Goal: Task Accomplishment & Management: Complete application form

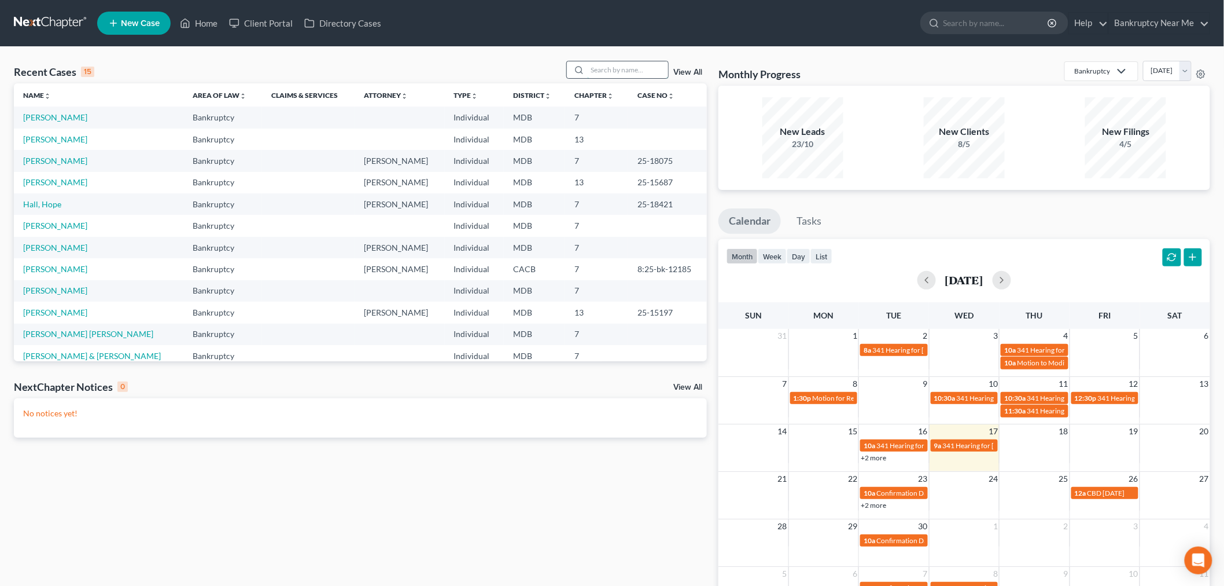
click at [604, 70] on input "search" at bounding box center [627, 69] width 81 height 17
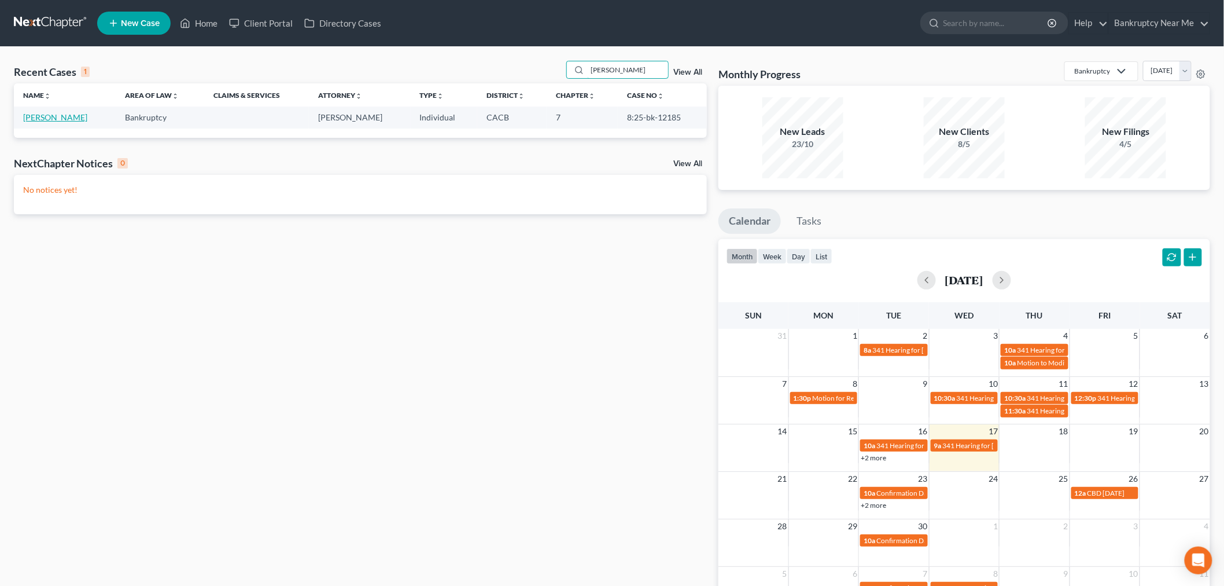
type input "[PERSON_NAME]"
click at [53, 122] on link "[PERSON_NAME]" at bounding box center [55, 117] width 64 height 10
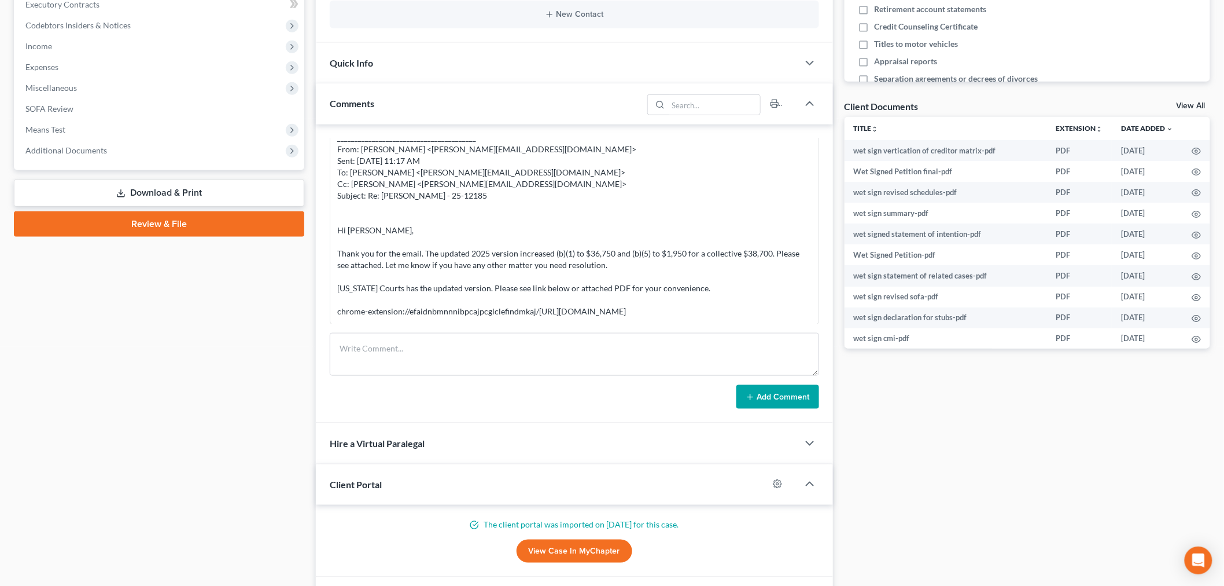
scroll to position [217, 0]
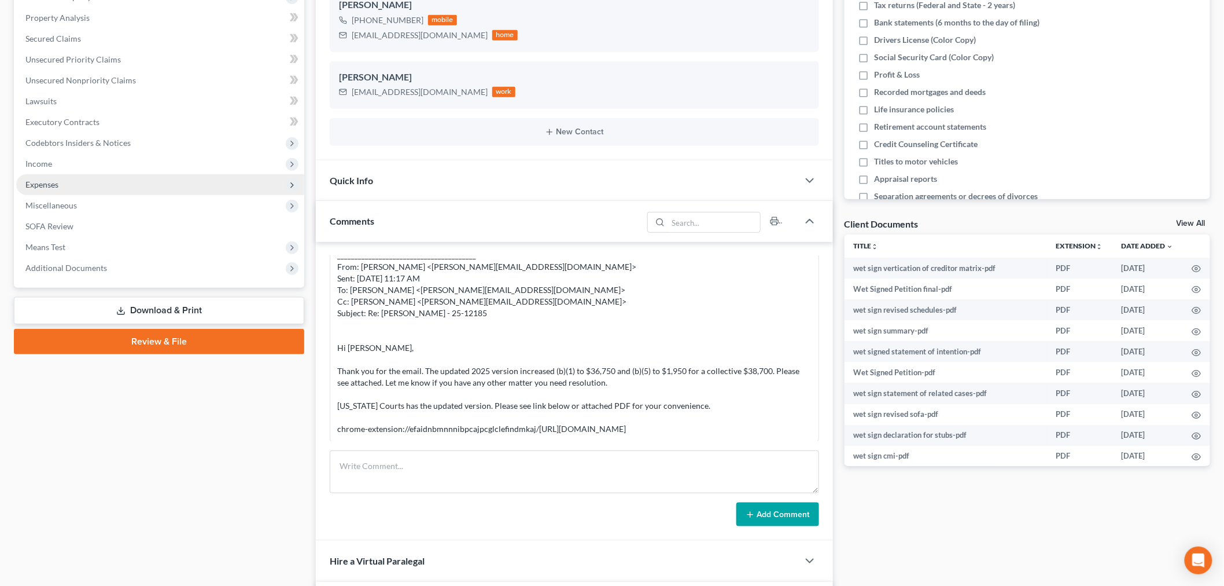
click at [115, 184] on span "Expenses" at bounding box center [160, 184] width 288 height 21
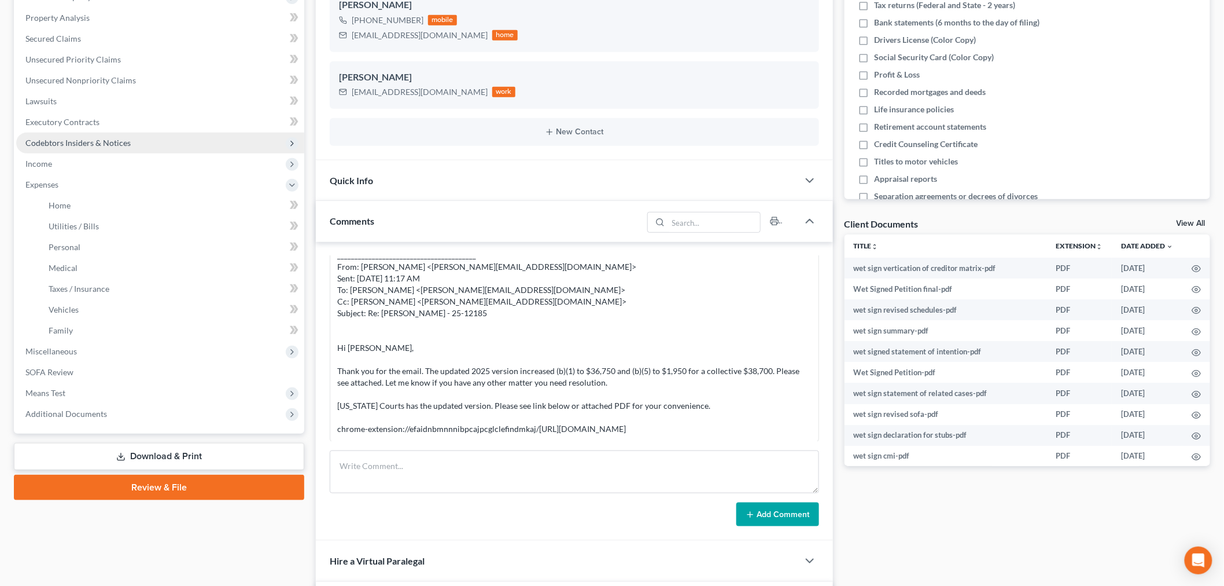
click at [108, 139] on span "Codebtors Insiders & Notices" at bounding box center [77, 143] width 105 height 10
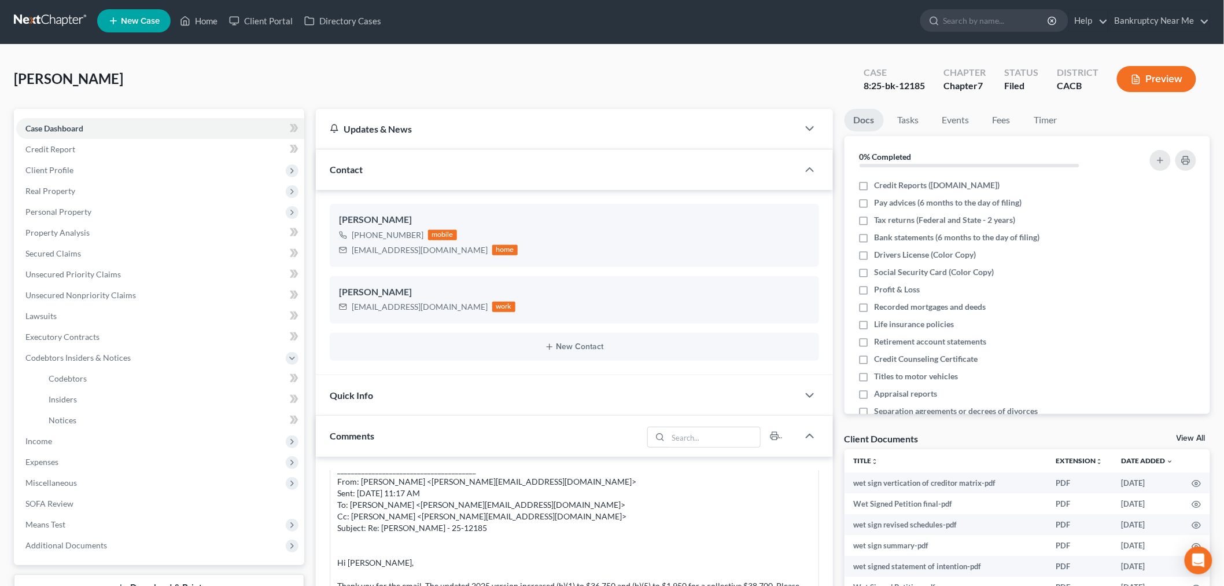
scroll to position [0, 0]
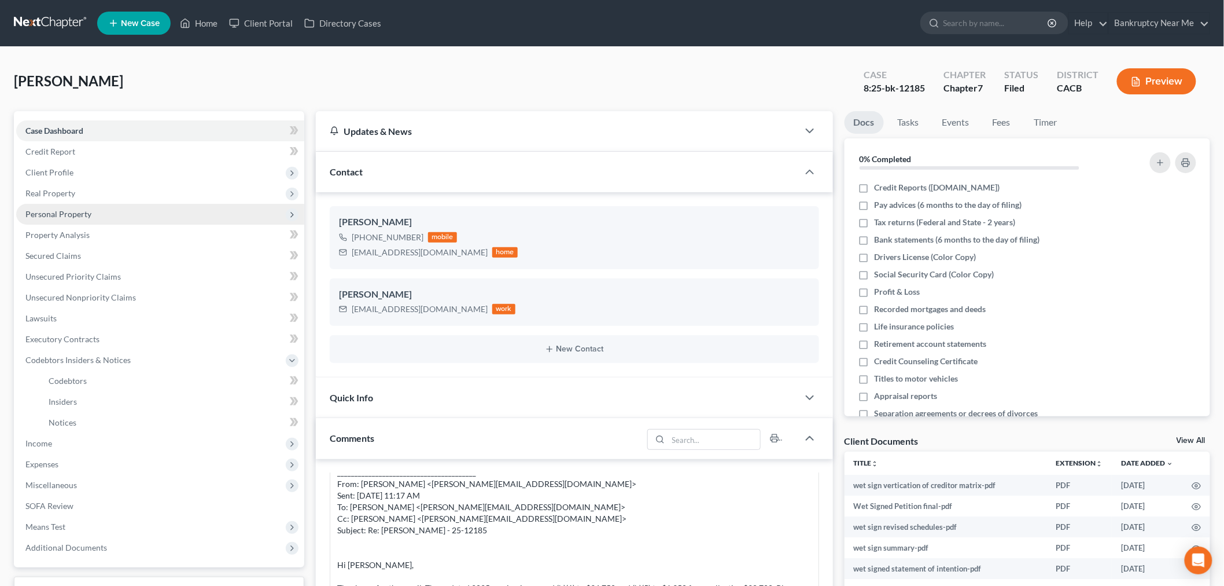
click at [117, 211] on span "Personal Property" at bounding box center [160, 214] width 288 height 21
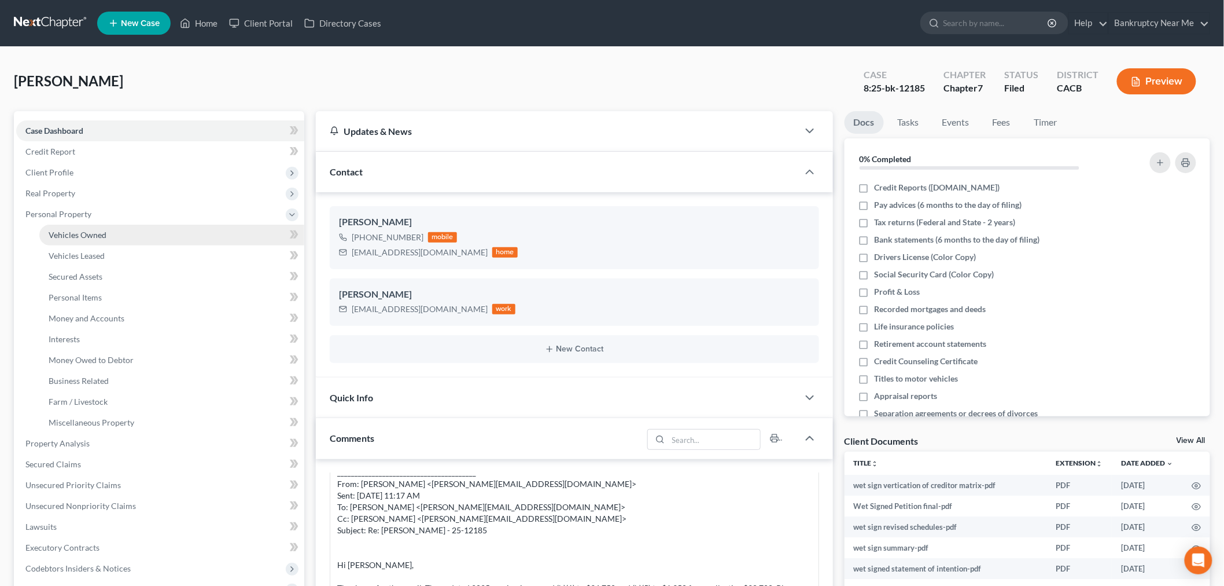
click at [110, 229] on link "Vehicles Owned" at bounding box center [171, 235] width 265 height 21
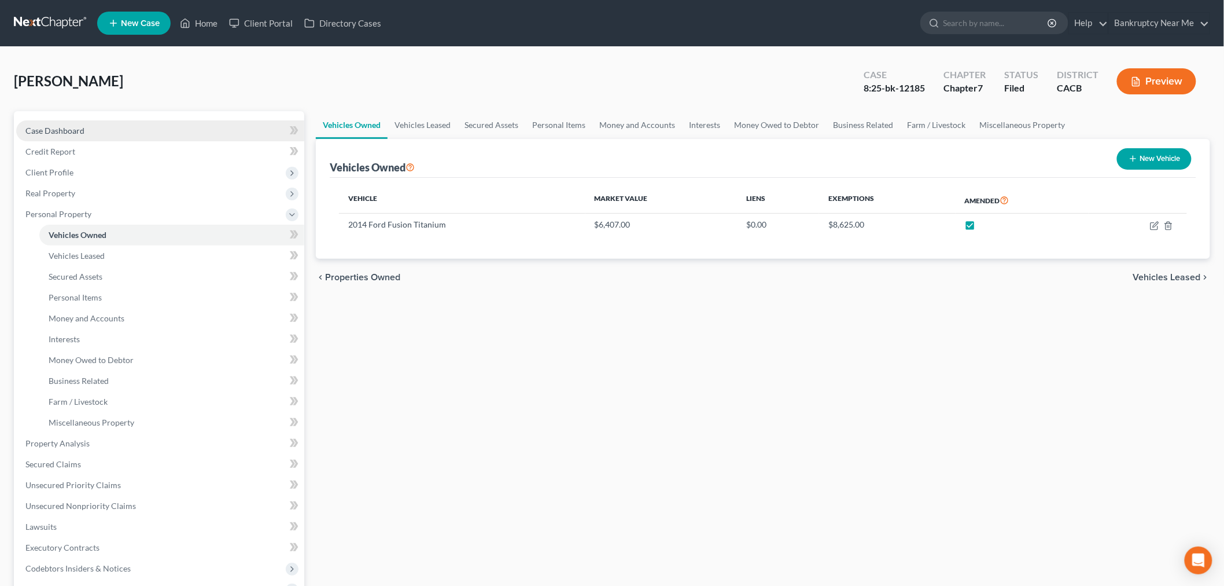
click at [166, 128] on link "Case Dashboard" at bounding box center [160, 130] width 288 height 21
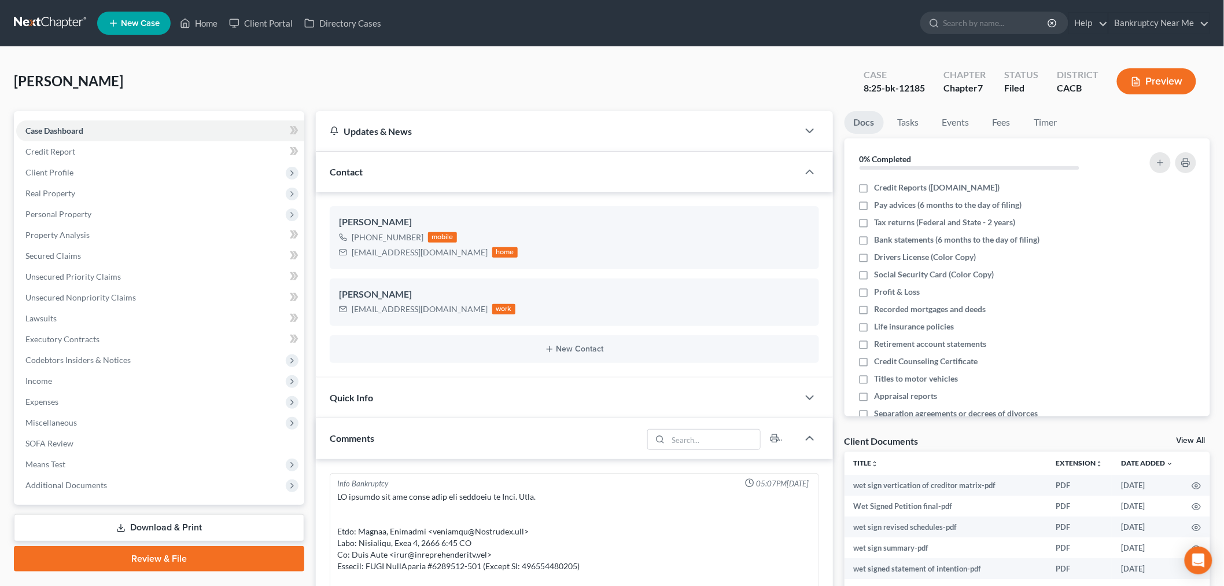
scroll to position [5714, 0]
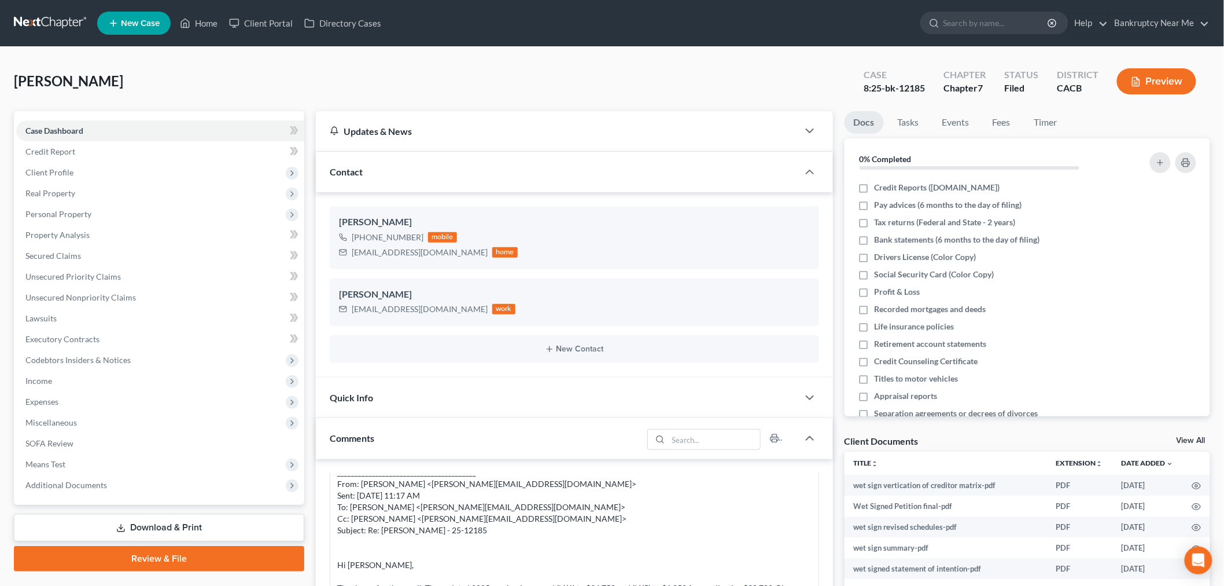
click at [973, 110] on div "Corral, Jonathan Upgraded Case 8:25-bk-12185 Chapter Chapter 7 Status Filed Dis…" at bounding box center [612, 86] width 1197 height 50
click at [958, 123] on link "Events" at bounding box center [956, 122] width 46 height 23
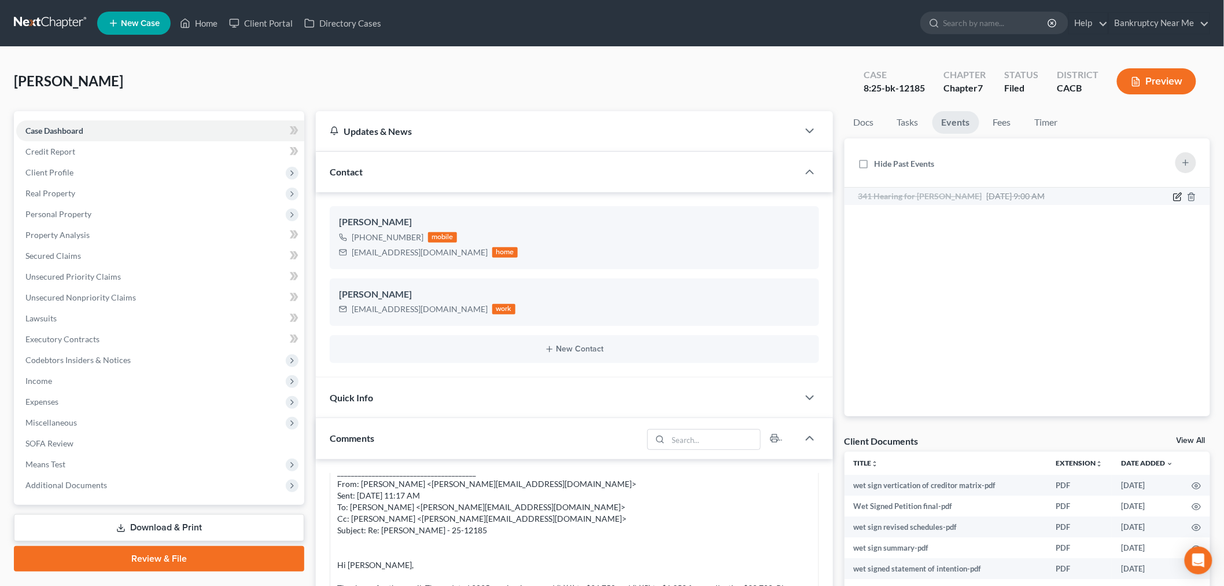
click at [1179, 196] on icon "button" at bounding box center [1178, 196] width 9 height 9
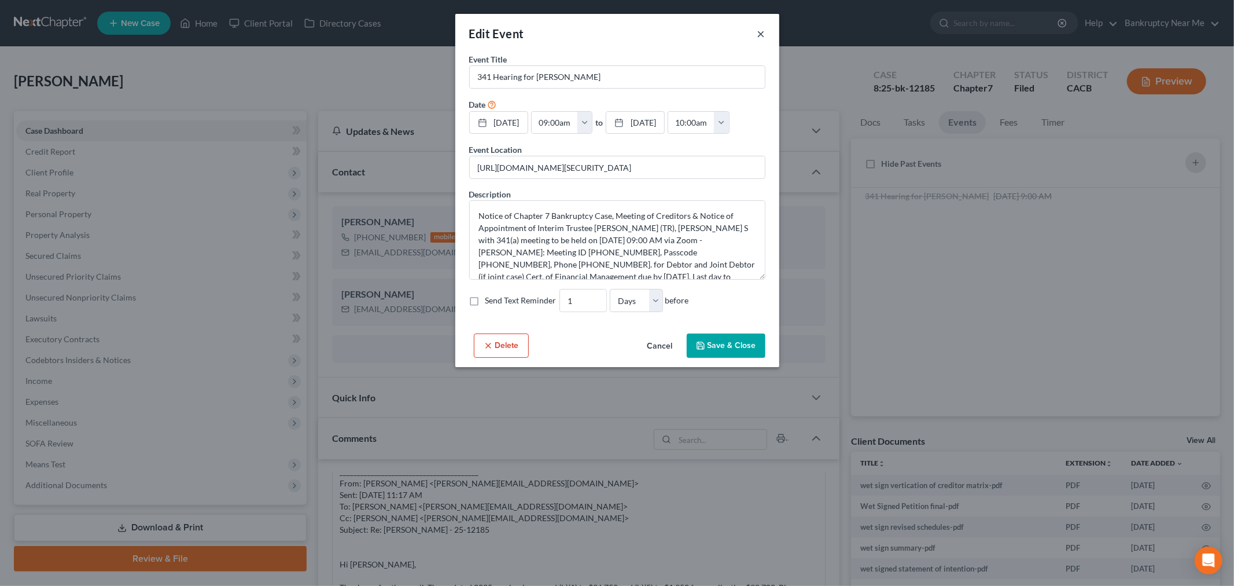
click at [760, 32] on button "×" at bounding box center [761, 34] width 8 height 14
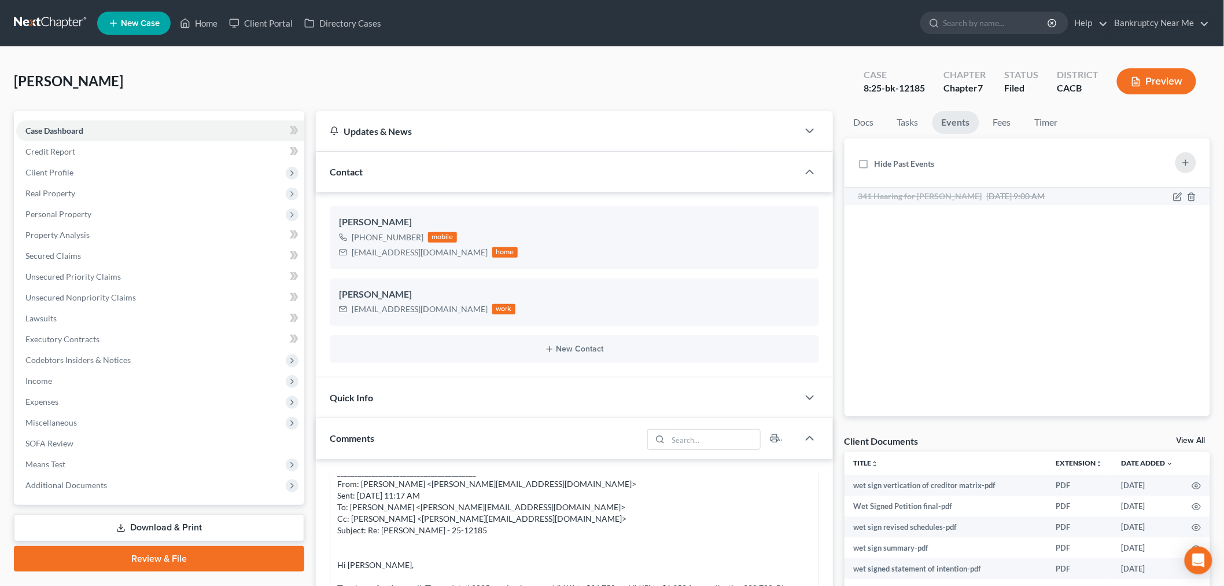
click at [993, 192] on span "Sep 17, 2025 9:00 AM" at bounding box center [1016, 196] width 58 height 10
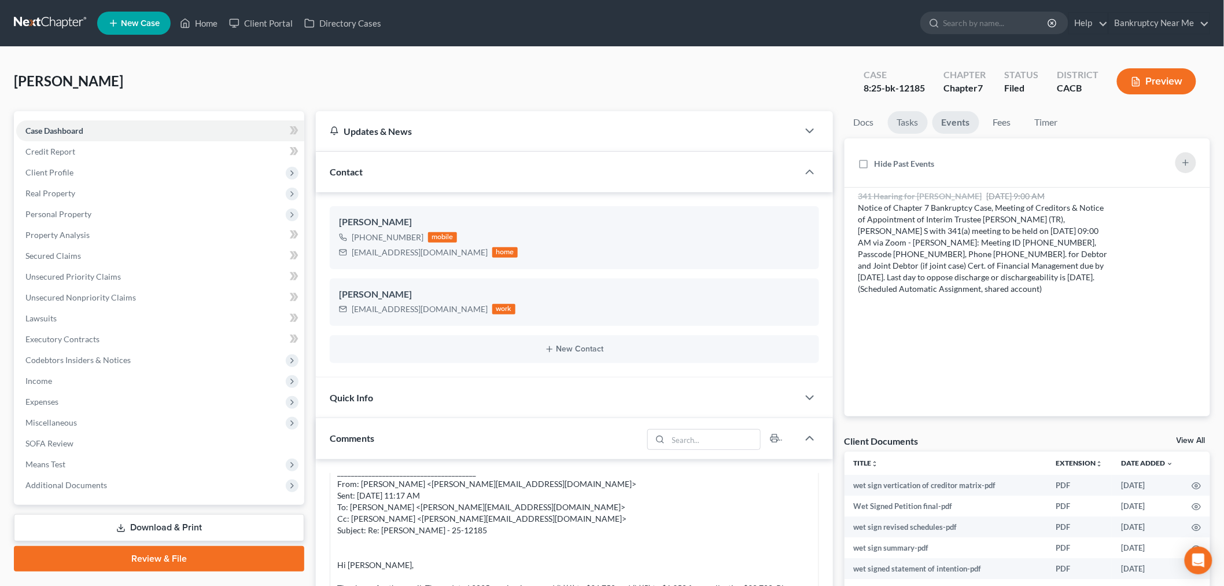
click at [909, 119] on link "Tasks" at bounding box center [908, 122] width 40 height 23
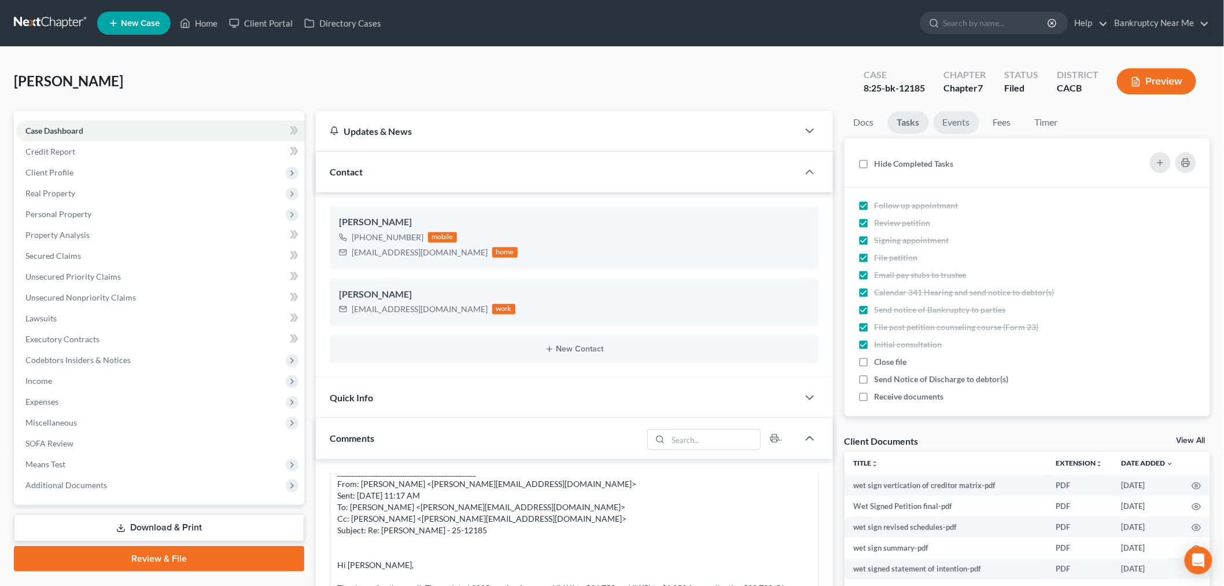
click at [979, 119] on link "Events" at bounding box center [957, 122] width 46 height 23
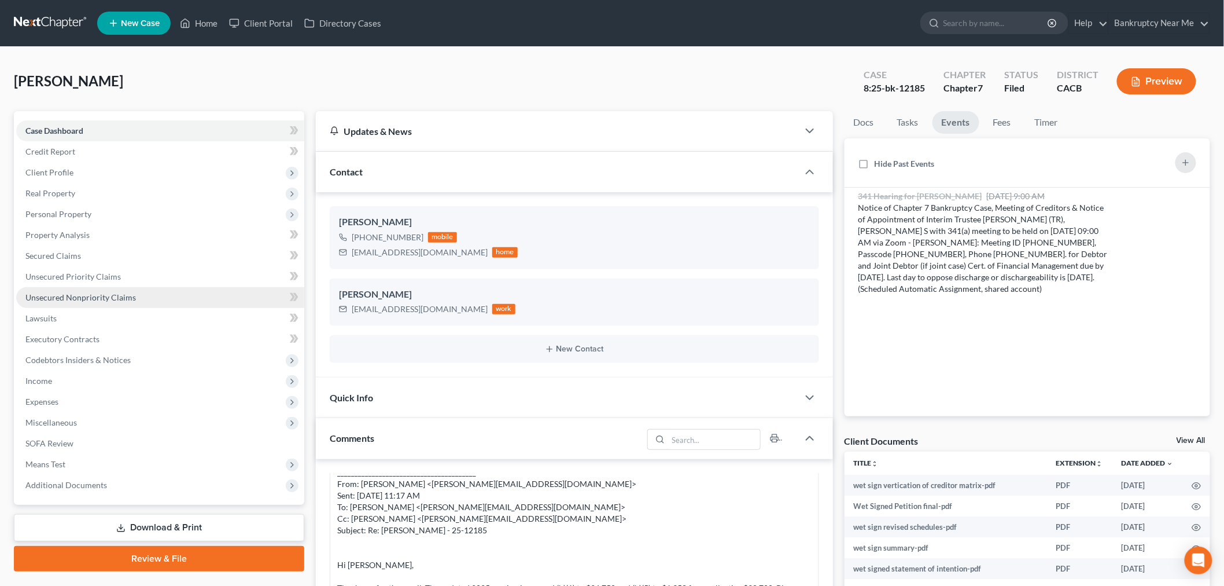
click at [158, 297] on link "Unsecured Nonpriority Claims" at bounding box center [160, 297] width 288 height 21
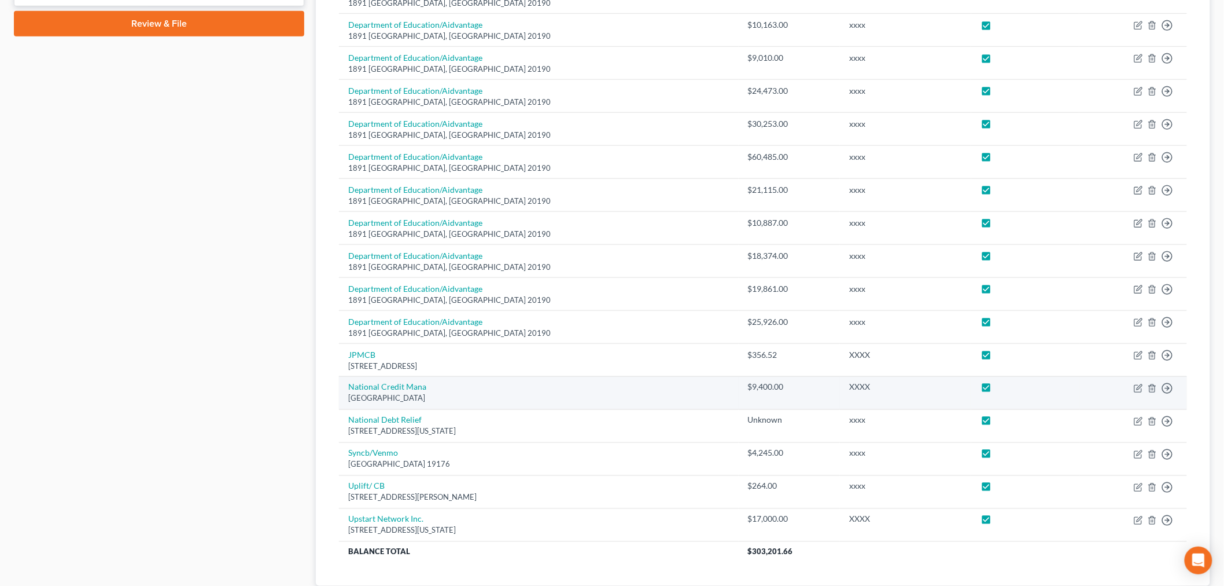
scroll to position [616, 0]
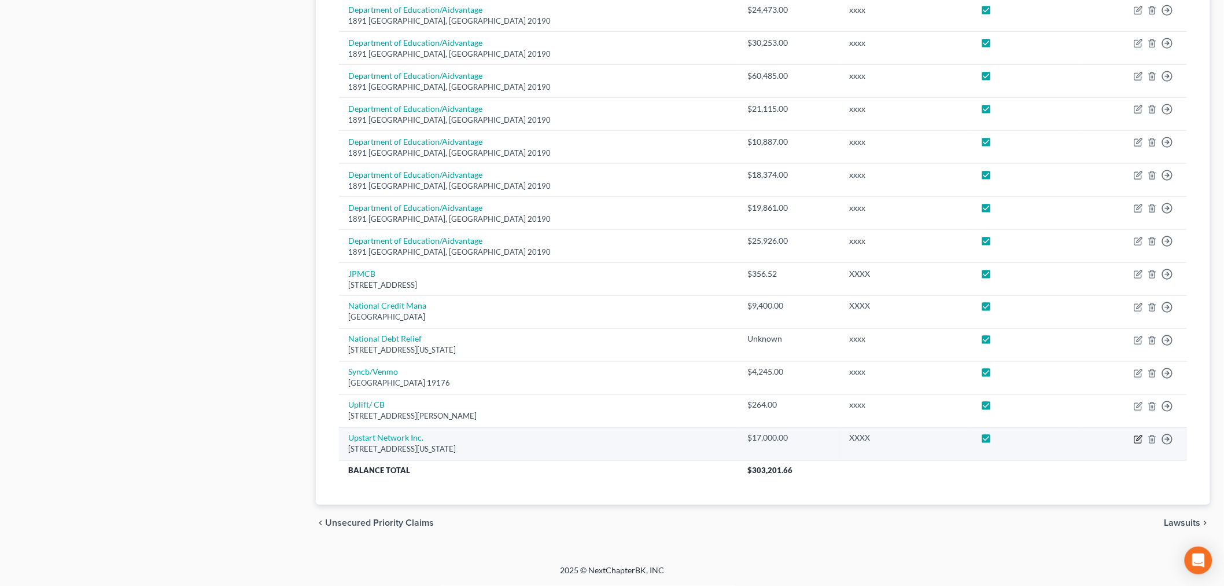
click at [1139, 442] on icon "button" at bounding box center [1138, 439] width 9 height 9
select select "4"
select select "14"
select select "0"
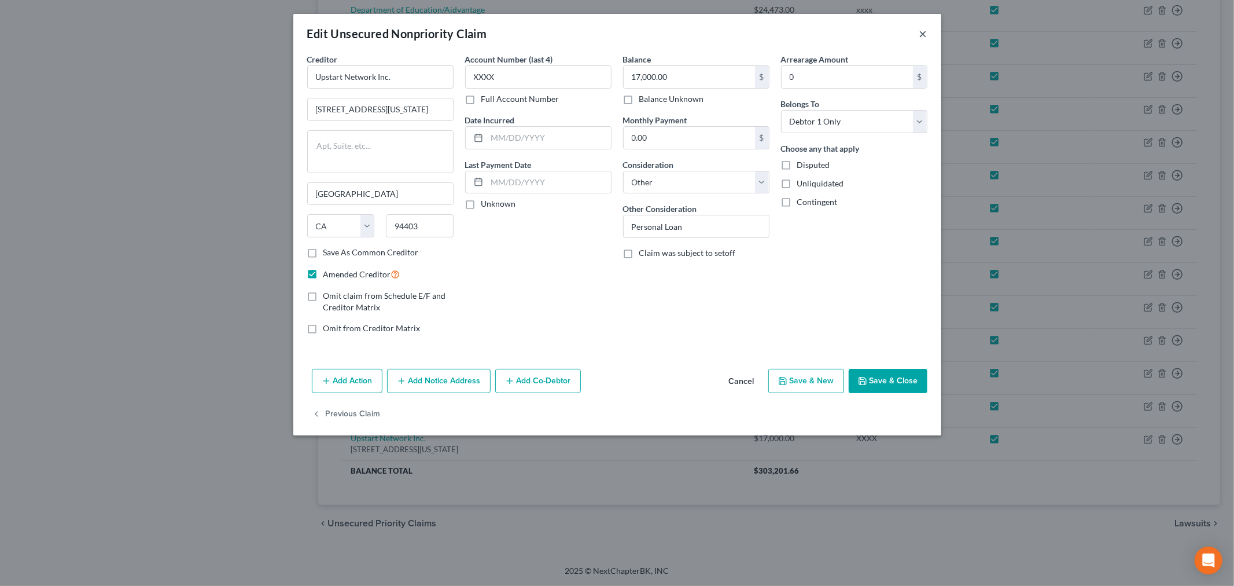
click at [920, 32] on button "×" at bounding box center [924, 34] width 8 height 14
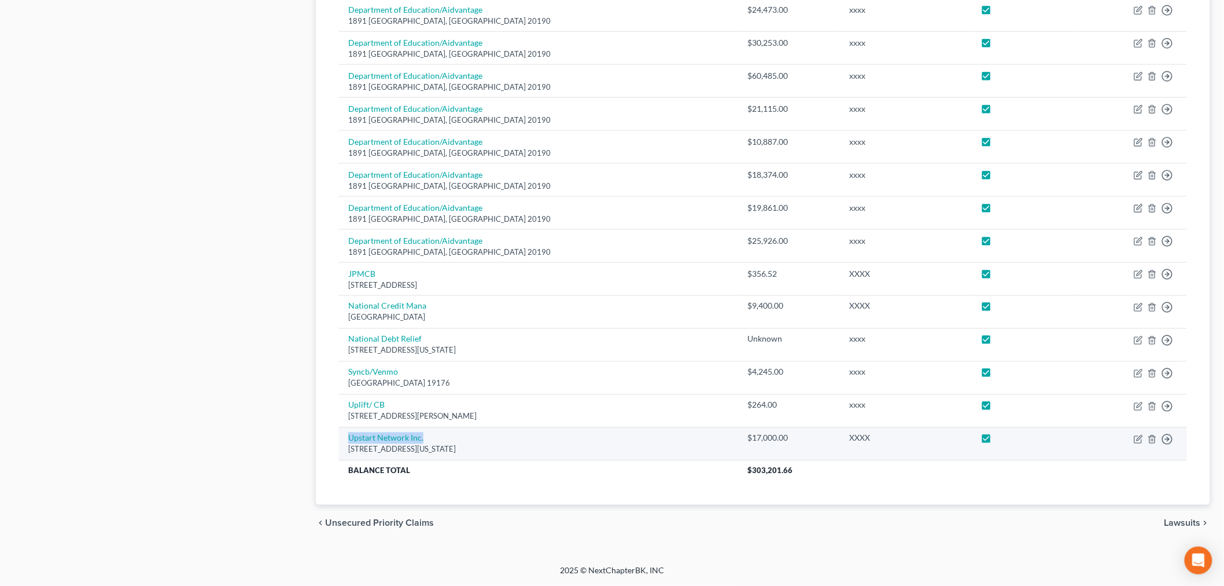
drag, startPoint x: 489, startPoint y: 443, endPoint x: 350, endPoint y: 443, distance: 138.9
click at [350, 443] on td "Upstart Network Inc. 2950 South Delaware Street, San Mateo, CA 94403" at bounding box center [539, 443] width 400 height 33
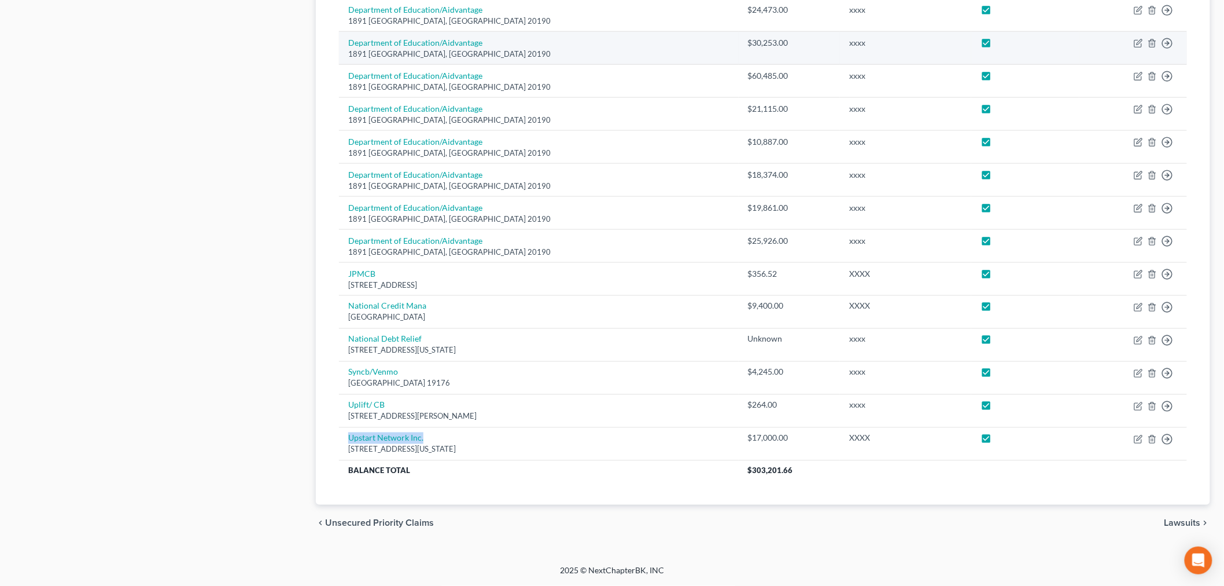
copy link "Upstart Network Inc."
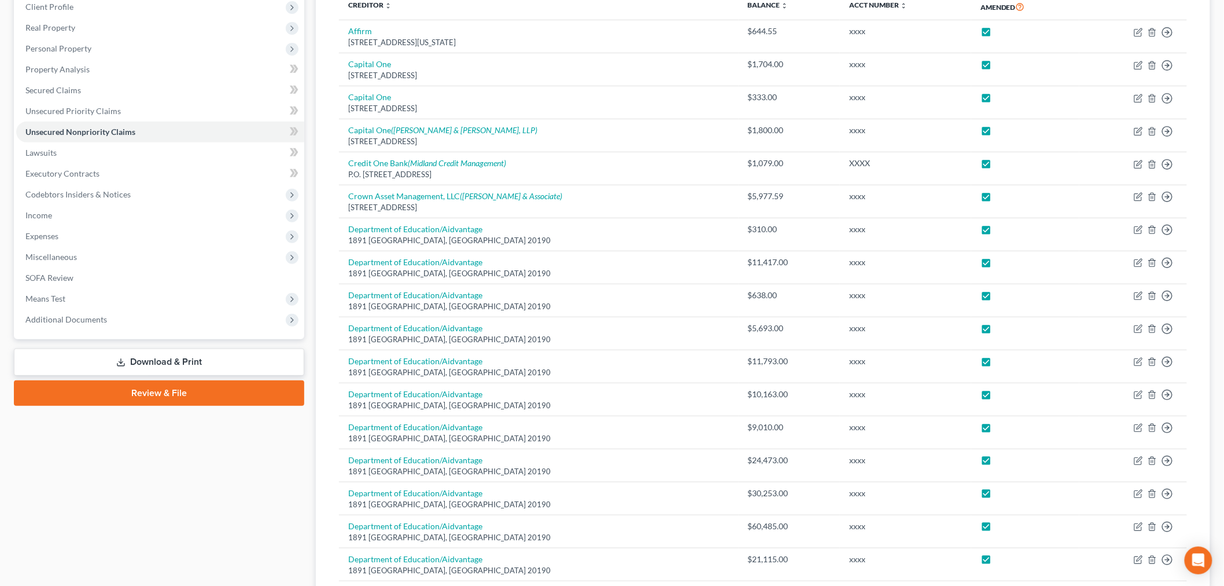
scroll to position [0, 0]
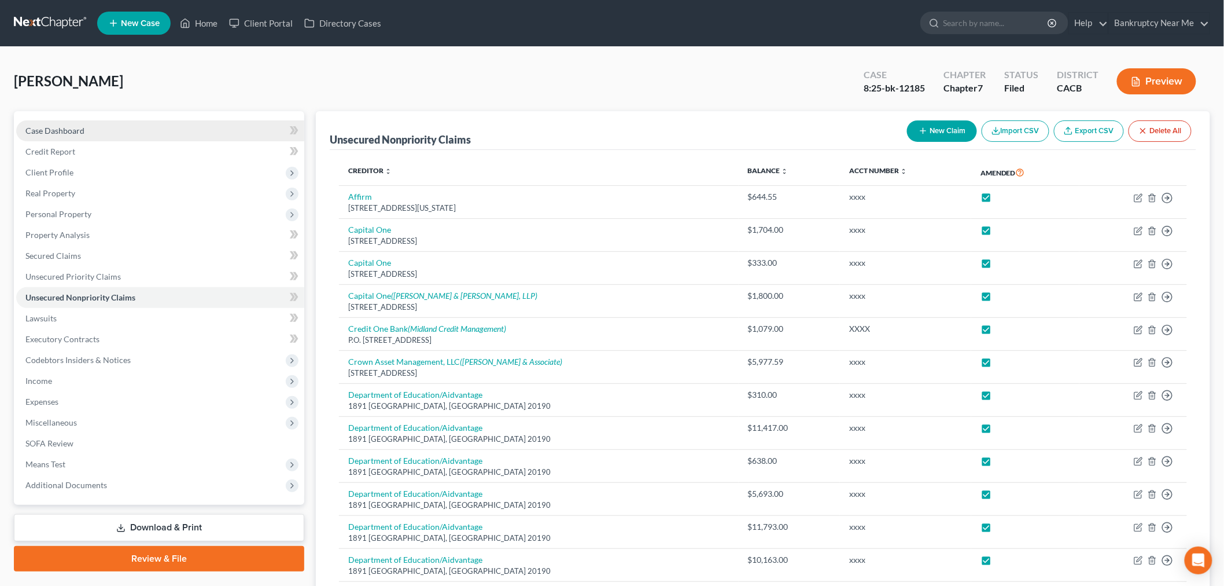
click at [151, 137] on link "Case Dashboard" at bounding box center [160, 130] width 288 height 21
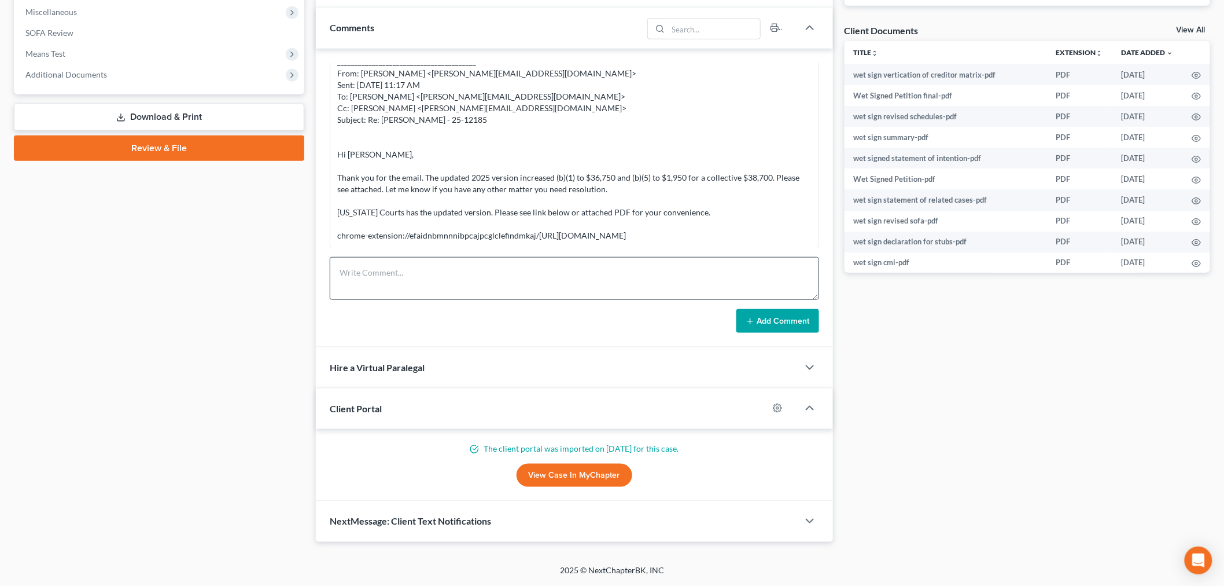
scroll to position [410, 0]
click at [540, 274] on textarea at bounding box center [575, 279] width 490 height 43
click at [564, 273] on textarea "Spoke with CL - he thinks Velocity may has either bought his UpStart $17k loan …" at bounding box center [575, 279] width 490 height 43
click at [629, 281] on textarea "Spoke with CL - he thinks Velocity may has either bought his Upstart $17k loan …" at bounding box center [575, 279] width 490 height 43
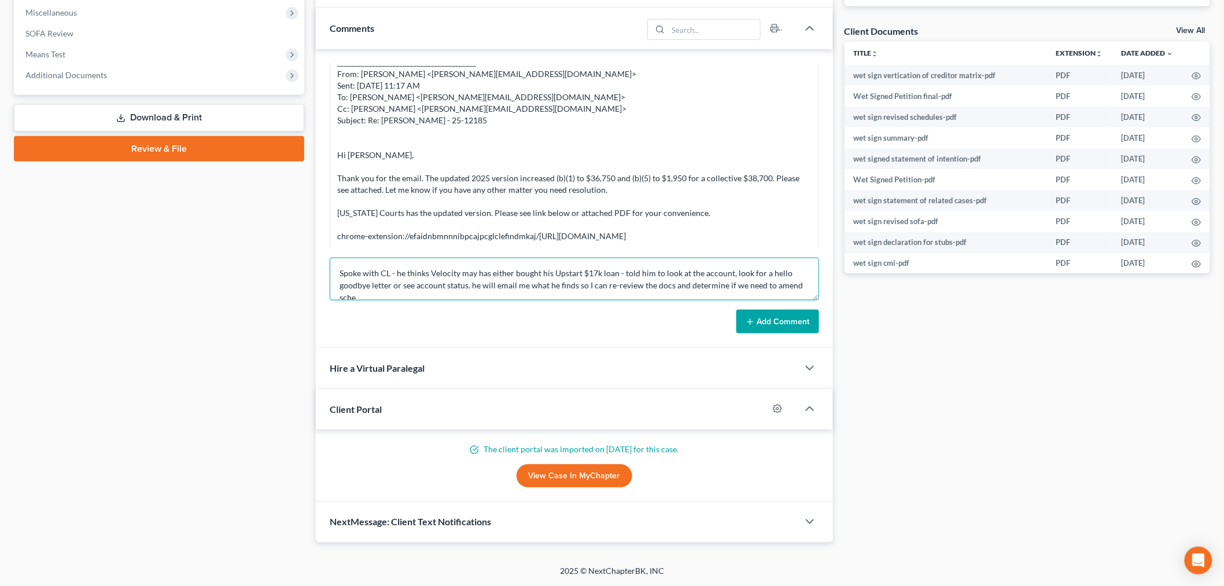
scroll to position [2, 0]
type textarea "Spoke with CL - he thinks Velocity may has either bought his Upstart $17k loan …"
click at [795, 321] on button "Add Comment" at bounding box center [778, 322] width 83 height 24
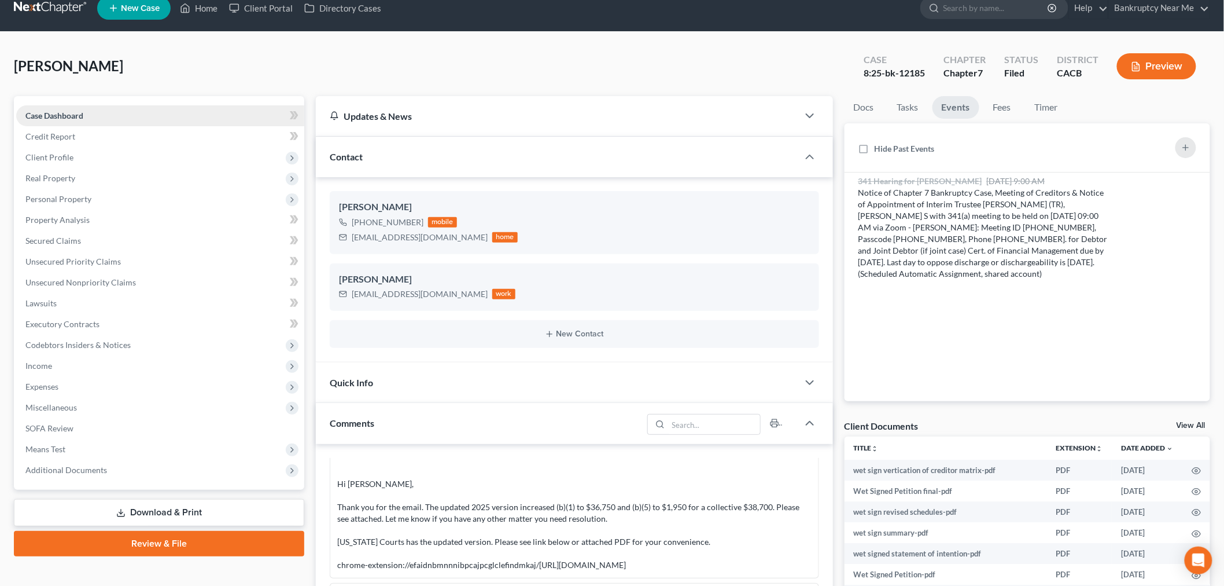
scroll to position [0, 0]
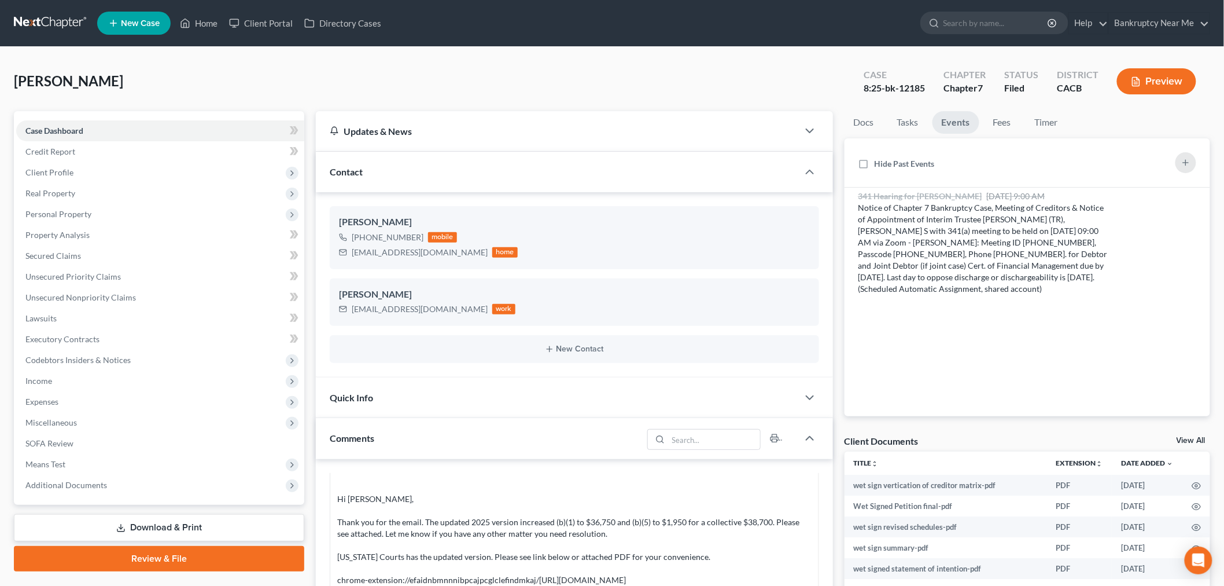
click at [54, 22] on link at bounding box center [51, 23] width 74 height 21
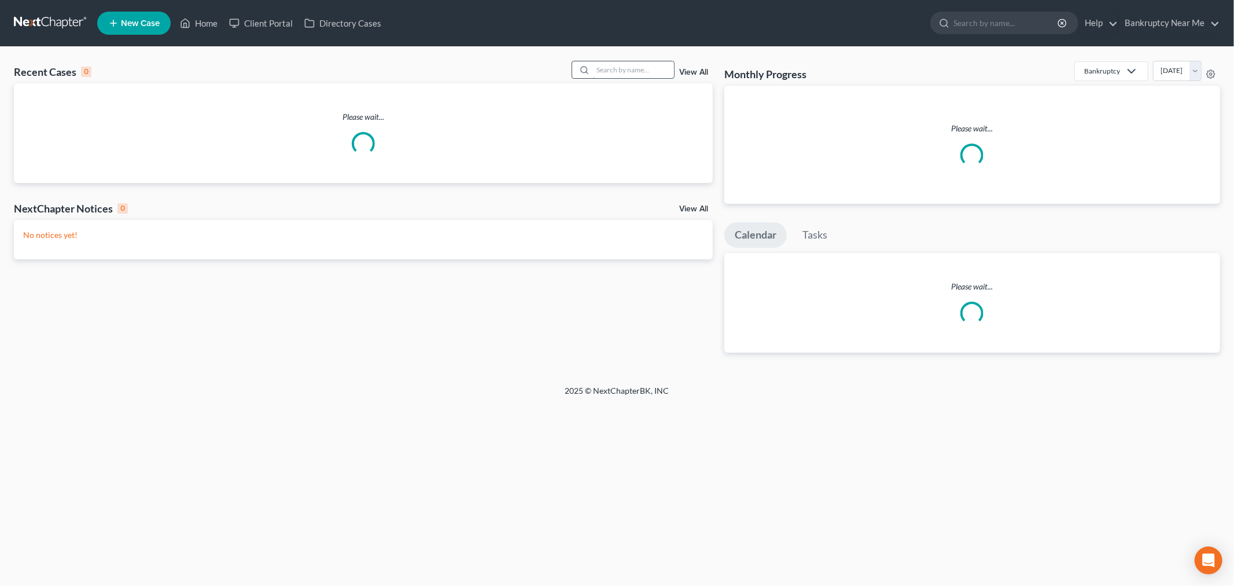
click at [613, 68] on input "search" at bounding box center [633, 69] width 81 height 17
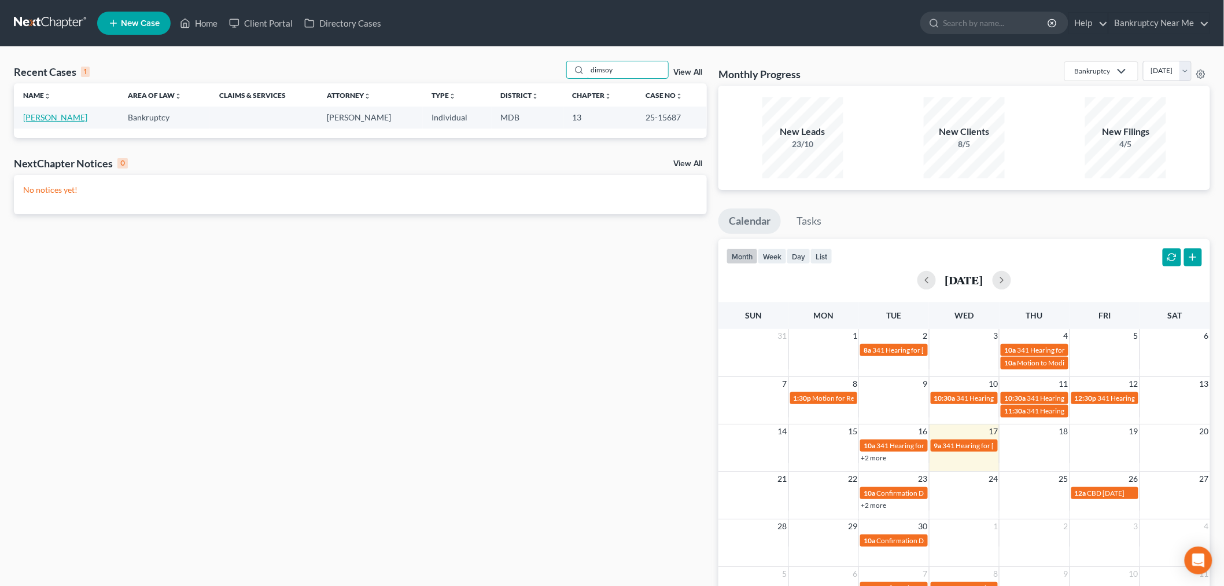
type input "dimsoy"
click at [82, 116] on link "[PERSON_NAME]" at bounding box center [55, 117] width 64 height 10
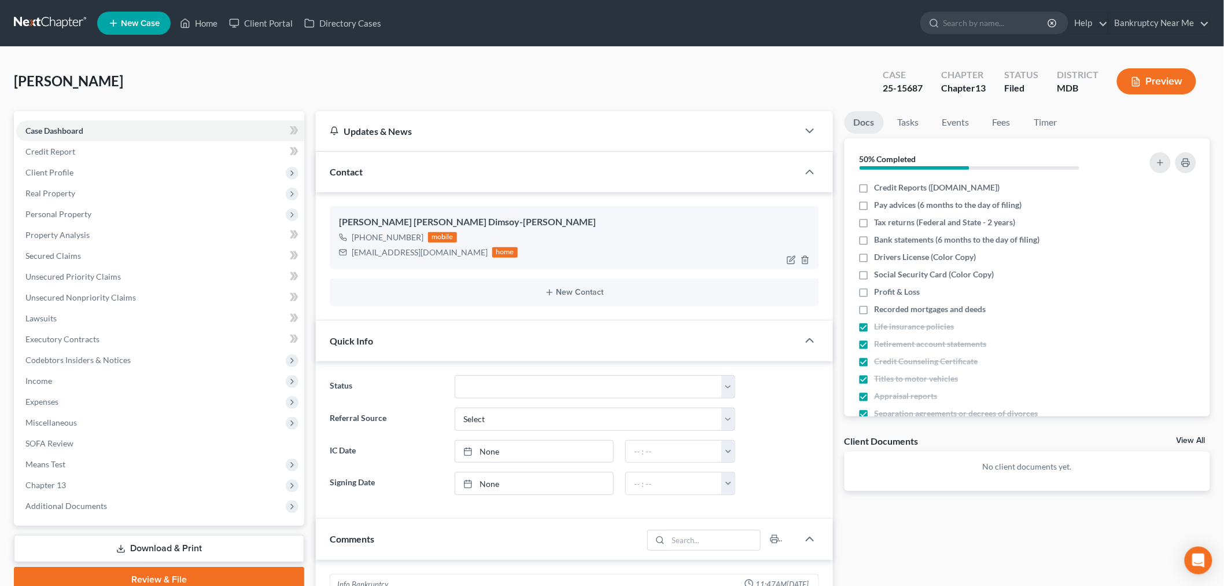
scroll to position [5820, 0]
click at [953, 123] on link "Events" at bounding box center [956, 122] width 46 height 23
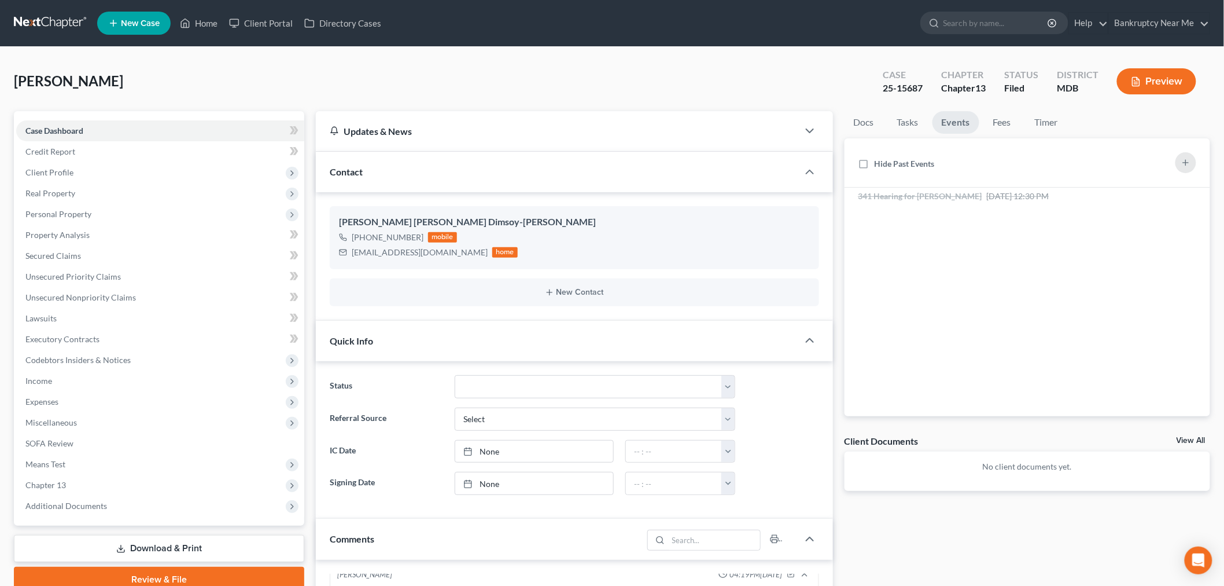
drag, startPoint x: 72, startPoint y: 176, endPoint x: 76, endPoint y: 183, distance: 7.9
click at [72, 176] on span "Client Profile" at bounding box center [160, 172] width 288 height 21
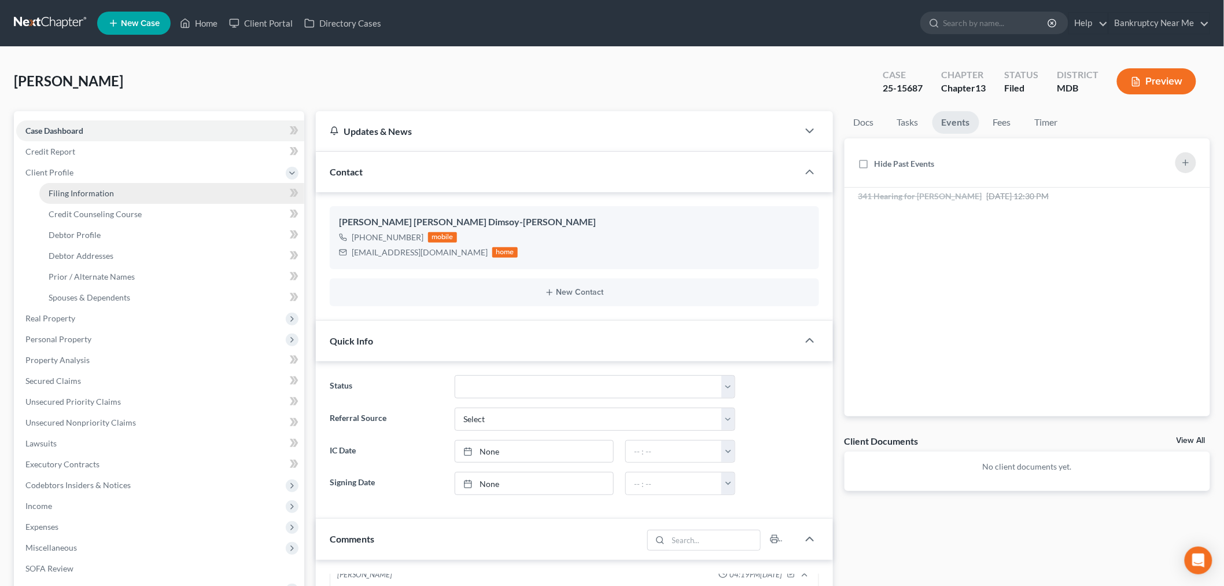
click at [79, 193] on span "Filing Information" at bounding box center [81, 193] width 65 height 10
select select "1"
select select "0"
select select "3"
select select "0"
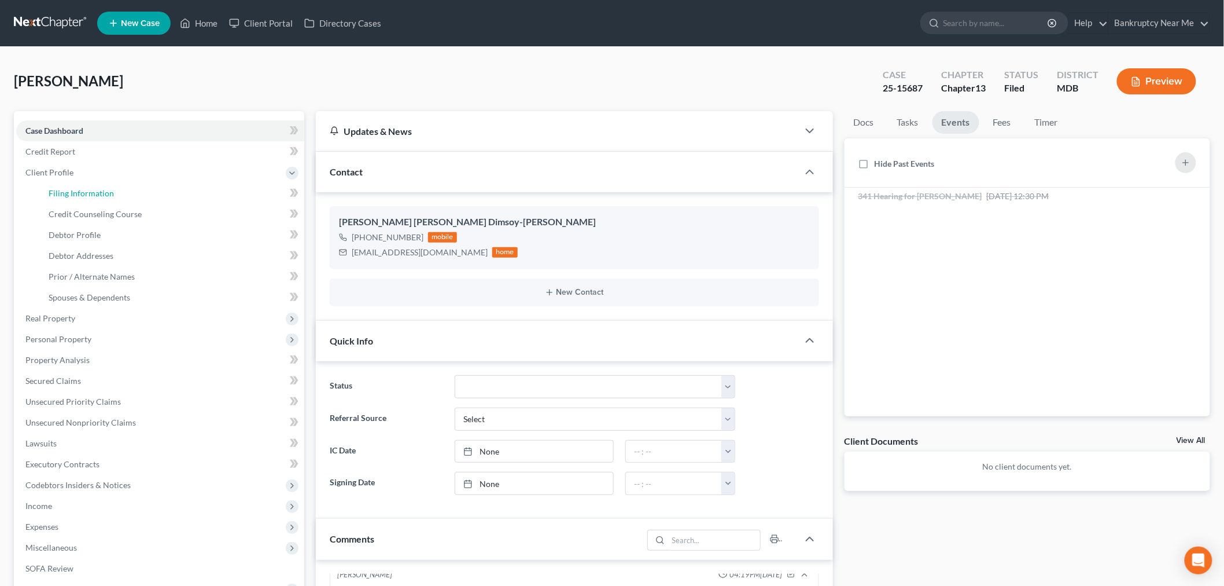
select select "0"
select select "21"
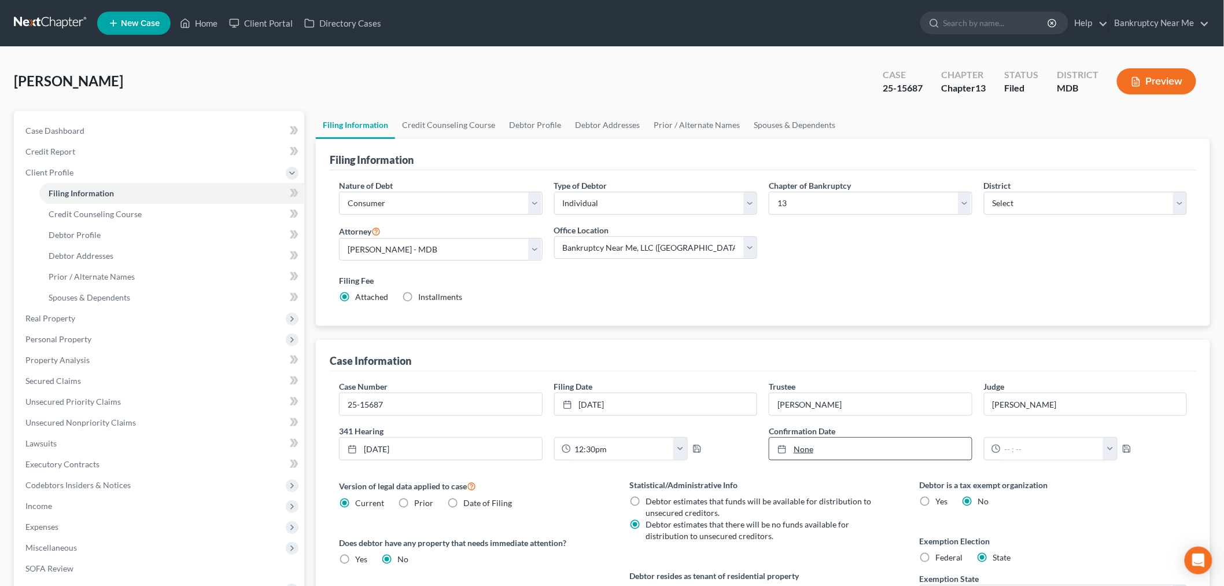
type input "9/17/2025"
click at [815, 443] on link "None" at bounding box center [871, 448] width 203 height 22
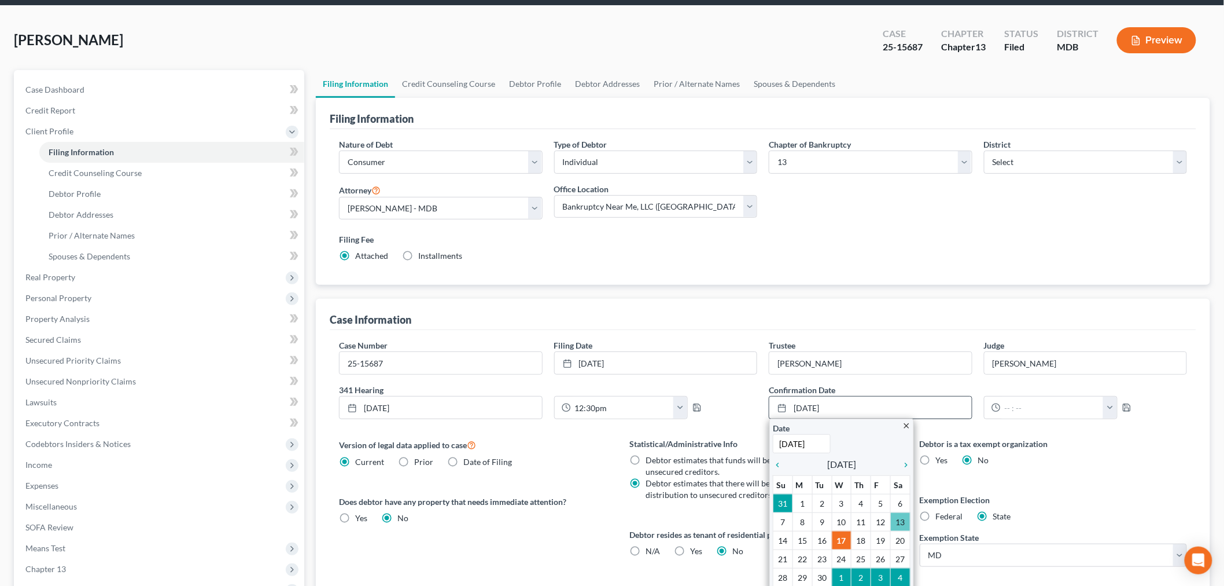
scroll to position [128, 0]
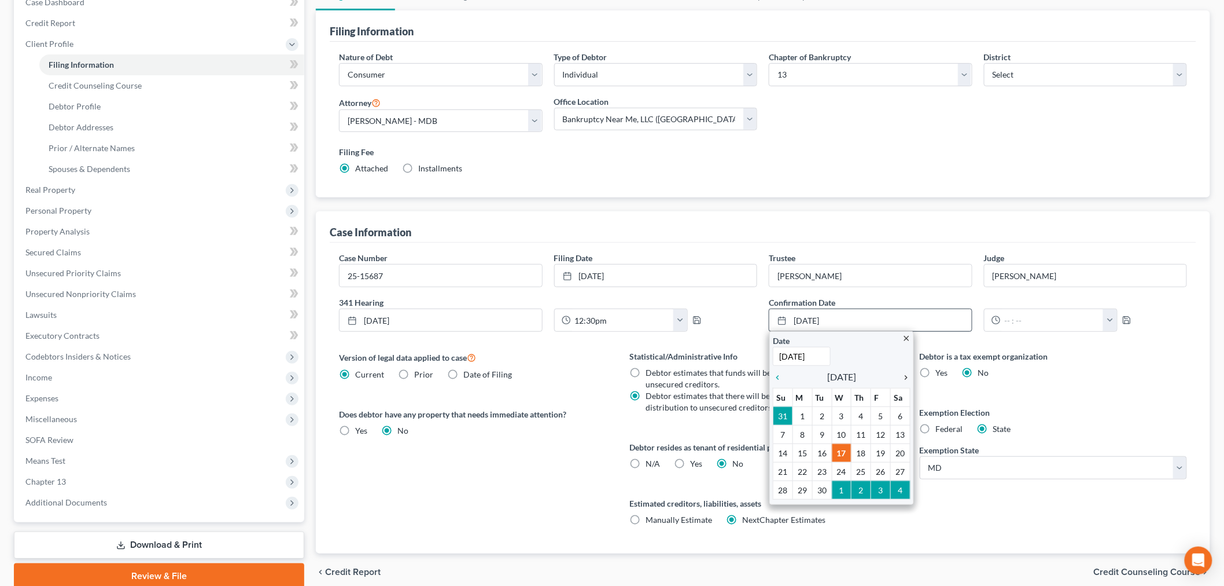
click at [907, 374] on icon "chevron_right" at bounding box center [903, 377] width 15 height 9
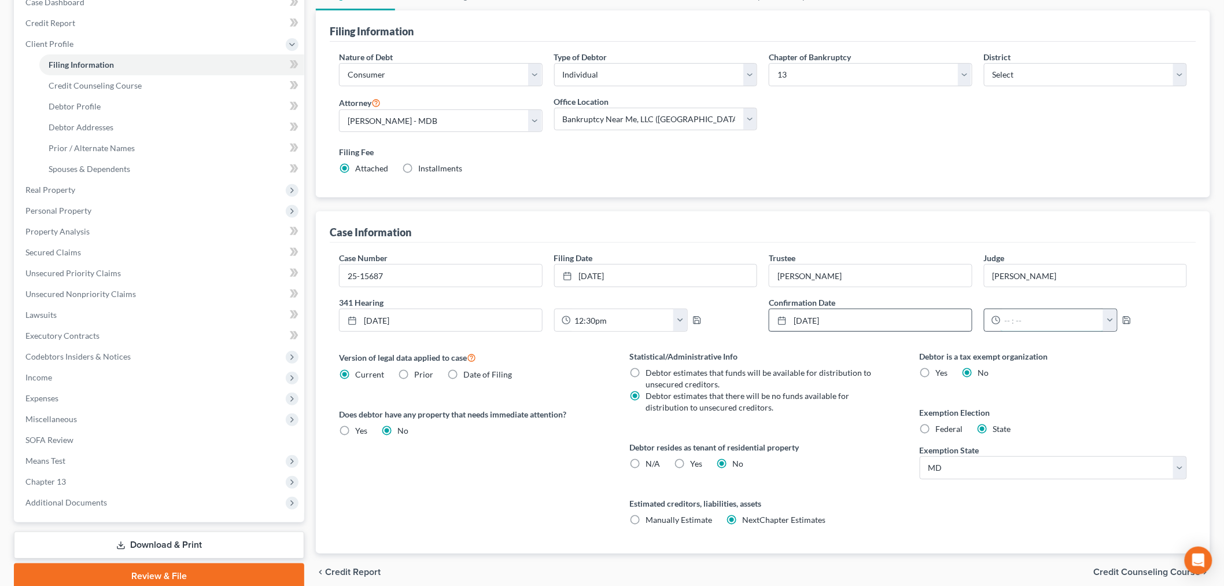
click at [1095, 325] on input "text" at bounding box center [1053, 320] width 104 height 22
click at [1106, 315] on button "button" at bounding box center [1111, 320] width 14 height 22
click at [1131, 409] on link "10:00am" at bounding box center [1133, 413] width 65 height 20
type input "10:00am"
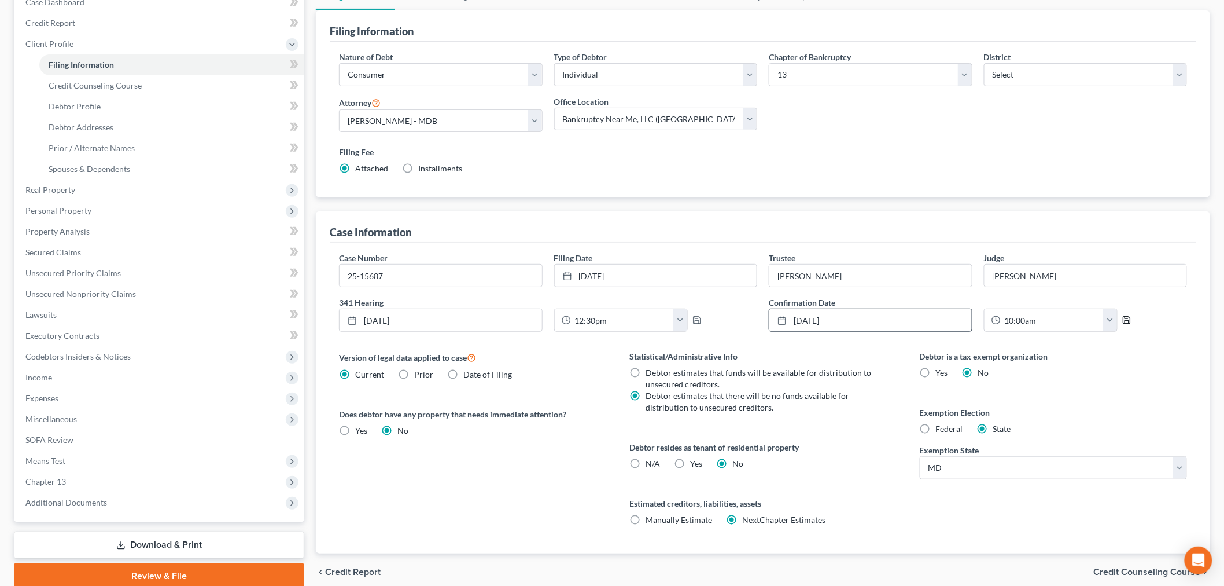
click at [1124, 319] on icon "button" at bounding box center [1127, 319] width 9 height 9
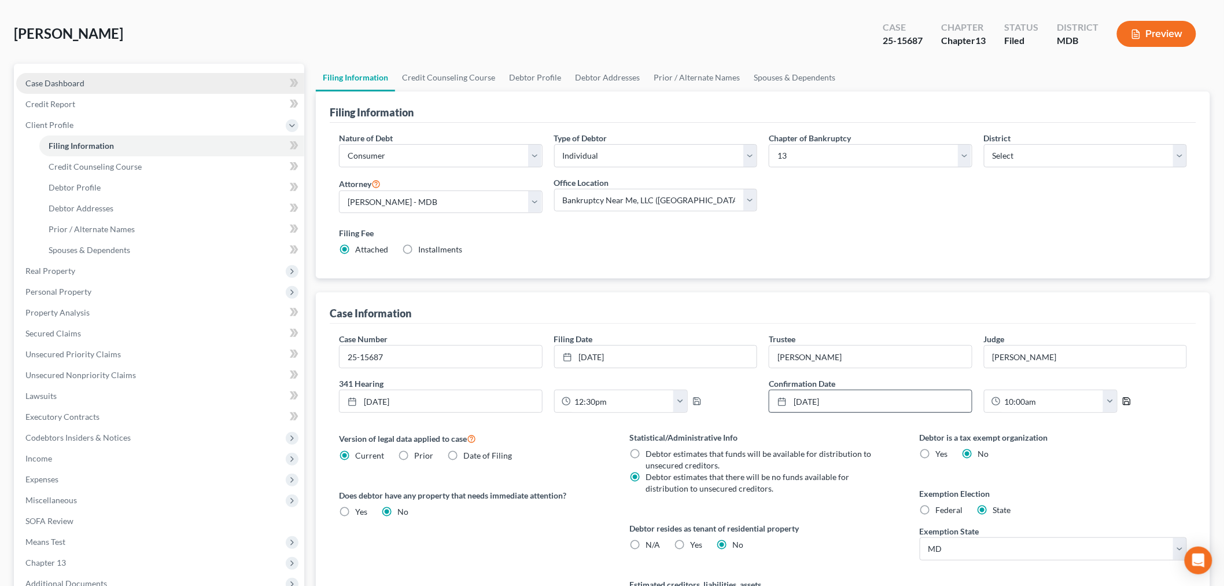
scroll to position [0, 0]
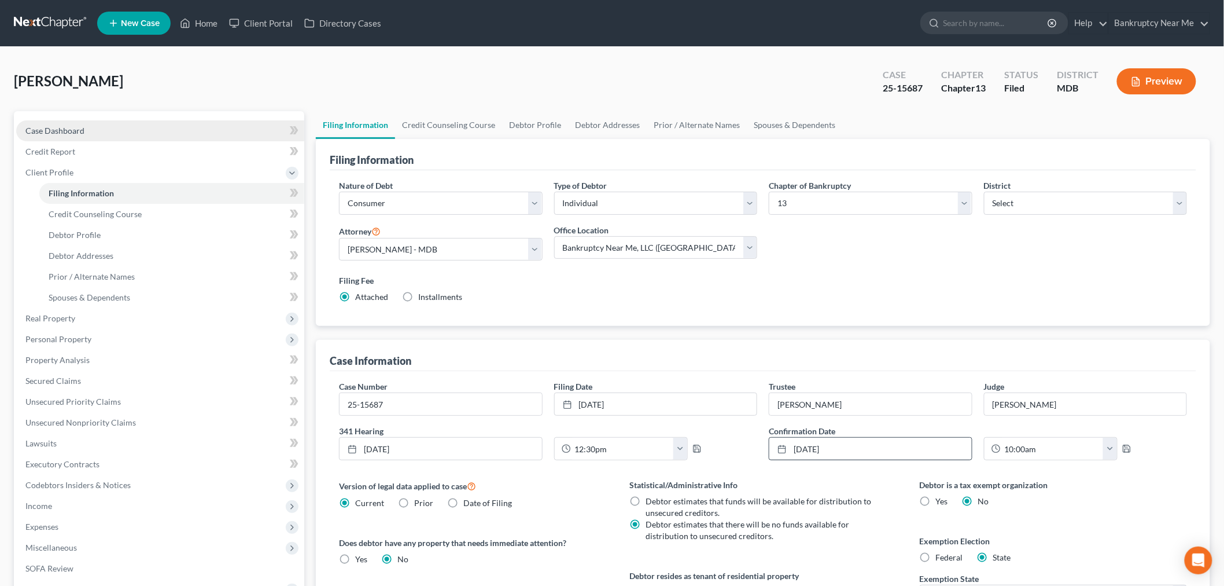
click at [164, 137] on link "Case Dashboard" at bounding box center [160, 130] width 288 height 21
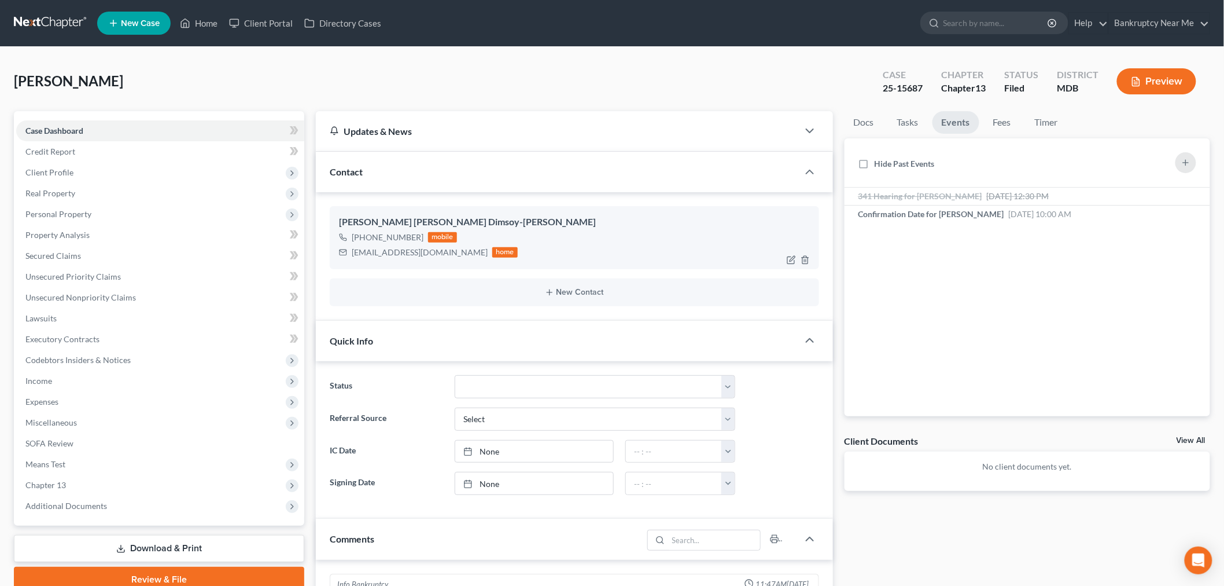
scroll to position [5820, 0]
drag, startPoint x: 440, startPoint y: 249, endPoint x: 345, endPoint y: 259, distance: 95.4
click at [345, 259] on div "obrienvelda@gmail.com home" at bounding box center [428, 252] width 179 height 15
copy div "obrienvelda@gmail.com"
drag, startPoint x: 913, startPoint y: 128, endPoint x: 920, endPoint y: 123, distance: 8.3
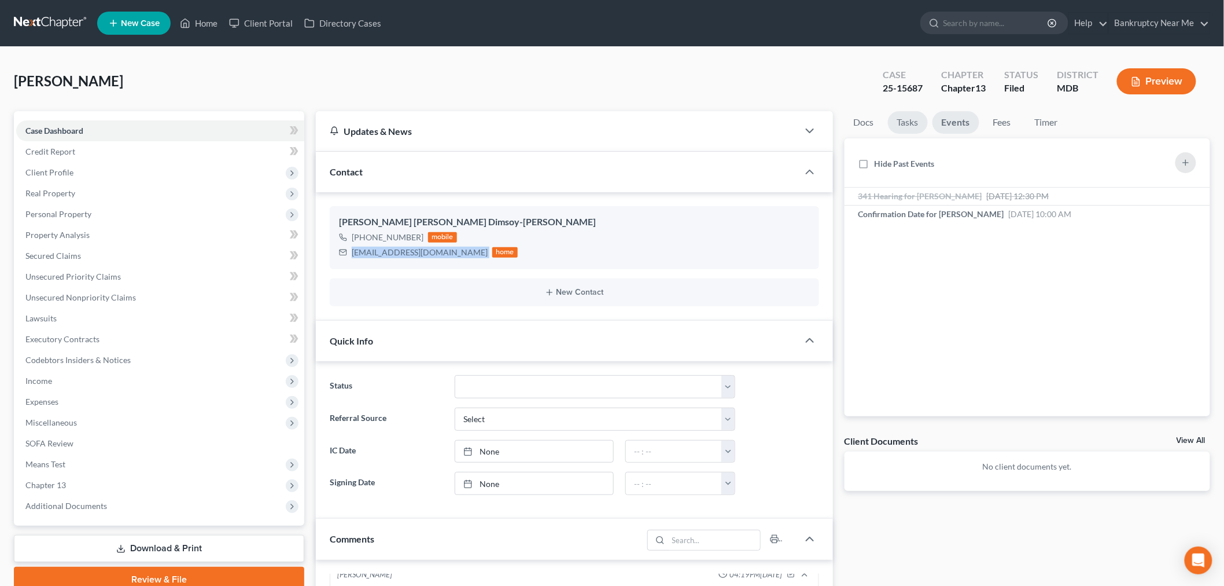
click at [913, 128] on link "Tasks" at bounding box center [908, 122] width 40 height 23
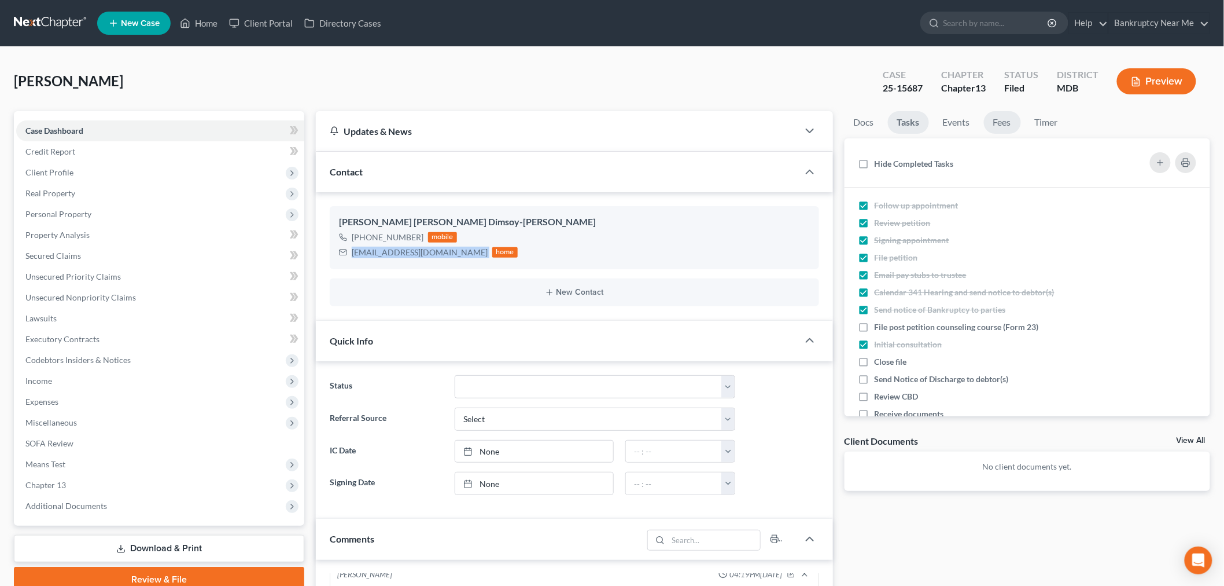
click at [1003, 117] on link "Fees" at bounding box center [1002, 122] width 37 height 23
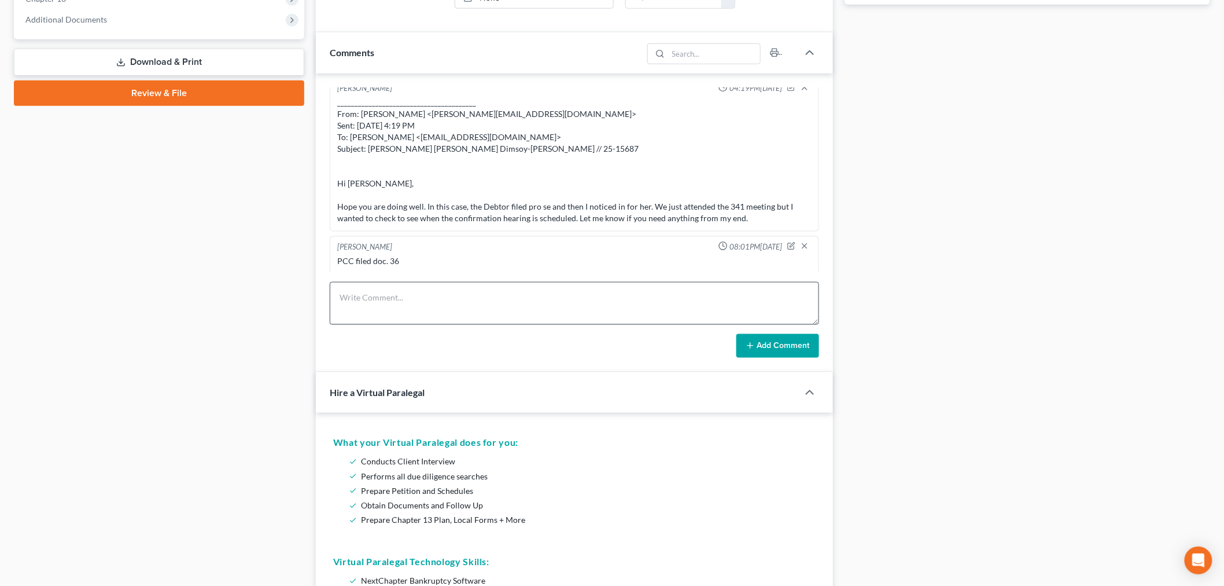
scroll to position [514, 0]
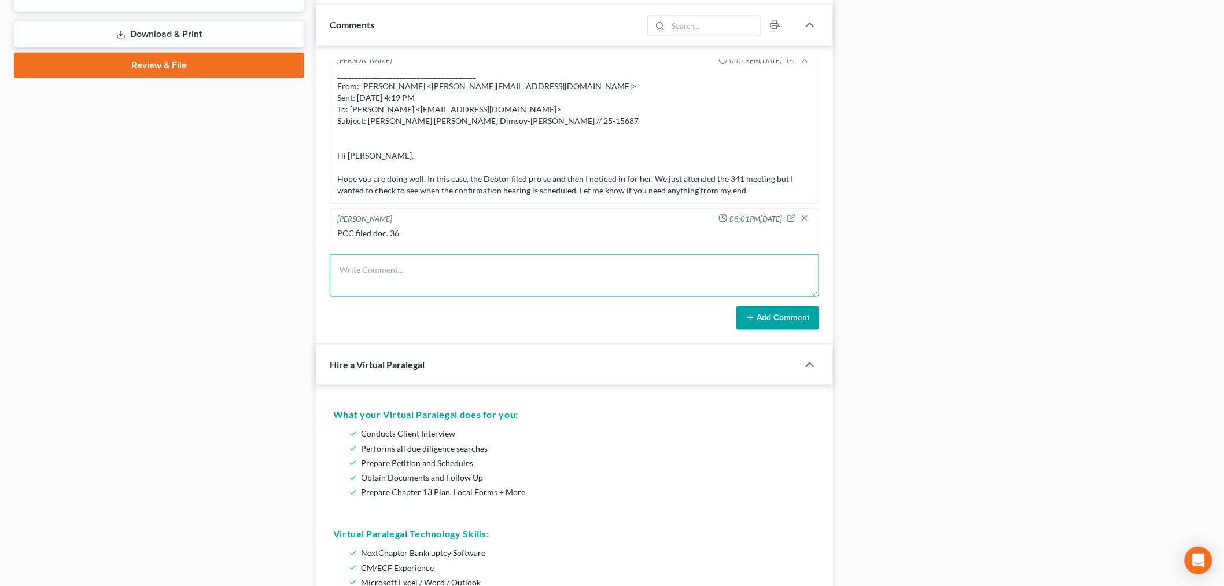
click at [680, 267] on textarea at bounding box center [575, 275] width 490 height 43
paste textarea "From: Iris Kwon <iris@bankruptcynearme.org> Sent: Wednesday, September 17, 2025…"
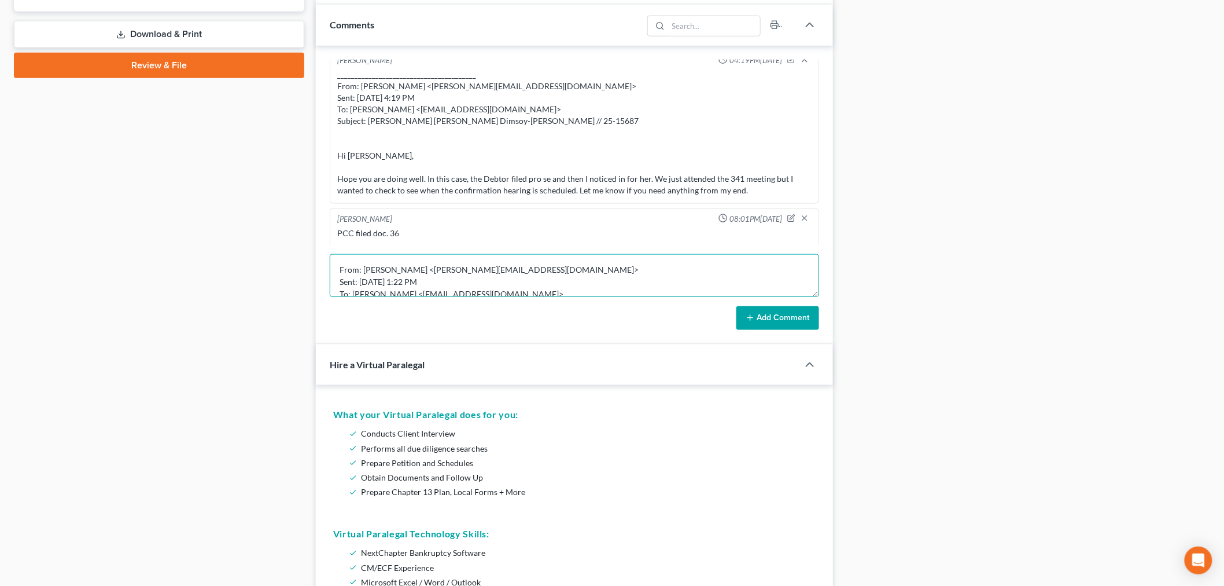
scroll to position [99, 0]
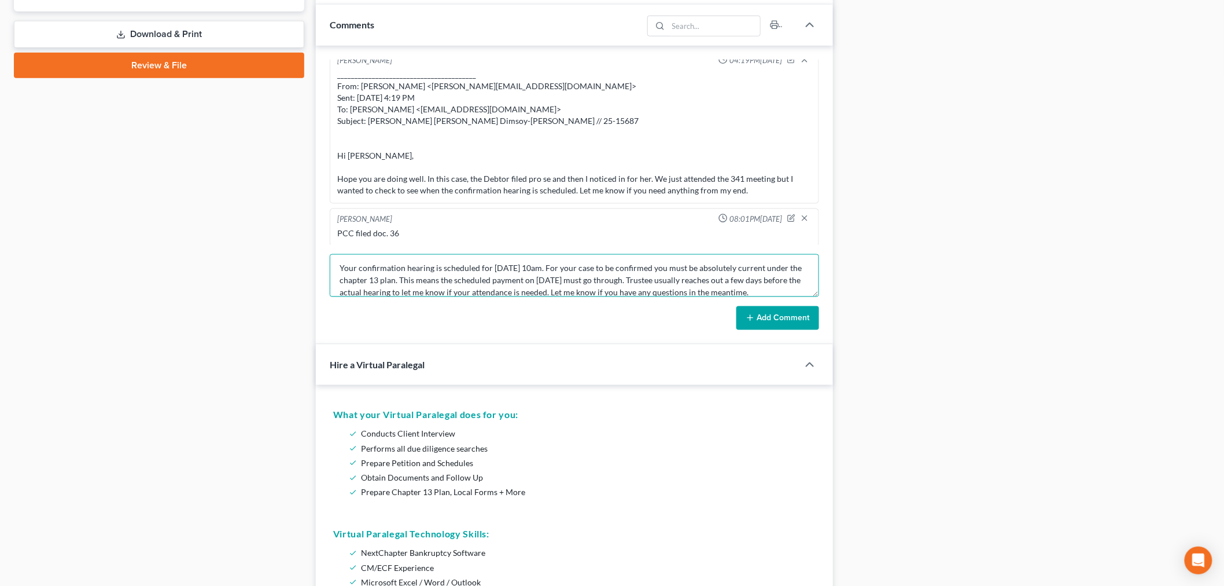
type textarea "From: Iris Kwon <iris@bankruptcynearme.org> Sent: Wednesday, September 17, 2025…"
click at [791, 313] on button "Add Comment" at bounding box center [778, 318] width 83 height 24
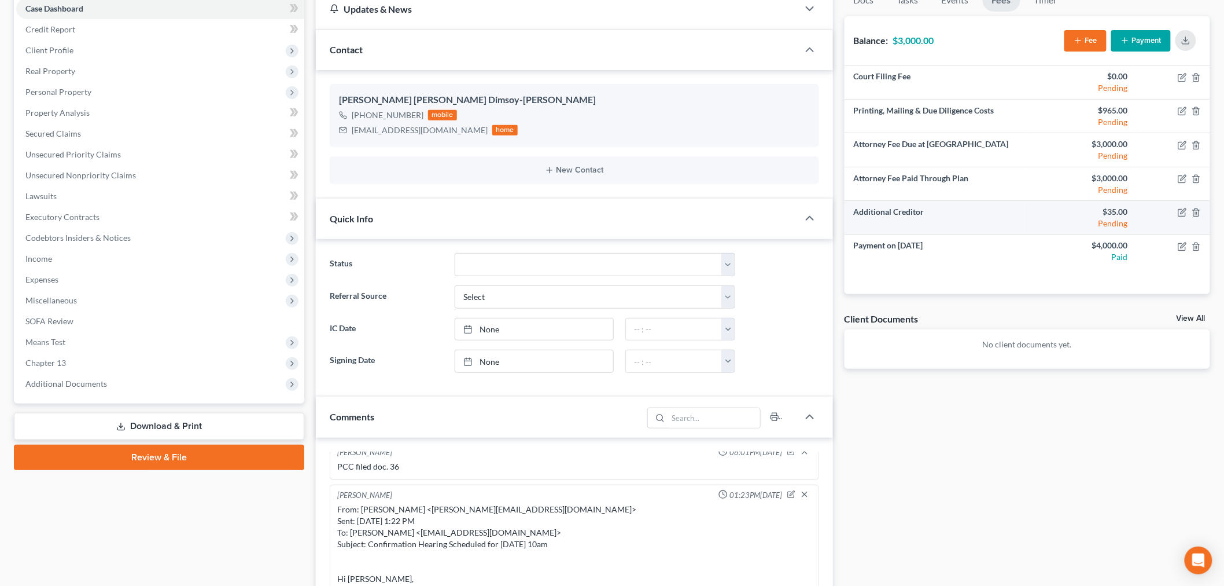
scroll to position [0, 0]
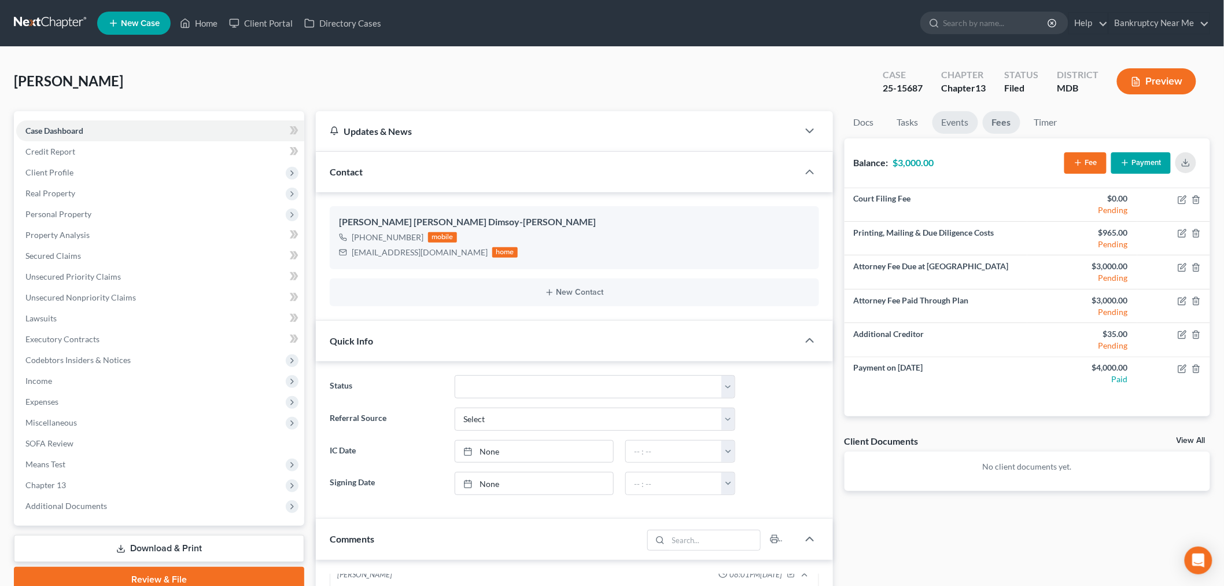
click at [968, 125] on link "Events" at bounding box center [956, 122] width 46 height 23
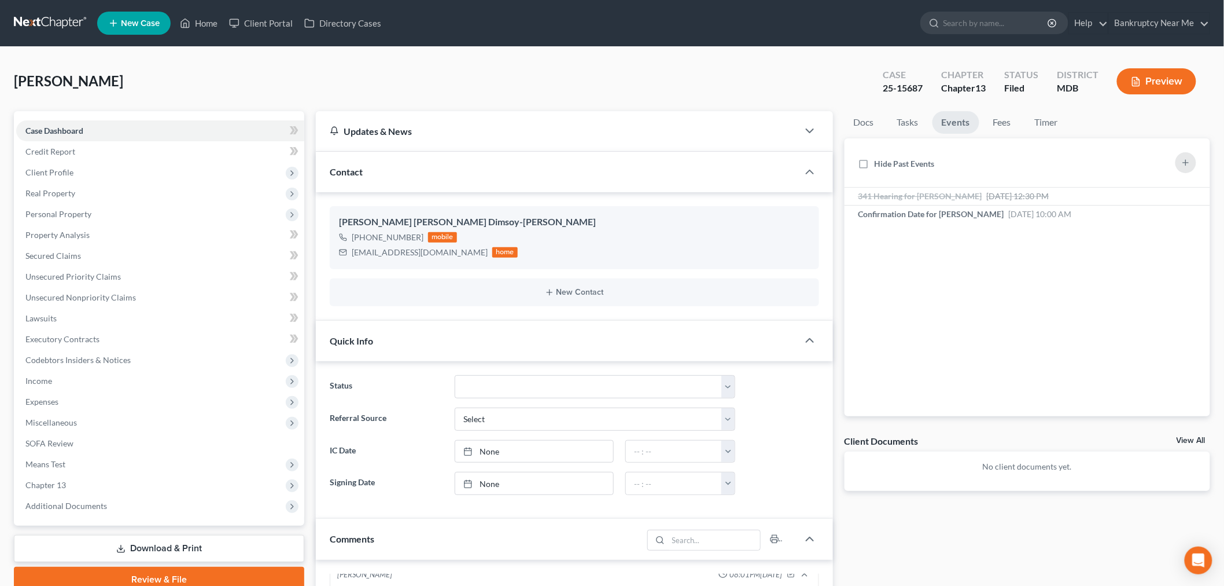
click at [54, 19] on link at bounding box center [51, 23] width 74 height 21
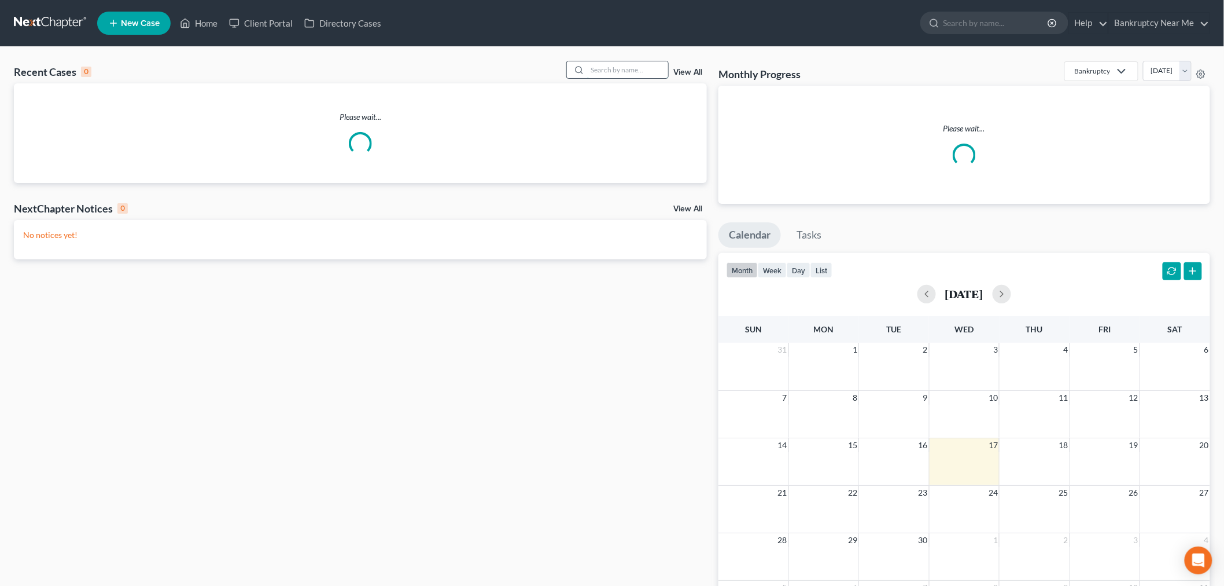
click at [632, 69] on input "search" at bounding box center [627, 69] width 81 height 17
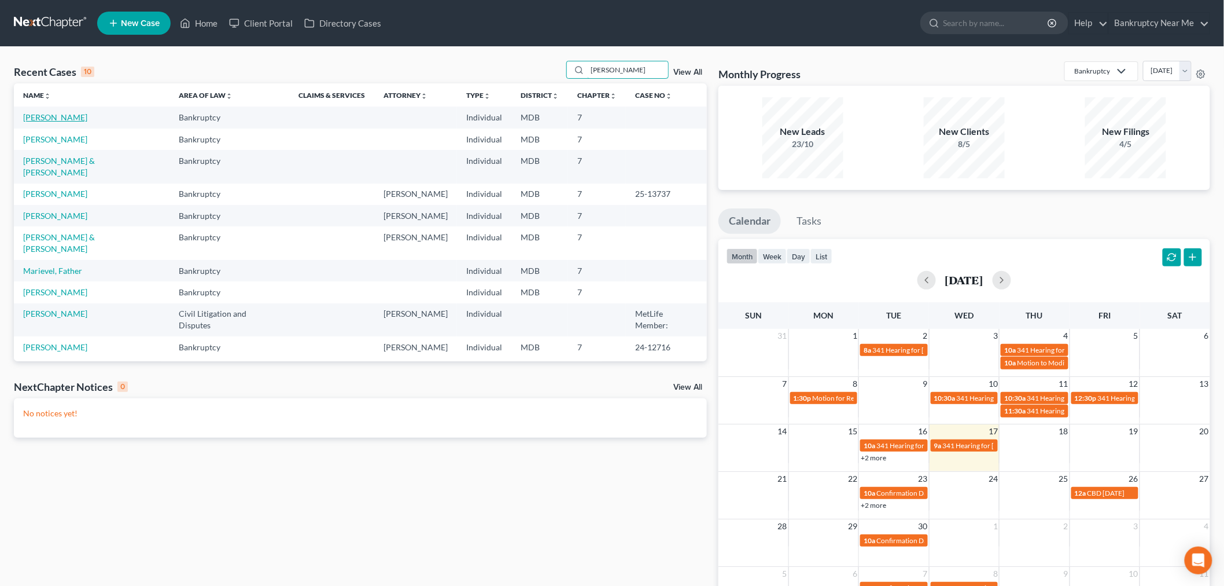
type input "marie"
click at [32, 120] on link "Zaker, Marie" at bounding box center [55, 117] width 64 height 10
select select "6"
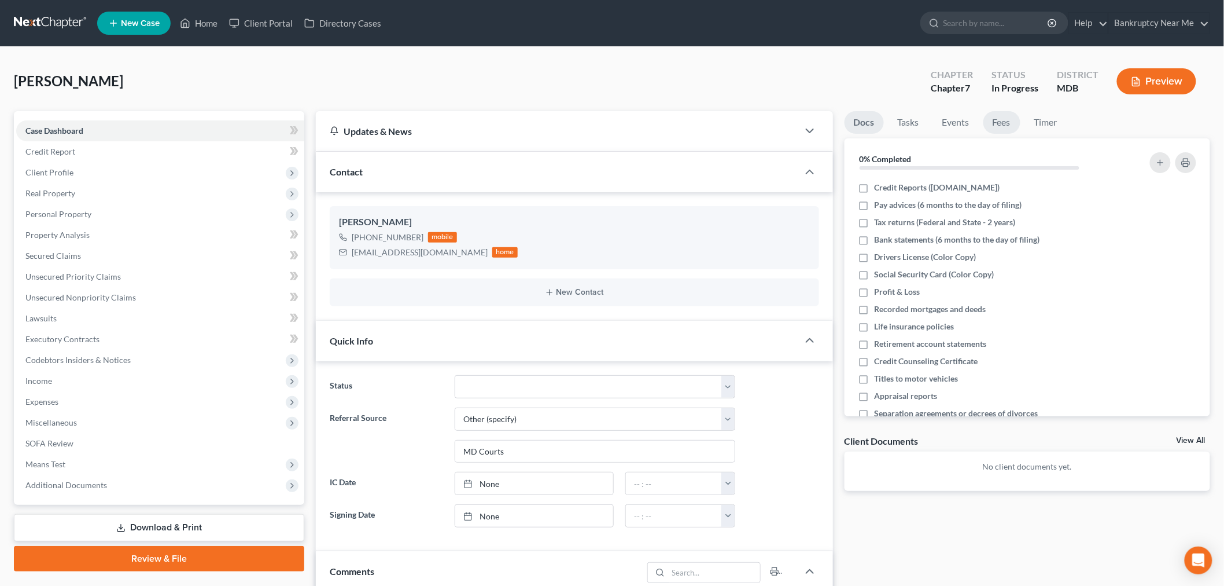
scroll to position [1625, 0]
click at [995, 117] on link "Fees" at bounding box center [1002, 122] width 37 height 23
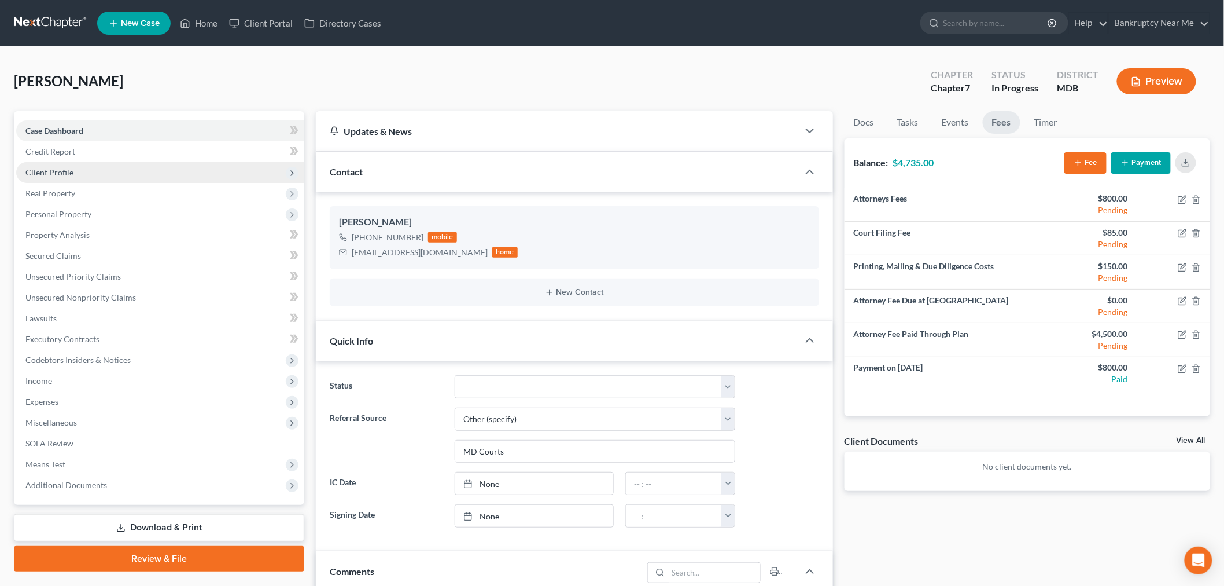
click at [122, 170] on span "Client Profile" at bounding box center [160, 172] width 288 height 21
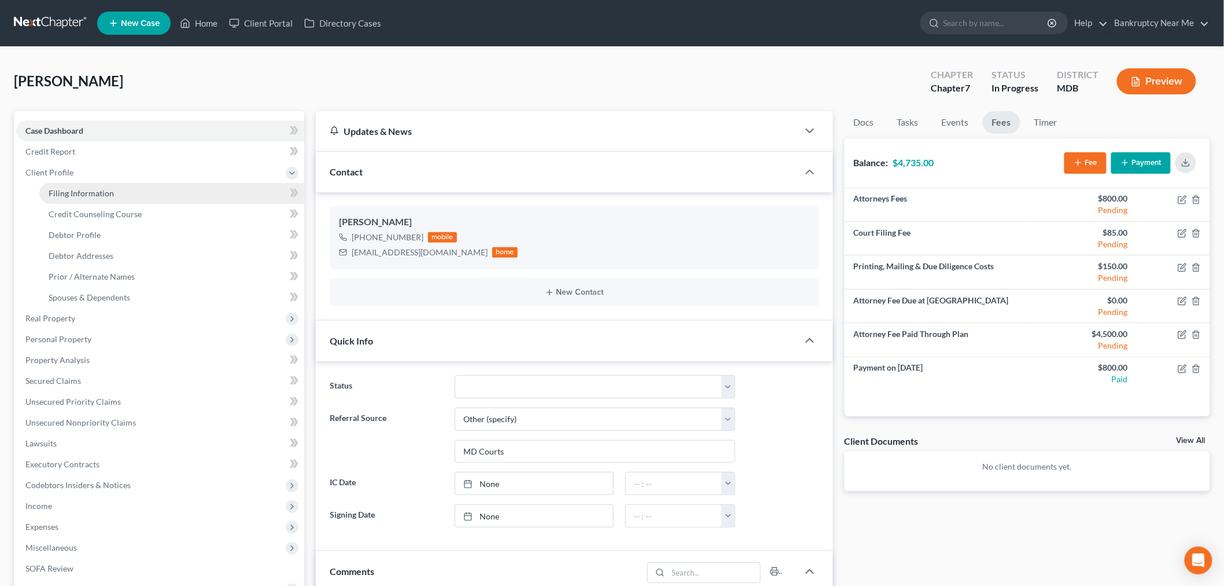
click at [113, 200] on link "Filing Information" at bounding box center [171, 193] width 265 height 21
select select "1"
select select "0"
select select "21"
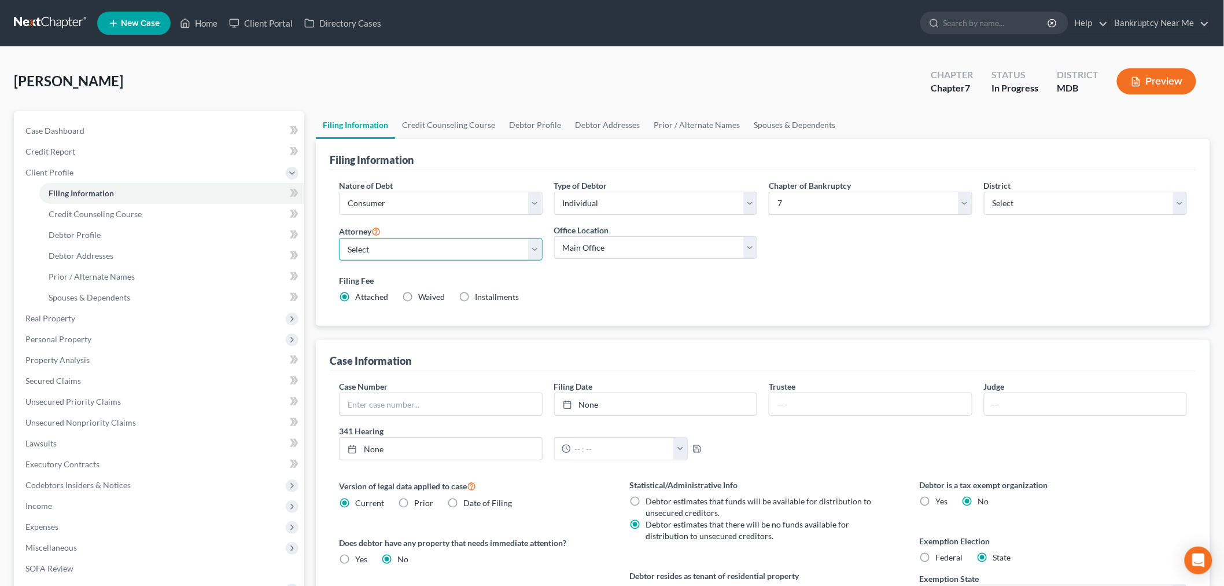
click at [395, 251] on select "Select [PERSON_NAME] - MDB [PERSON_NAME] - CACB" at bounding box center [441, 249] width 204 height 23
select select "0"
click at [339, 238] on select "Select [PERSON_NAME] - MDB [PERSON_NAME] - CACB" at bounding box center [441, 249] width 204 height 23
click at [610, 243] on select "Main Office Bankruptcy Near Me, LLC ([GEOGRAPHIC_DATA], [GEOGRAPHIC_DATA])" at bounding box center [656, 247] width 204 height 23
select select "0"
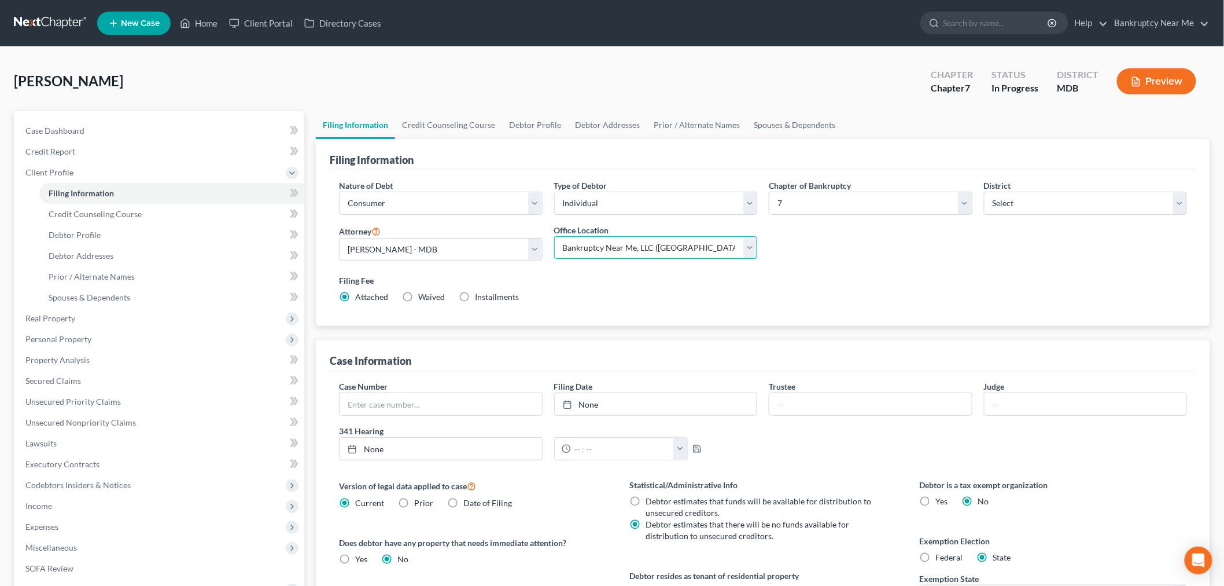
click at [554, 236] on select "Main Office Bankruptcy Near Me, LLC ([GEOGRAPHIC_DATA], [GEOGRAPHIC_DATA])" at bounding box center [656, 247] width 204 height 23
click at [454, 131] on link "Credit Counseling Course" at bounding box center [448, 125] width 107 height 28
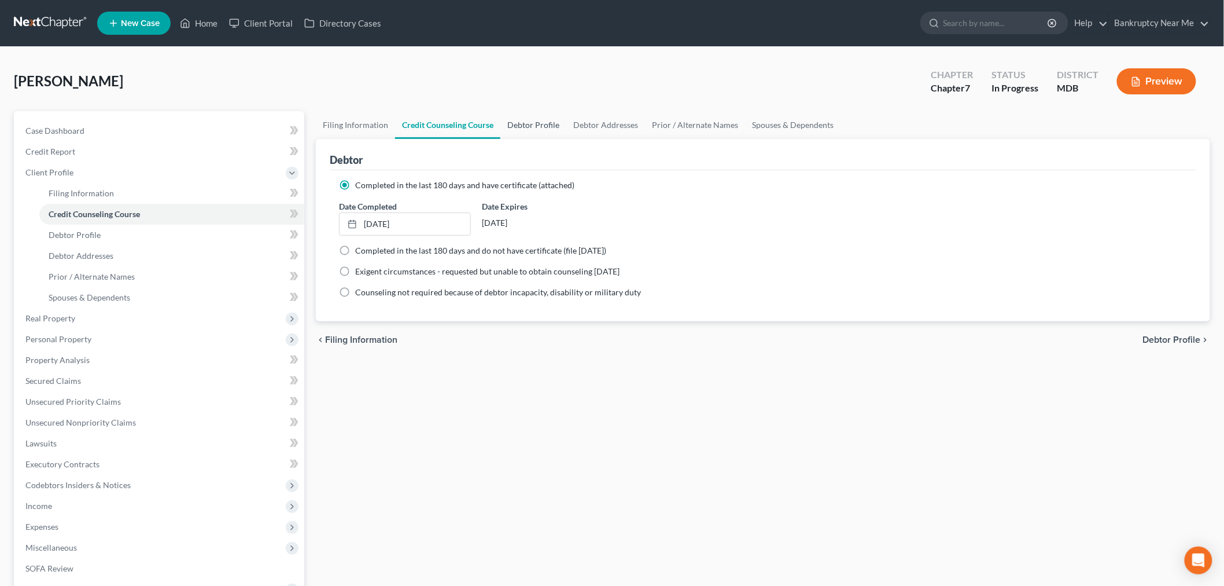
click at [525, 126] on link "Debtor Profile" at bounding box center [534, 125] width 66 height 28
select select "0"
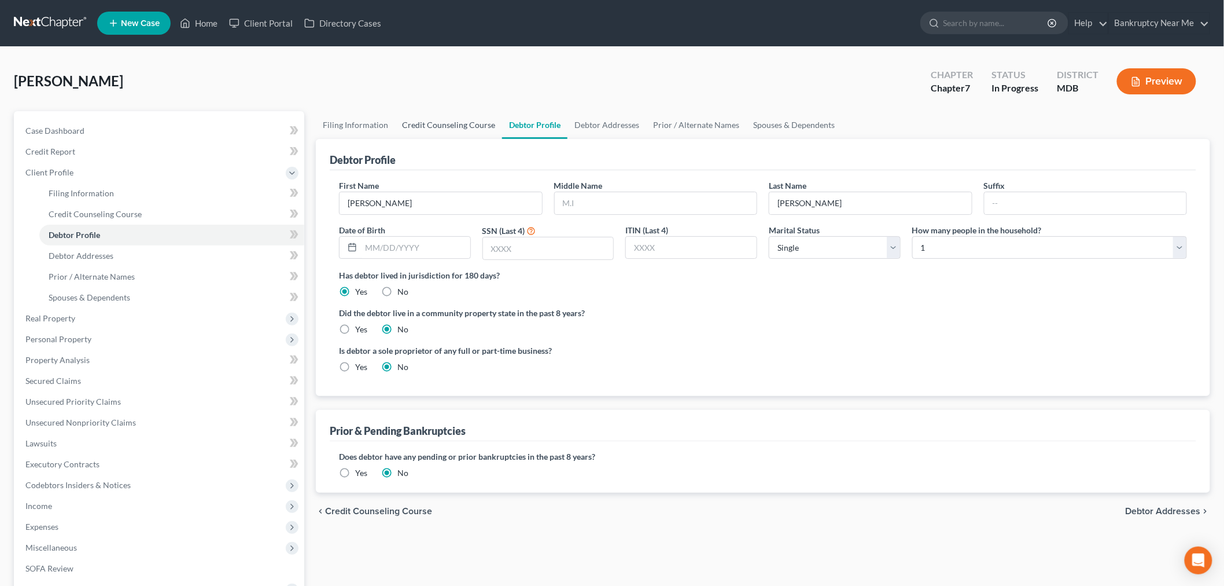
click at [464, 129] on link "Credit Counseling Course" at bounding box center [448, 125] width 107 height 28
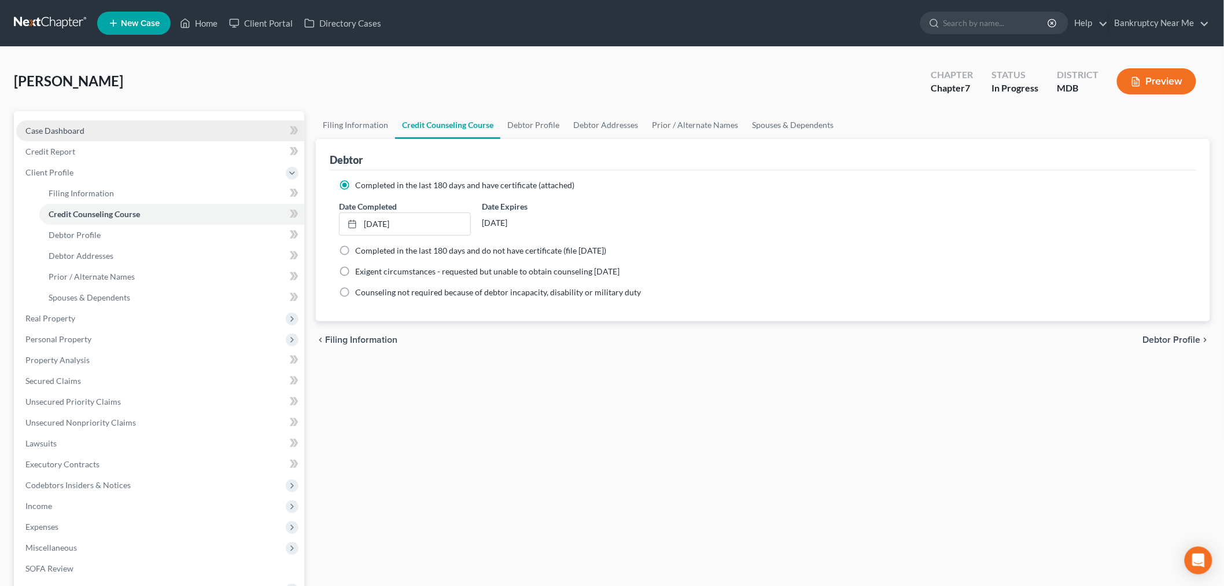
click at [53, 131] on span "Case Dashboard" at bounding box center [54, 131] width 59 height 10
select select "6"
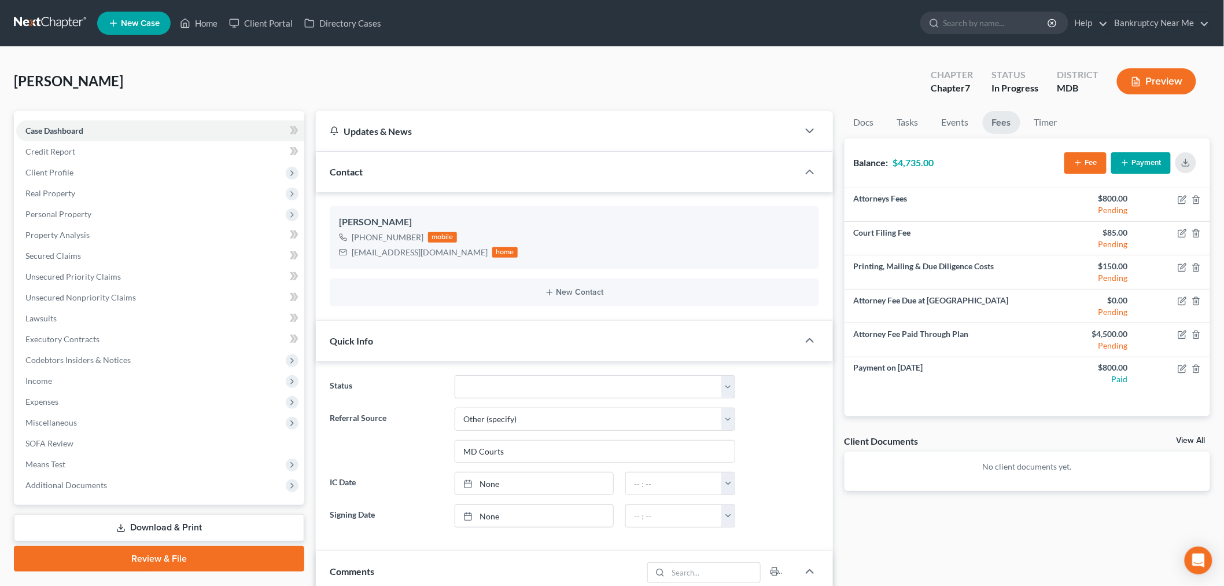
scroll to position [1625, 0]
click at [1184, 236] on icon "button" at bounding box center [1182, 233] width 9 height 9
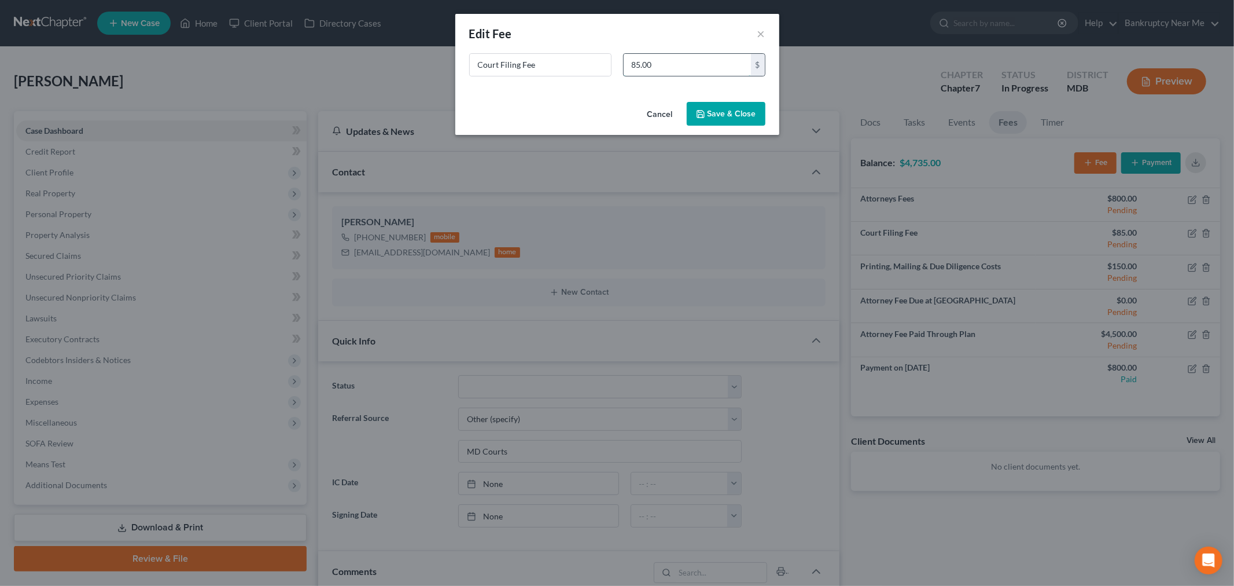
click at [652, 57] on input "85.00" at bounding box center [687, 65] width 127 height 22
click at [759, 30] on button "×" at bounding box center [761, 34] width 8 height 14
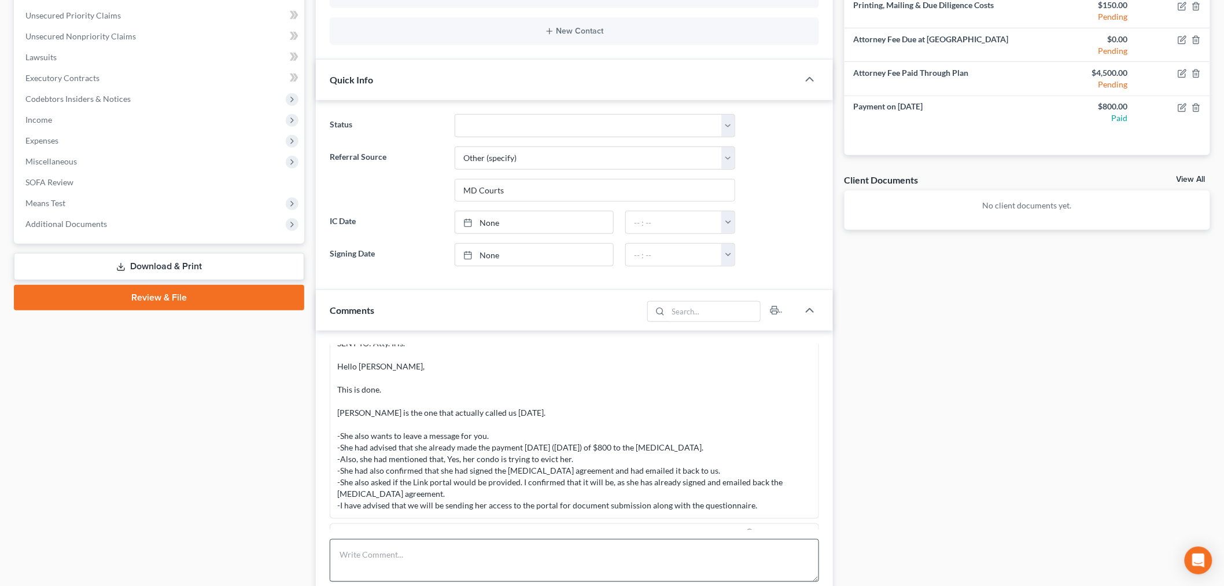
scroll to position [385, 0]
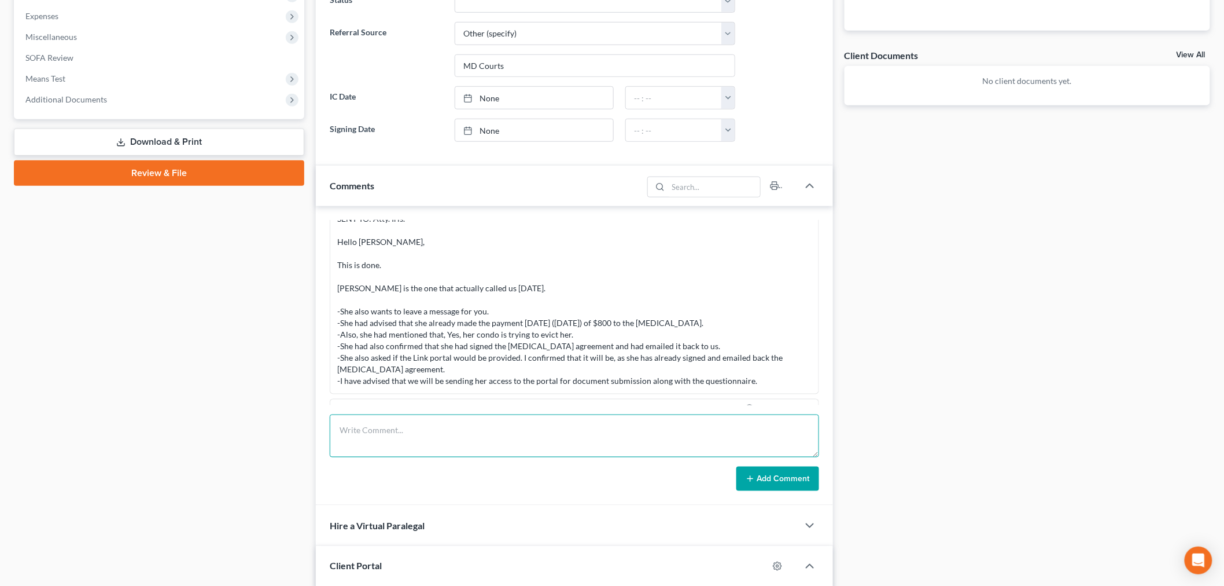
drag, startPoint x: 687, startPoint y: 442, endPoint x: 697, endPoint y: 417, distance: 27.0
click at [687, 441] on textarea at bounding box center [575, 435] width 490 height 43
click at [517, 430] on textarea "Remaining balance of filing fee $313 + printing mailng due diligence $150 sentt…" at bounding box center [575, 435] width 490 height 43
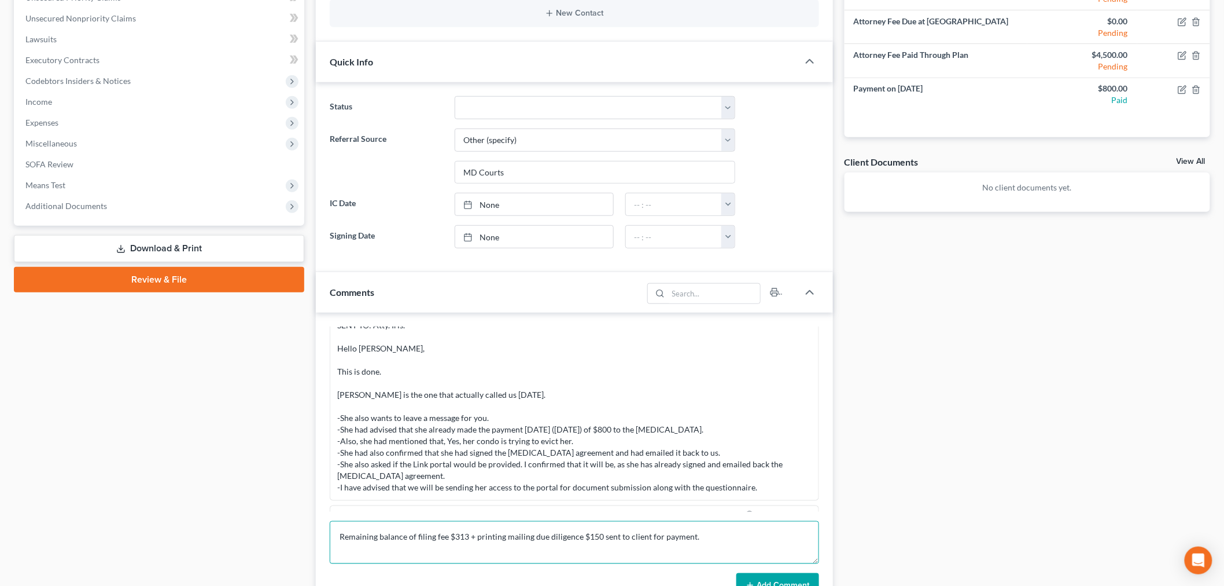
scroll to position [128, 0]
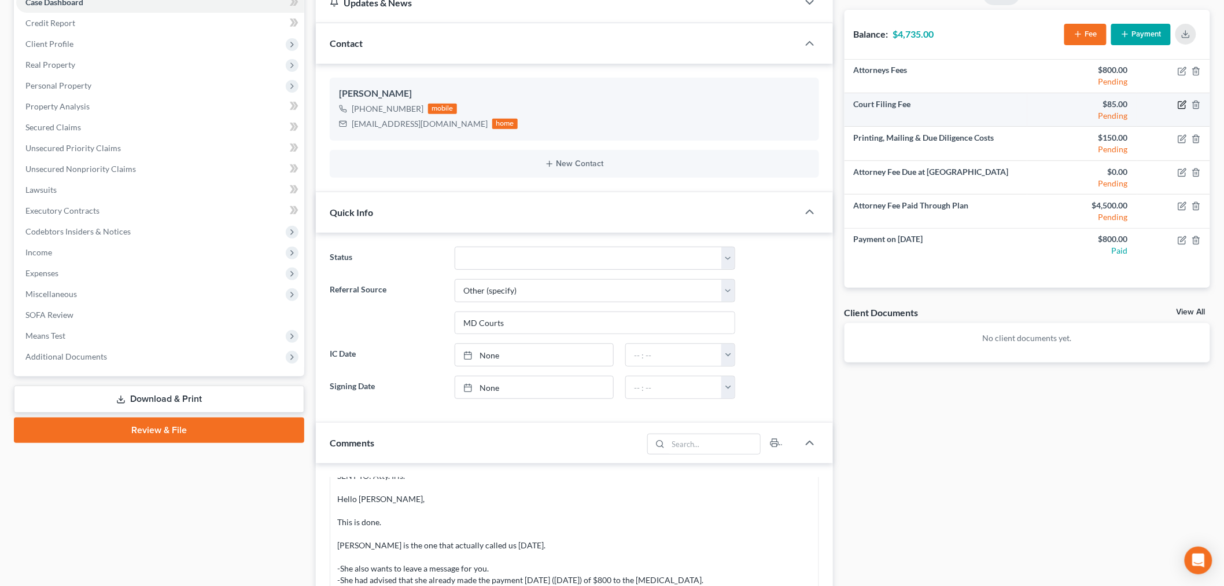
type textarea "Remaining balance of filing fee $313 + printing mailing due diligence $150 sent…"
click at [1182, 104] on icon "button" at bounding box center [1183, 103] width 5 height 5
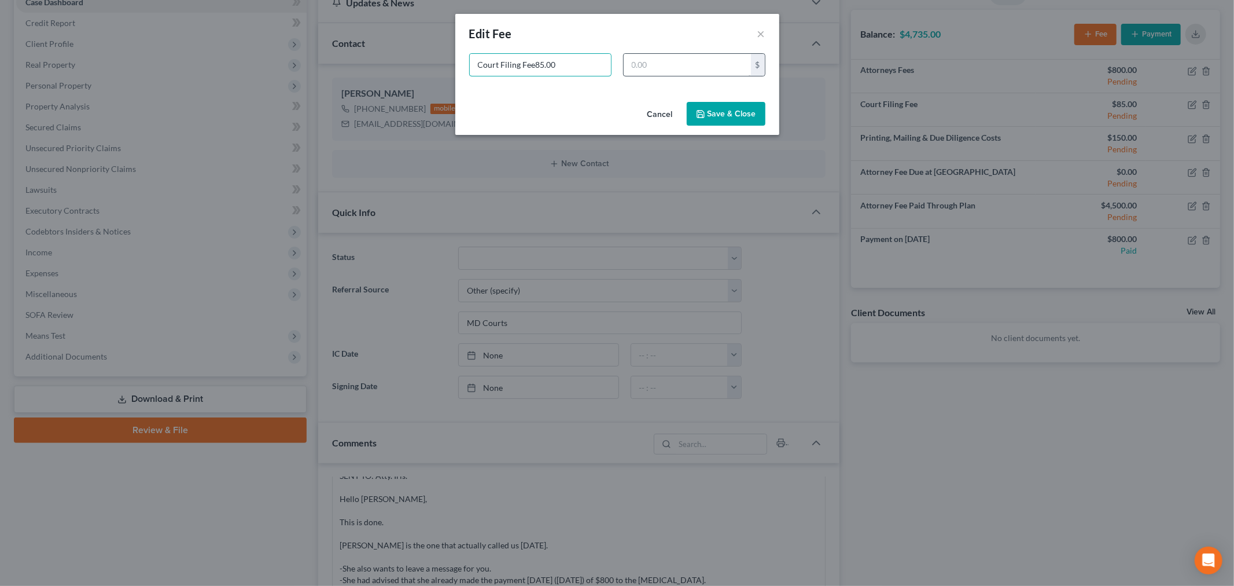
type input "Court Filing Fee"
click at [650, 60] on input "text" at bounding box center [687, 65] width 127 height 22
type input "313"
click at [711, 118] on button "Save & Close" at bounding box center [726, 114] width 79 height 24
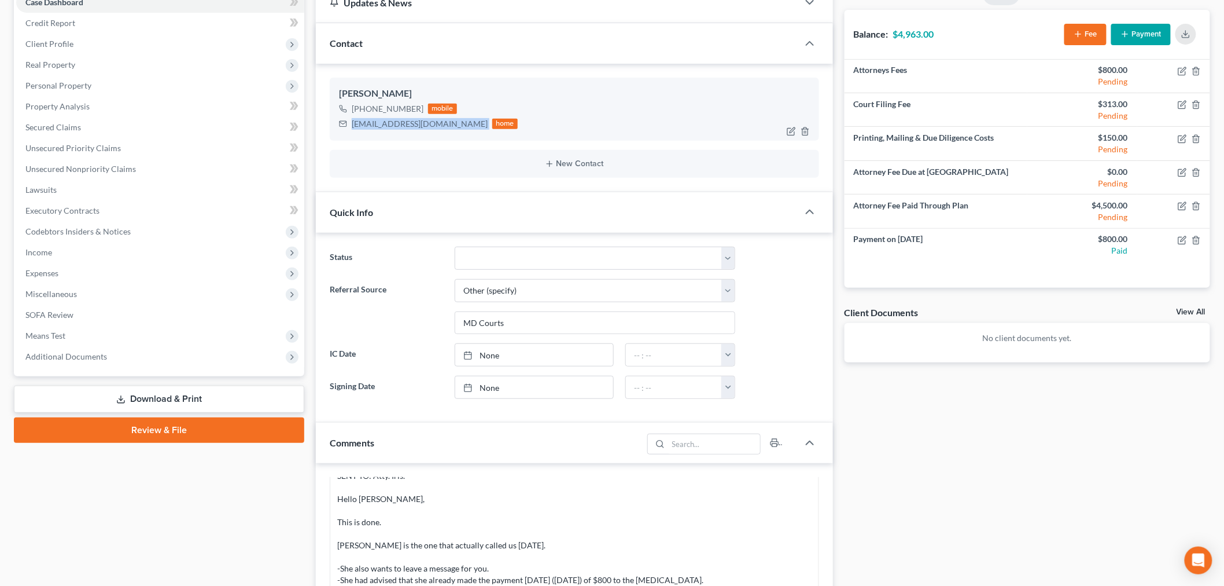
drag, startPoint x: 425, startPoint y: 122, endPoint x: 349, endPoint y: 122, distance: 76.4
click at [349, 123] on div "mariez@verizon.net home" at bounding box center [428, 123] width 179 height 15
copy div "mariez@verizon.net"
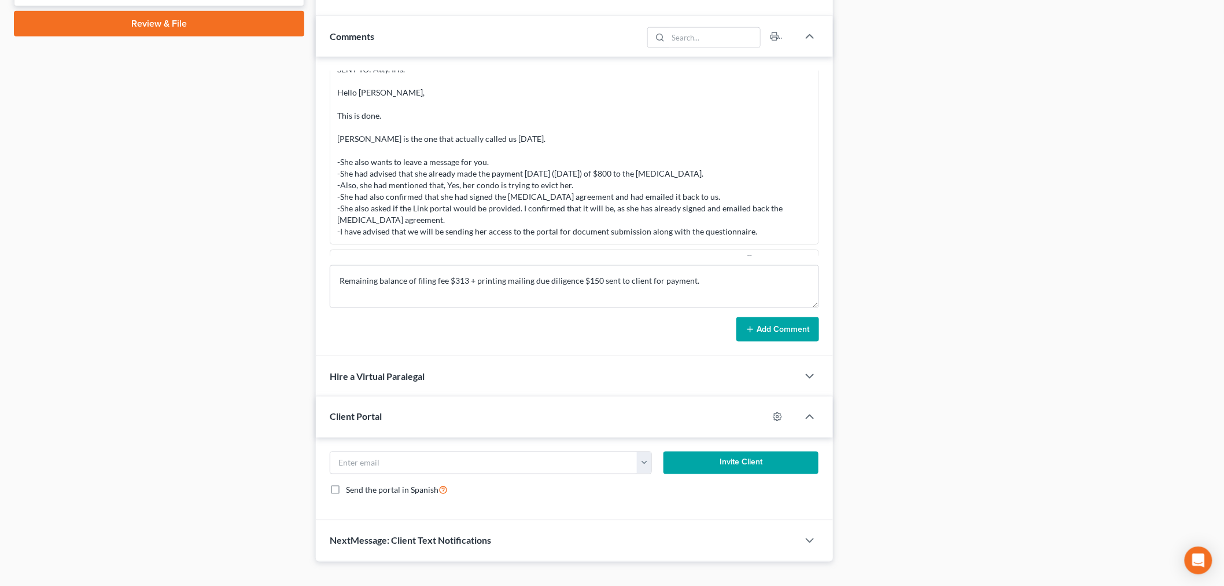
scroll to position [554, 0]
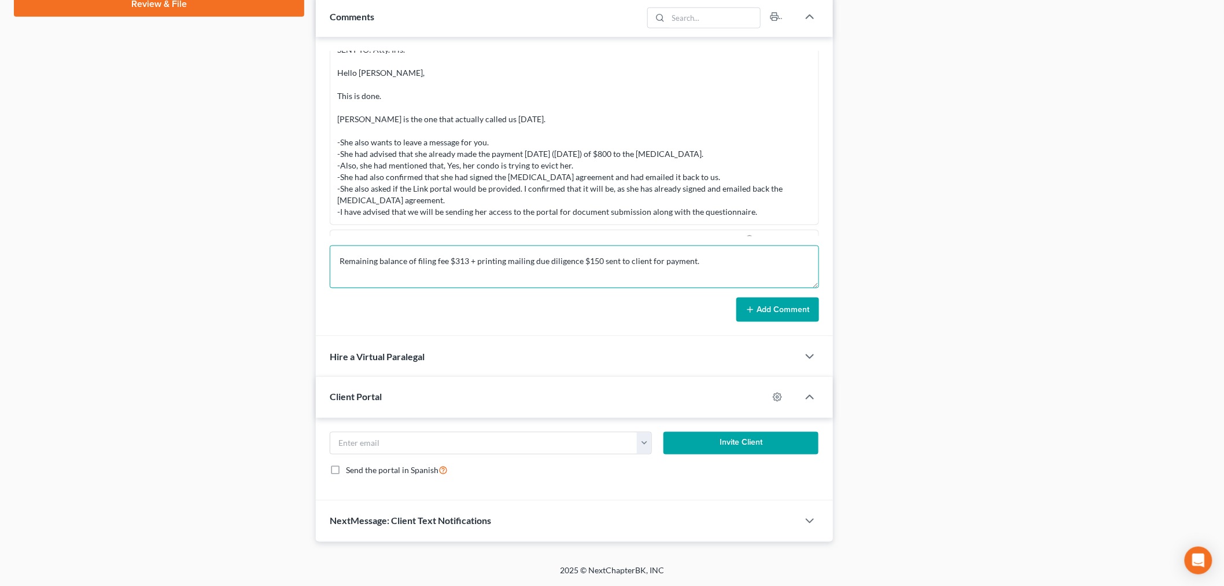
click at [695, 258] on textarea "Remaining balance of filing fee $313 + printing mailing due diligence $150 sent…" at bounding box center [575, 266] width 490 height 43
type textarea "Remaining balance of filing fee $313 + printing mailing due diligence $150 sent…"
drag, startPoint x: 782, startPoint y: 303, endPoint x: 785, endPoint y: 281, distance: 22.3
click at [781, 303] on button "Add Comment" at bounding box center [778, 309] width 83 height 24
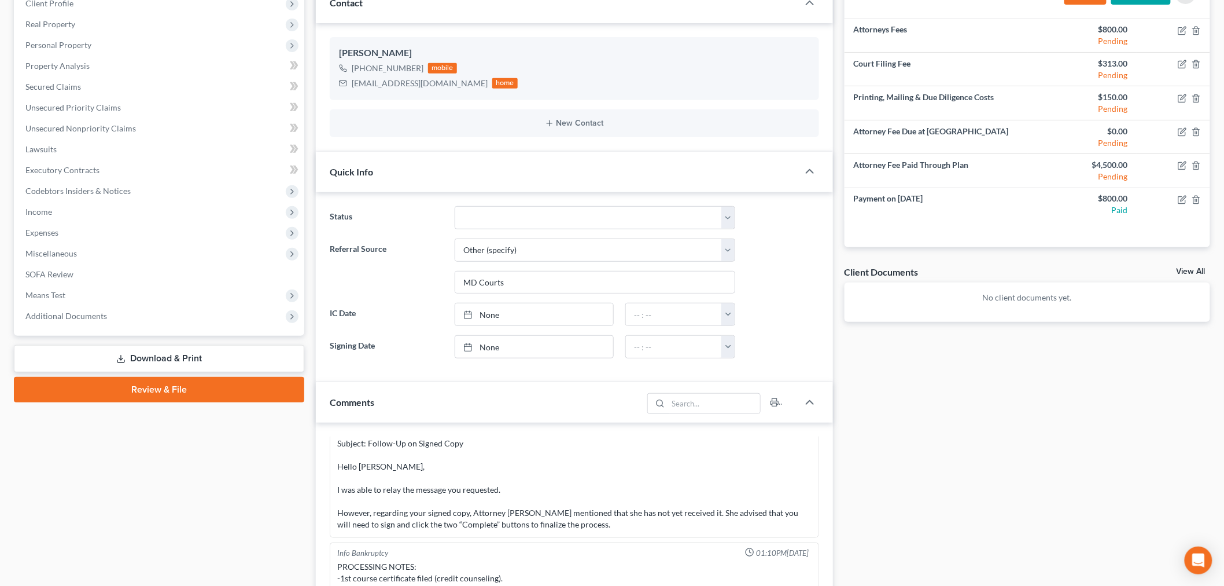
scroll to position [0, 0]
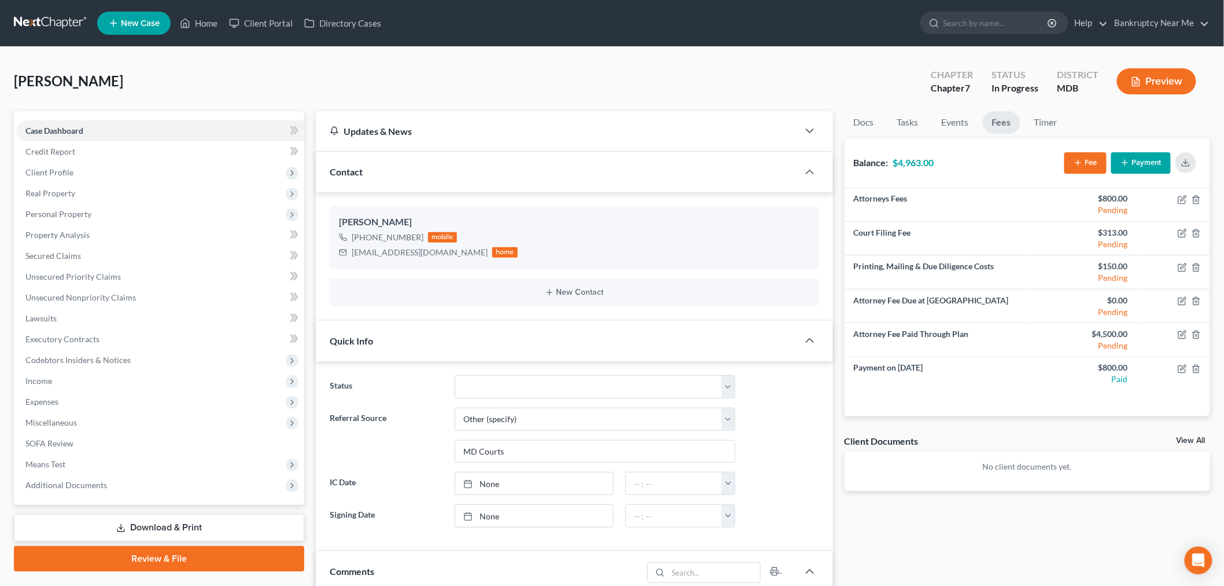
click at [21, 24] on link at bounding box center [51, 23] width 74 height 21
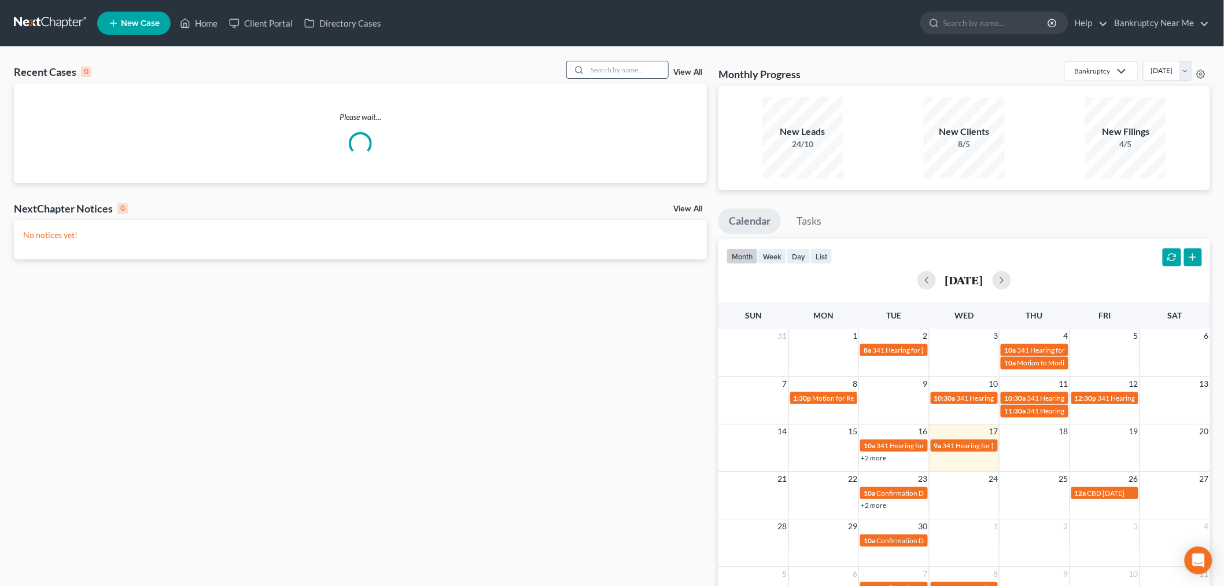
click at [622, 71] on input "search" at bounding box center [627, 69] width 81 height 17
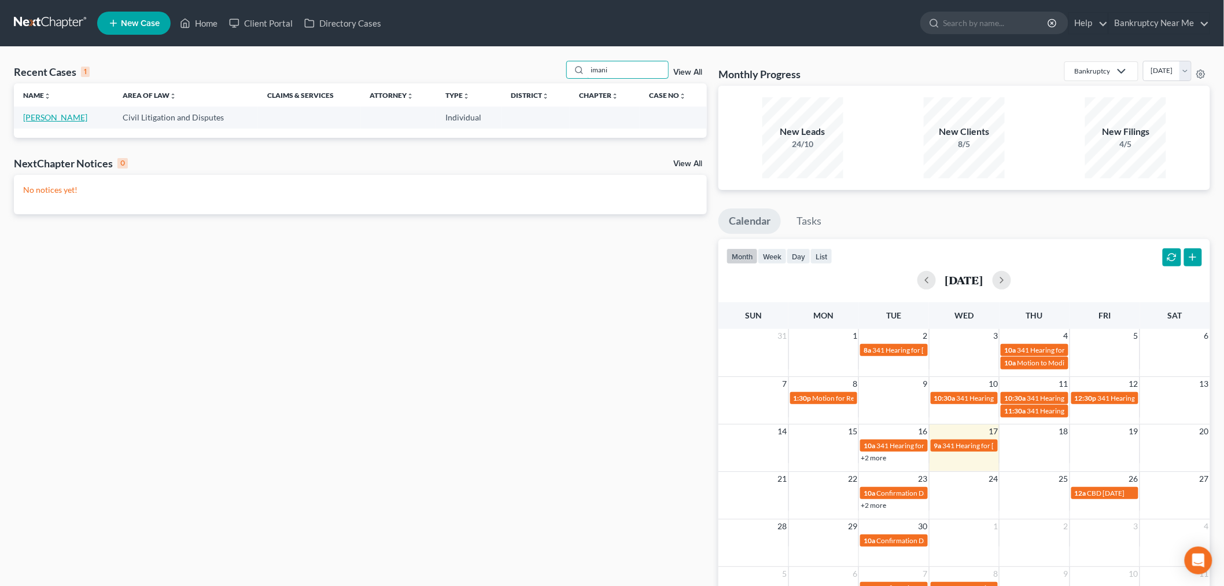
type input "imani"
click at [48, 120] on link "[PERSON_NAME]" at bounding box center [55, 117] width 64 height 10
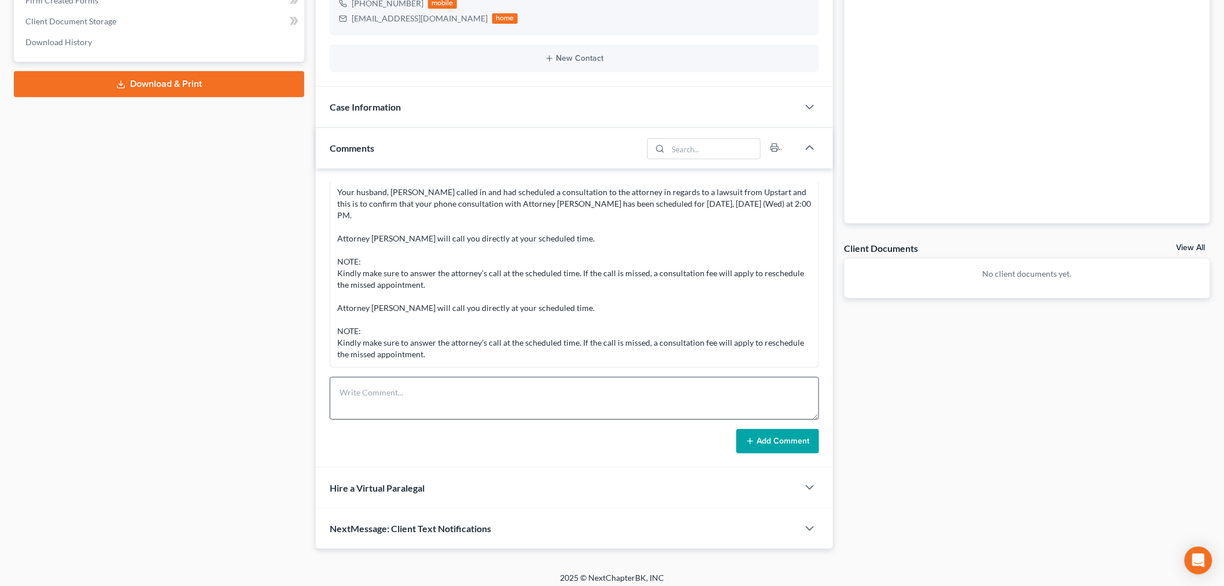
scroll to position [198, 0]
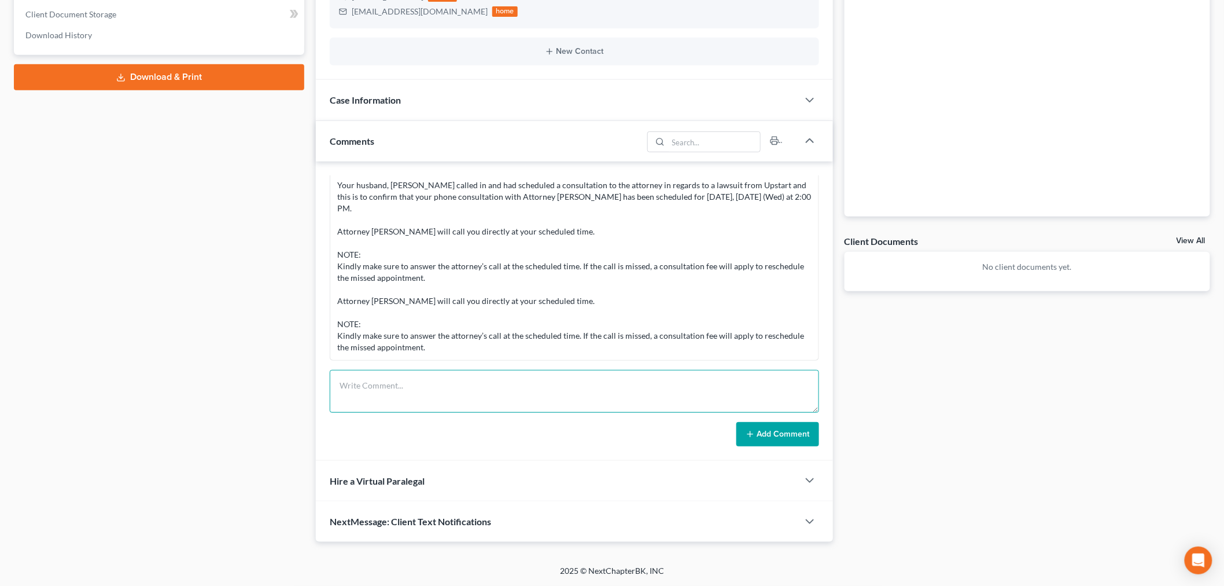
click at [714, 376] on textarea at bounding box center [575, 391] width 490 height 43
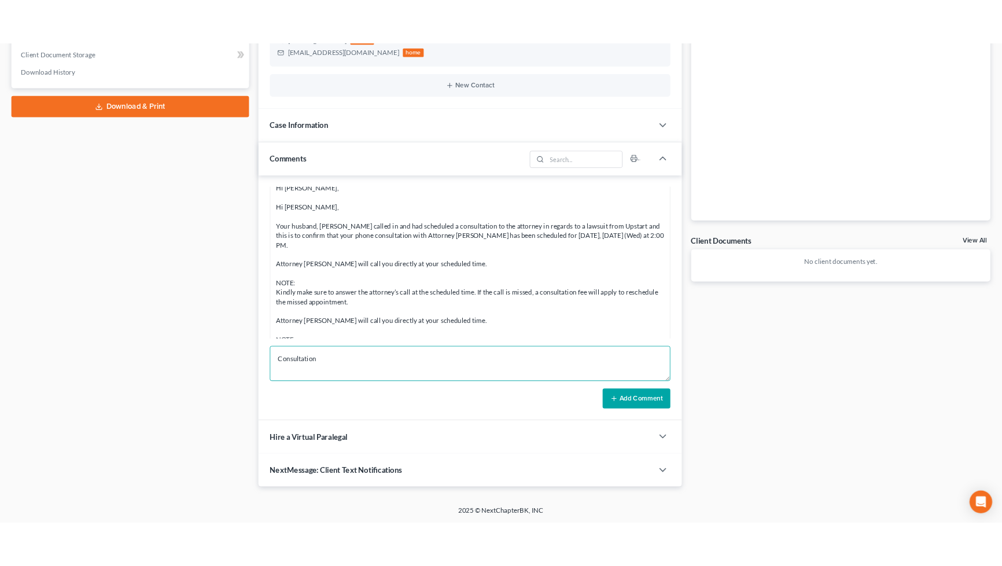
scroll to position [324, 0]
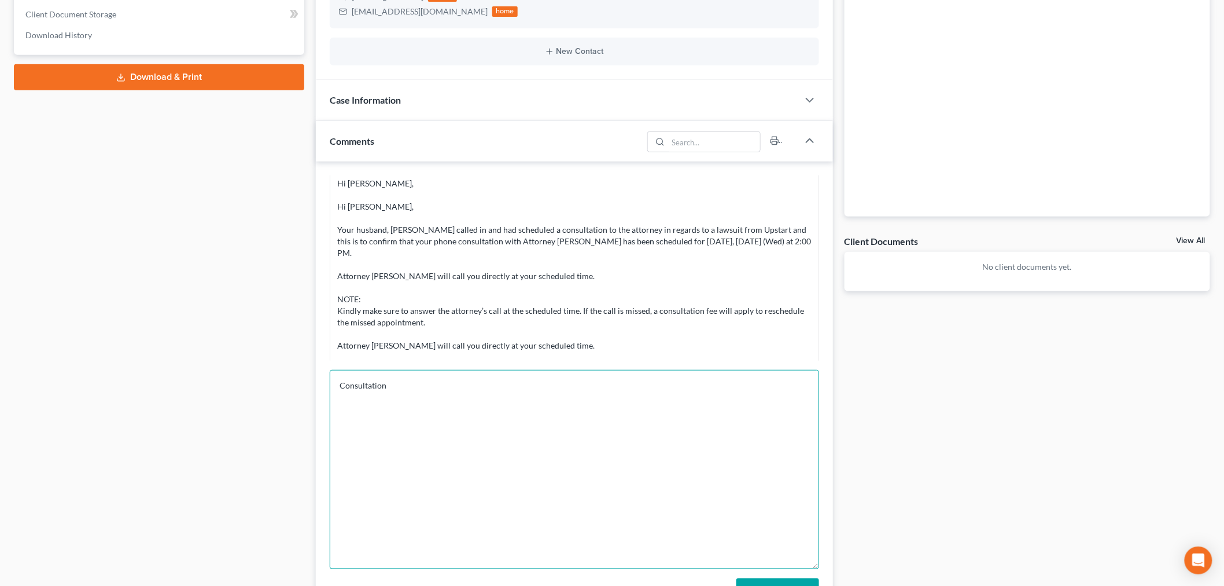
drag, startPoint x: 817, startPoint y: 410, endPoint x: 759, endPoint y: 549, distance: 150.5
click at [771, 561] on textarea "Consultation" at bounding box center [575, 469] width 490 height 199
click at [621, 470] on textarea "Consultation" at bounding box center [575, 467] width 490 height 194
click at [383, 413] on textarea "Consultation spoke with husband uptart balanceis $5686" at bounding box center [575, 467] width 490 height 194
click at [388, 406] on textarea "Consultation spoke with husband uptart balanceis $5686" at bounding box center [575, 467] width 490 height 194
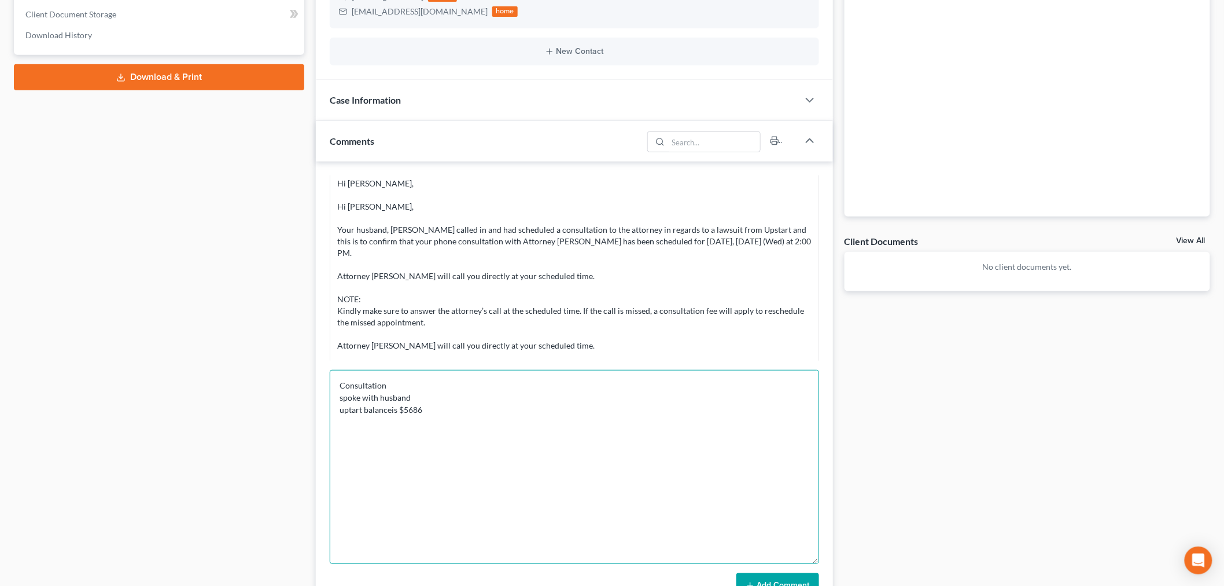
click at [389, 407] on textarea "Consultation spoke with husband uptart balanceis $5686" at bounding box center [575, 467] width 490 height 194
click at [346, 411] on textarea "Consultation spoke with husband uptart balance is $5686" at bounding box center [575, 467] width 490 height 194
click at [348, 410] on textarea "Consultation spoke with husband uptart balance is $5686" at bounding box center [575, 467] width 490 height 194
click at [467, 402] on textarea "Consultation spoke with husband upstart balance is $5686" at bounding box center [575, 467] width 490 height 194
click at [466, 408] on textarea "Consultation spoke with husband upstart balance is $5686" at bounding box center [575, 467] width 490 height 194
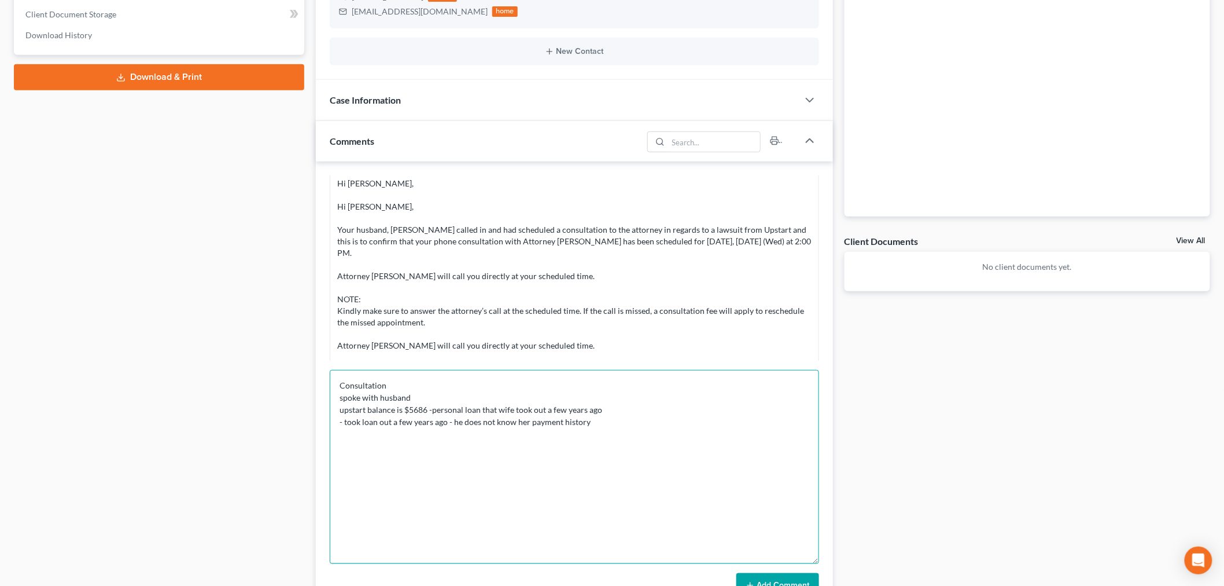
click at [593, 420] on textarea "Consultation spoke with husband upstart balance is $5686 -personal loan that wi…" at bounding box center [575, 467] width 490 height 194
click at [454, 443] on textarea "Consultation spoke with husband upstart balance is $5686 -personal loan that wi…" at bounding box center [575, 467] width 490 height 194
click at [436, 443] on textarea "Consultation spoke with husband upstart balance is $5686 -personal loan that wi…" at bounding box center [575, 467] width 490 height 194
click at [470, 443] on textarea "Consultation spoke with husband upstart balance is $5686 -personal loan that wi…" at bounding box center [575, 467] width 490 height 194
type textarea "Consultation spoke with husband upstart balance is $5686 -personal loan that wi…"
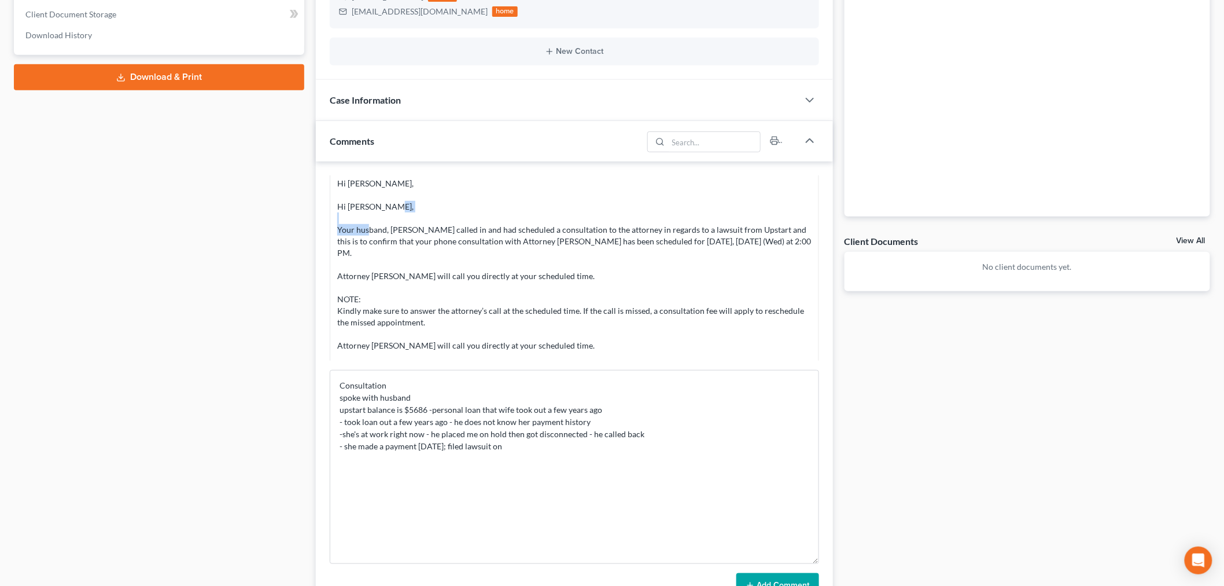
drag, startPoint x: 390, startPoint y: 239, endPoint x: 437, endPoint y: 236, distance: 47.0
click at [437, 236] on div "imanitm@gmail.com SUBJECT: CONFIRMATION: Phone Consultation with Attorney Iris …" at bounding box center [574, 264] width 475 height 266
copy div "Fushuai Jiang"
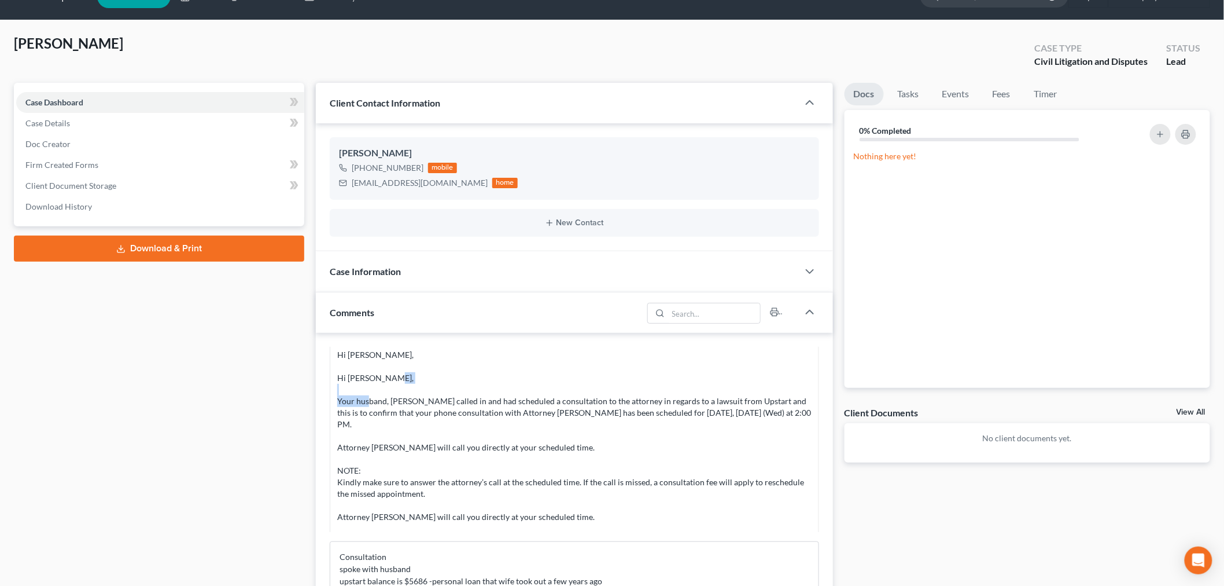
scroll to position [5, 0]
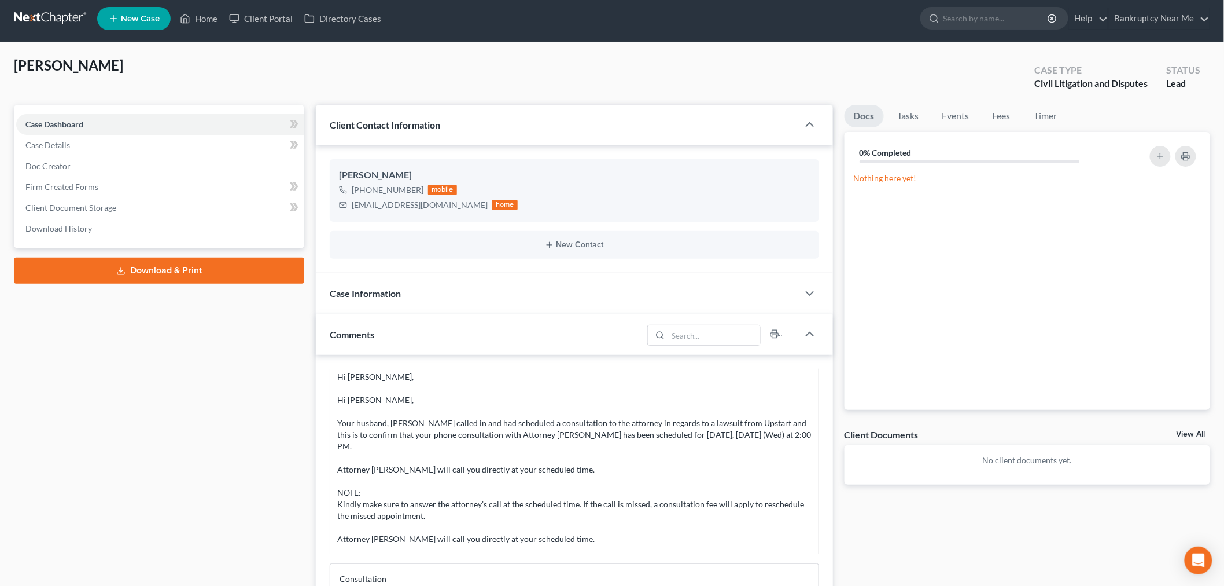
click at [503, 311] on div "Case Information" at bounding box center [557, 293] width 483 height 40
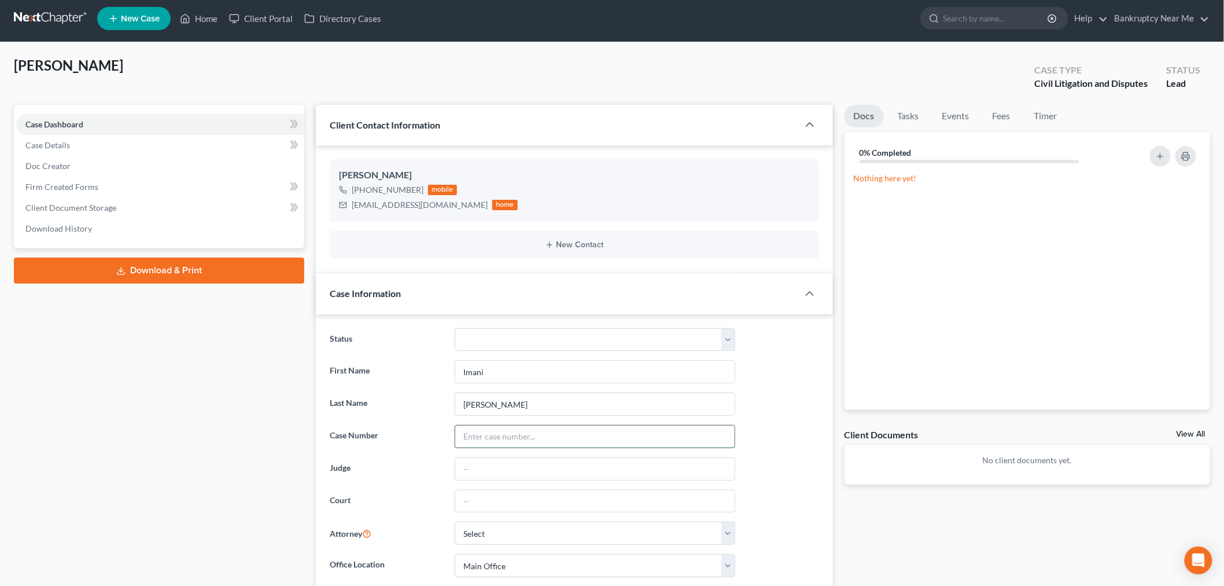
click at [540, 429] on input "text" at bounding box center [595, 436] width 280 height 22
paste input "d06cv25019182"
type input "d06cv25019182"
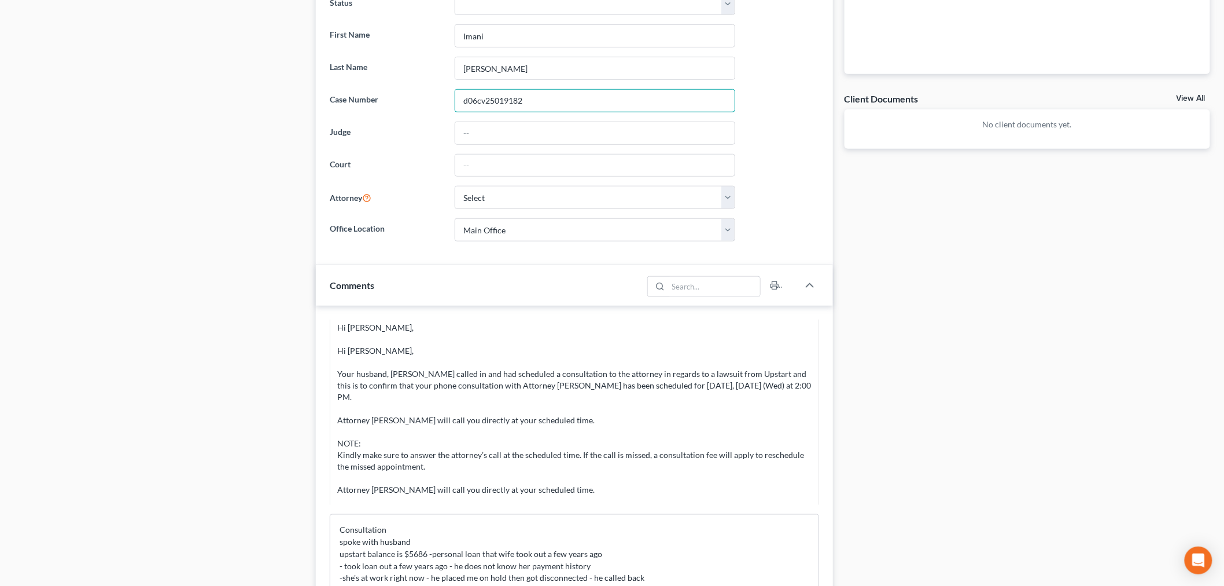
scroll to position [455, 0]
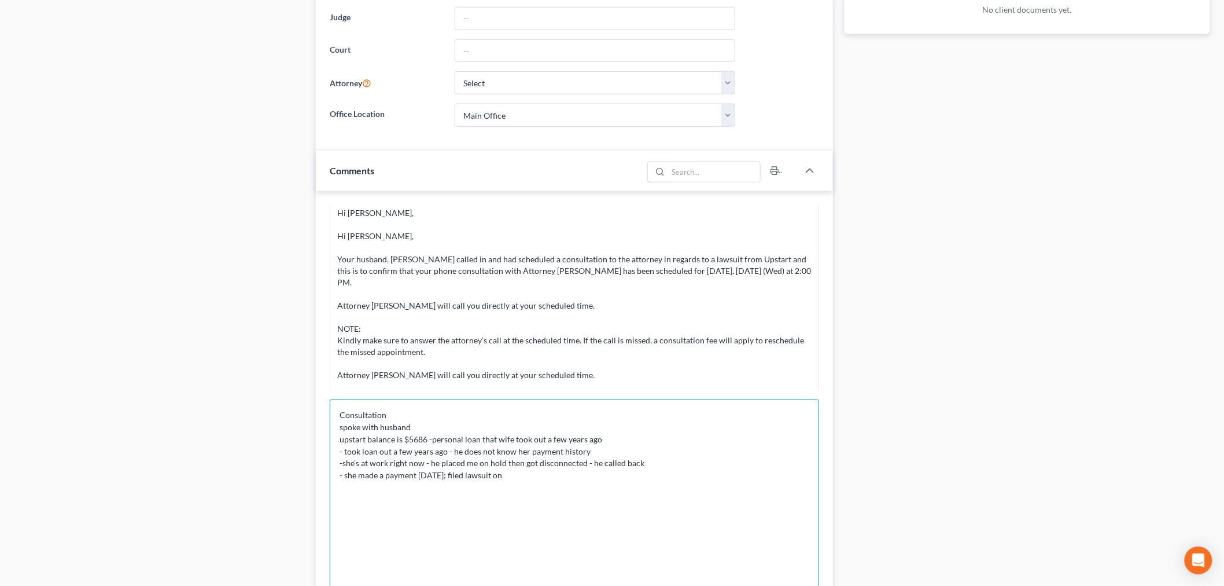
click at [560, 476] on textarea "Consultation spoke with husband upstart balance is $5686 -personal loan that wi…" at bounding box center [575, 496] width 490 height 194
drag, startPoint x: 522, startPoint y: 479, endPoint x: 529, endPoint y: 475, distance: 7.8
click at [522, 479] on textarea "Consultation spoke with husband upstart balance is $5686 -personal loan that wi…" at bounding box center [575, 496] width 490 height 194
click at [419, 475] on textarea "Consultation spoke with husband upstart balance is $5686 -personal loan that wi…" at bounding box center [575, 496] width 490 height 194
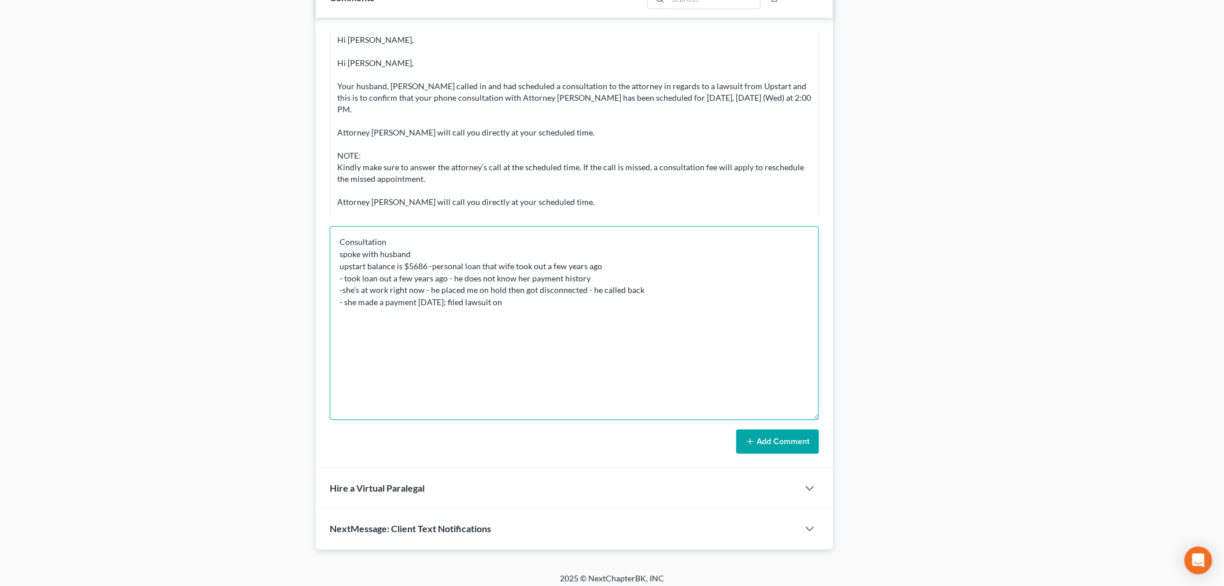
scroll to position [637, 0]
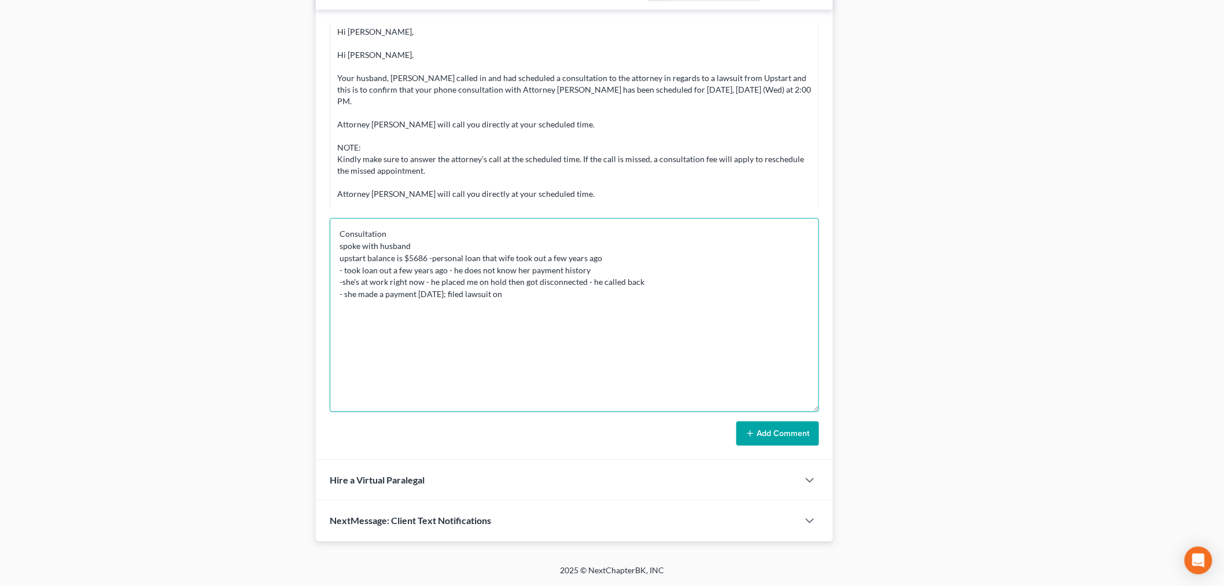
type textarea "Consultation spoke with husband upstart balance is $5686 -personal loan that wi…"
click at [788, 437] on button "Add Comment" at bounding box center [778, 433] width 83 height 24
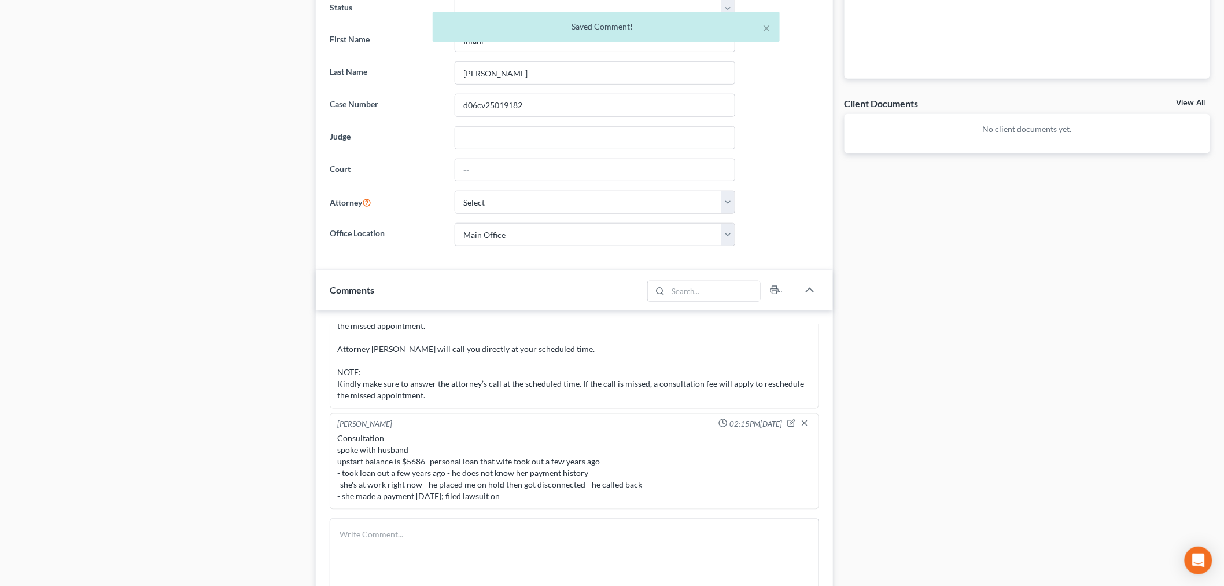
scroll to position [251, 0]
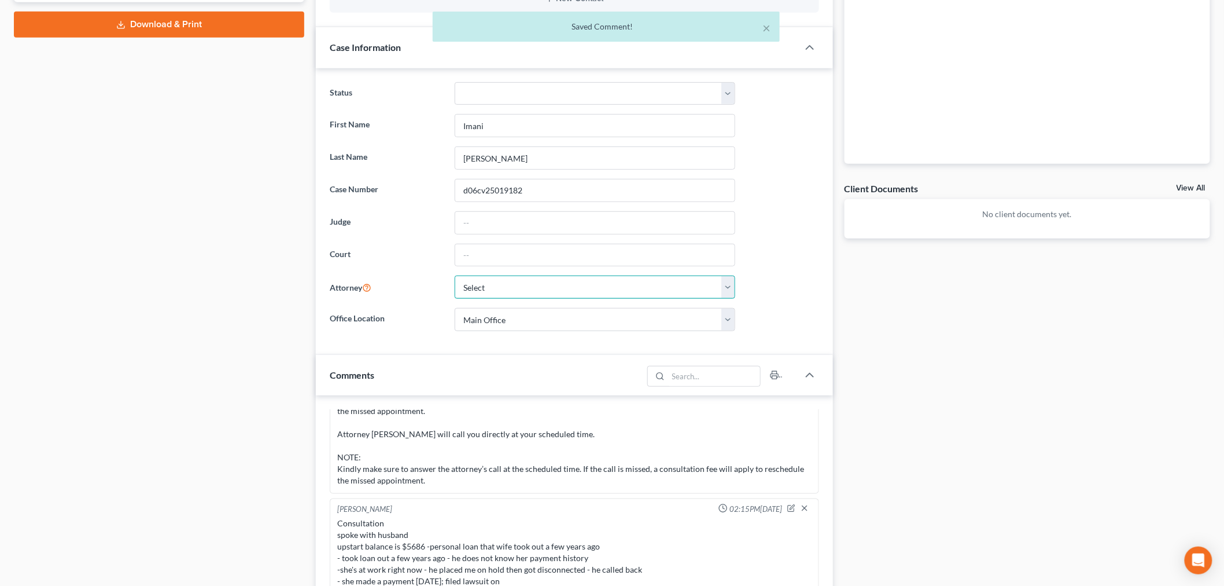
click at [708, 293] on select "Select Iris Kwon - MDB Iris Kwon - CACB" at bounding box center [595, 286] width 281 height 23
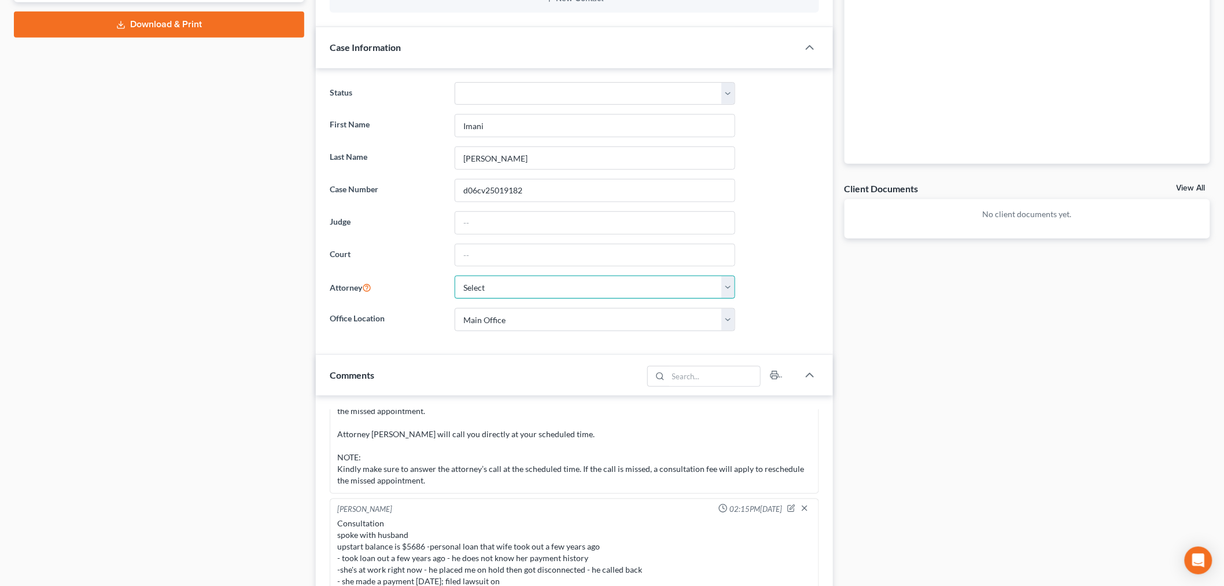
select select "0"
click at [455, 276] on select "Select Iris Kwon - MDB Iris Kwon - CACB" at bounding box center [595, 286] width 281 height 23
click at [634, 325] on select "Main Office Bankruptcy Near Me, LLC (Santa Ana, CA)" at bounding box center [595, 319] width 281 height 23
click at [931, 333] on div "Docs Tasks Events Fees Timer 0% Completed Nothing here yet! Hide Completed Task…" at bounding box center [1028, 393] width 378 height 1068
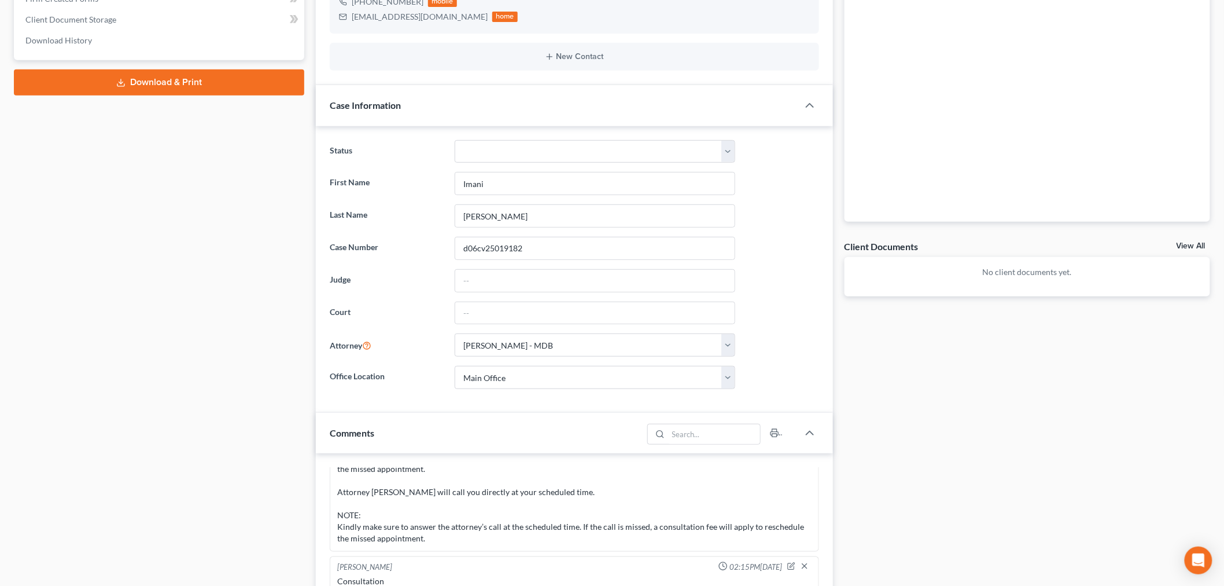
scroll to position [0, 0]
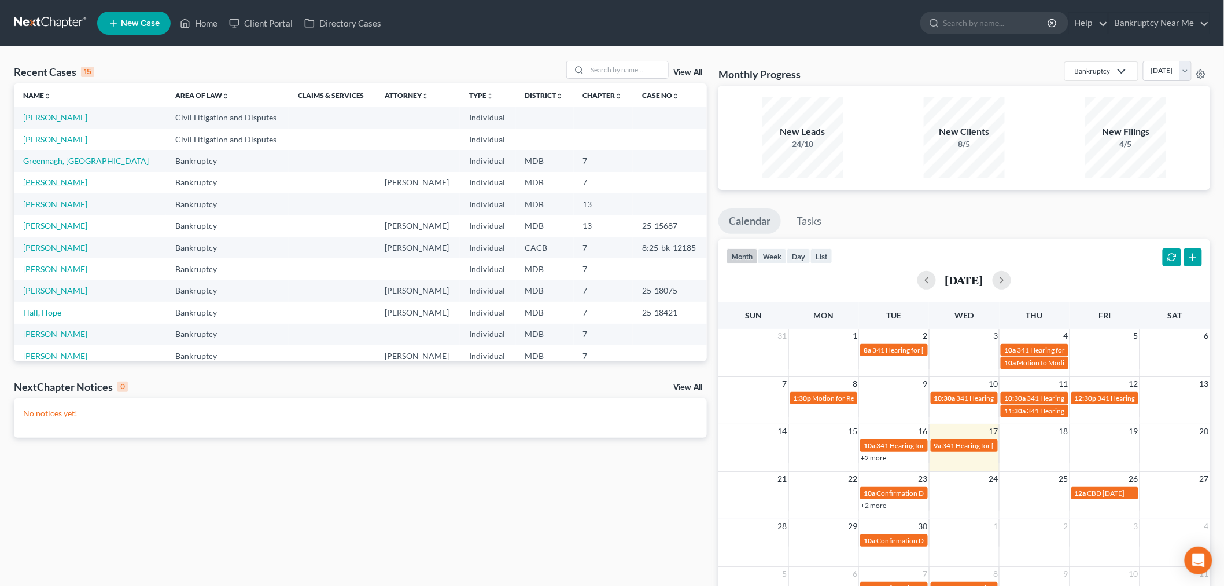
click at [58, 183] on link "[PERSON_NAME]" at bounding box center [55, 182] width 64 height 10
select select "6"
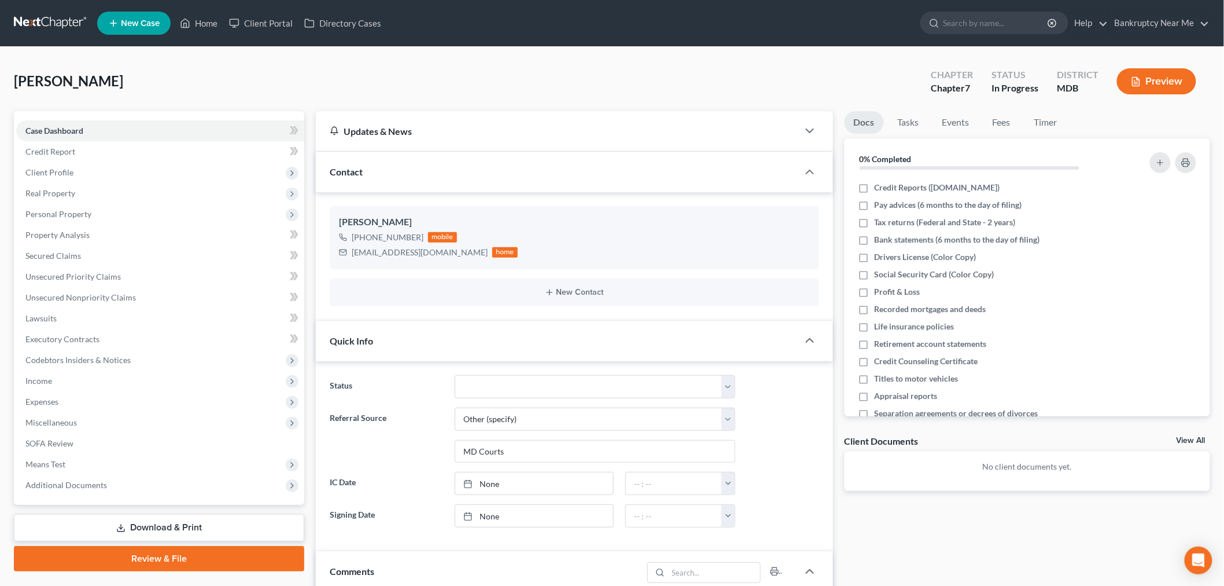
scroll to position [1668, 0]
click at [1002, 124] on link "Fees" at bounding box center [1002, 122] width 37 height 23
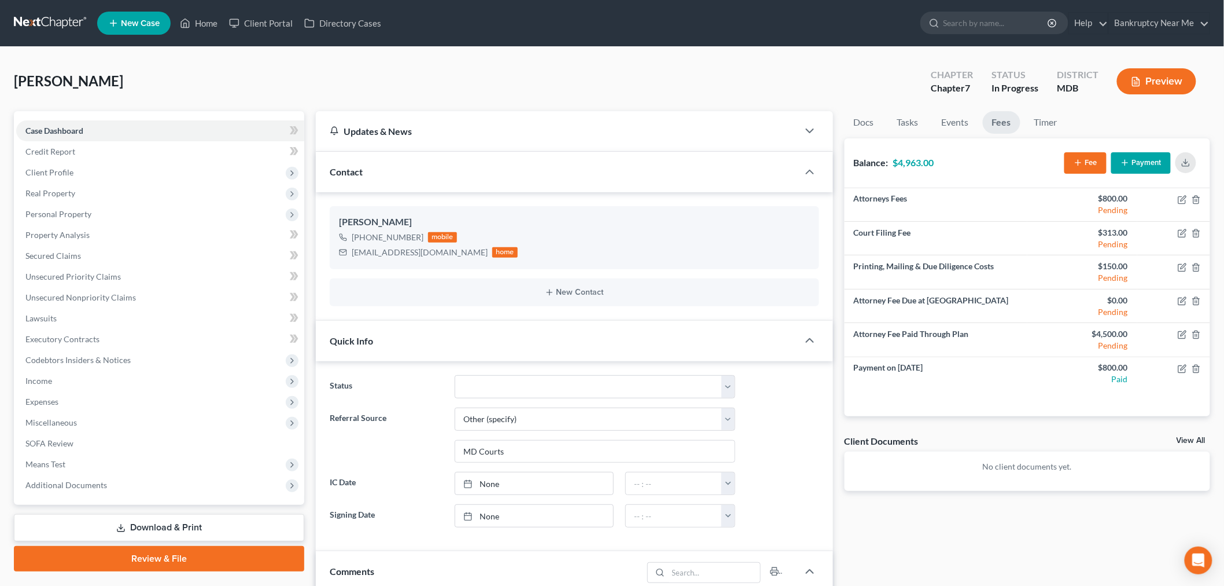
click at [1127, 158] on icon "button" at bounding box center [1125, 162] width 9 height 9
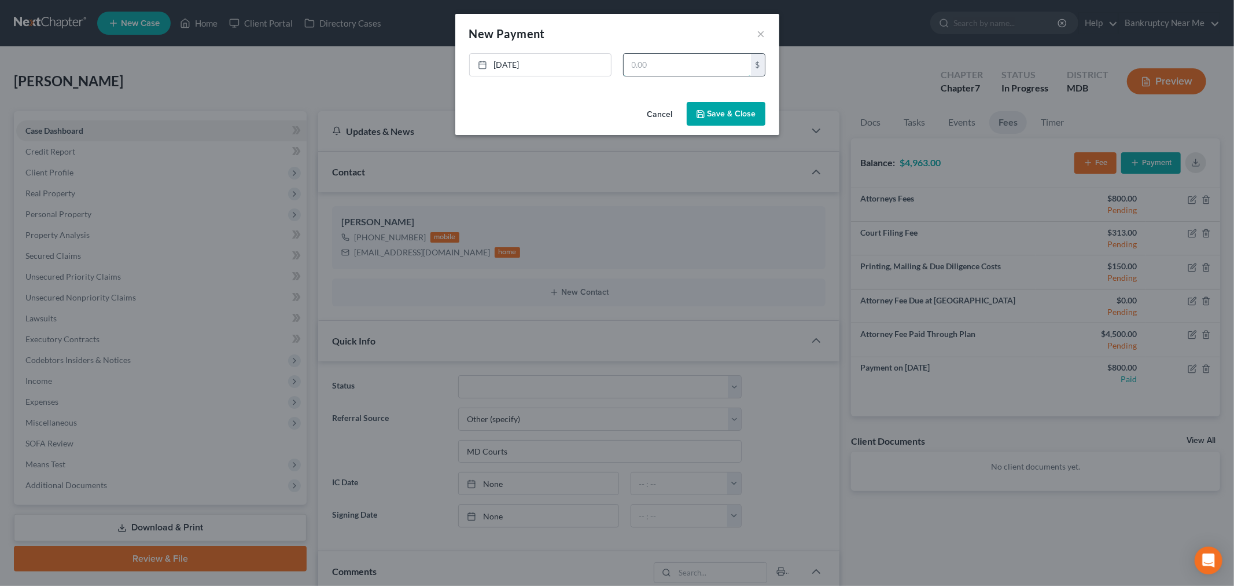
click at [718, 61] on input "text" at bounding box center [687, 65] width 127 height 22
type input "463"
click at [733, 113] on button "Save & Close" at bounding box center [726, 114] width 79 height 24
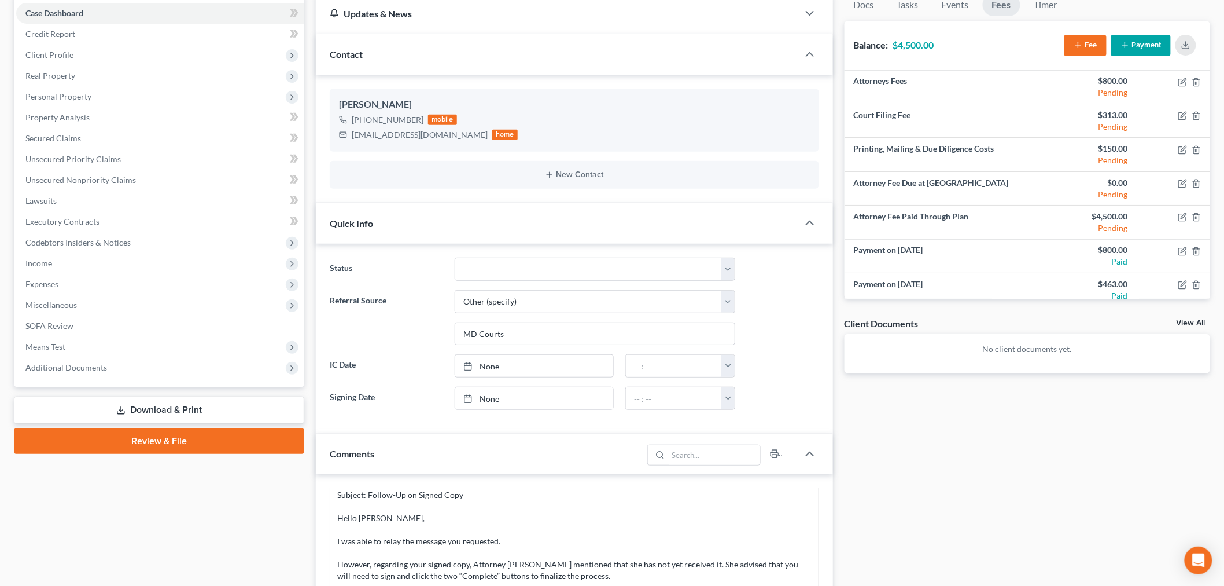
scroll to position [385, 0]
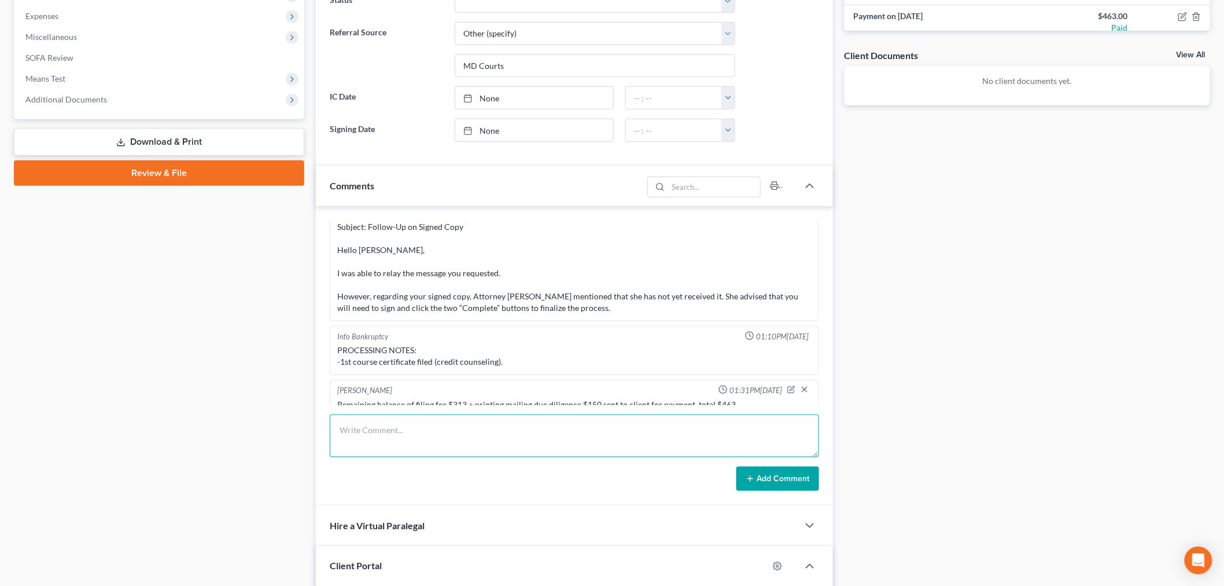
drag, startPoint x: 505, startPoint y: 425, endPoint x: 536, endPoint y: 399, distance: 39.9
click at [505, 424] on textarea at bounding box center [575, 435] width 490 height 43
type textarea "I"
type textarea "CL paid $463; if all docs provided - schedule zoom petition review"
click at [773, 481] on button "Add Comment" at bounding box center [778, 478] width 83 height 24
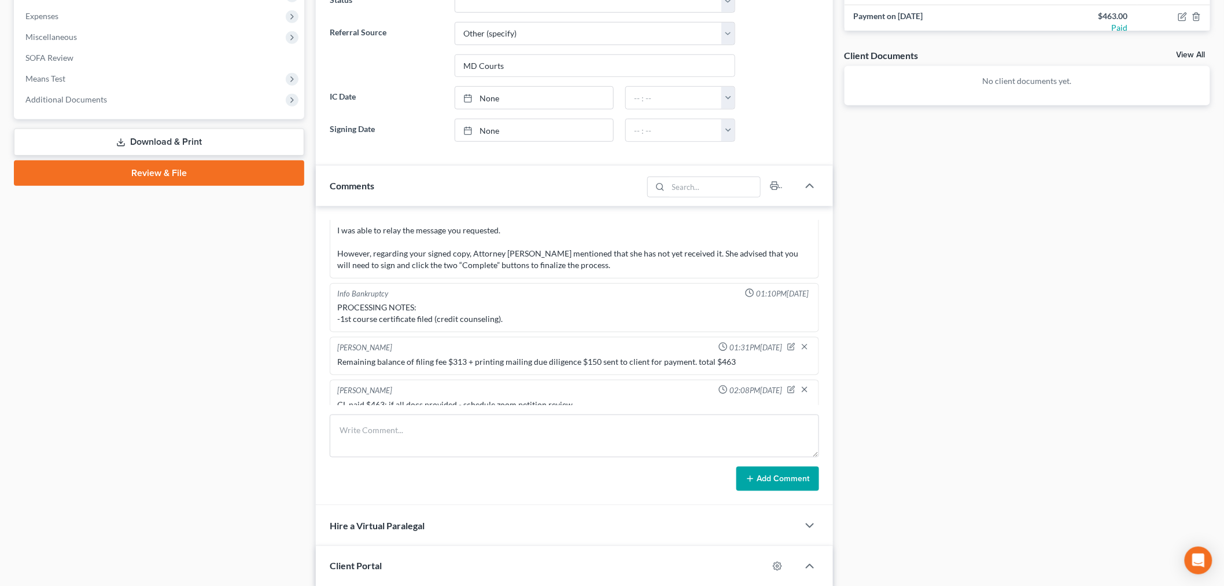
scroll to position [0, 0]
